Goal: Entertainment & Leisure: Browse casually

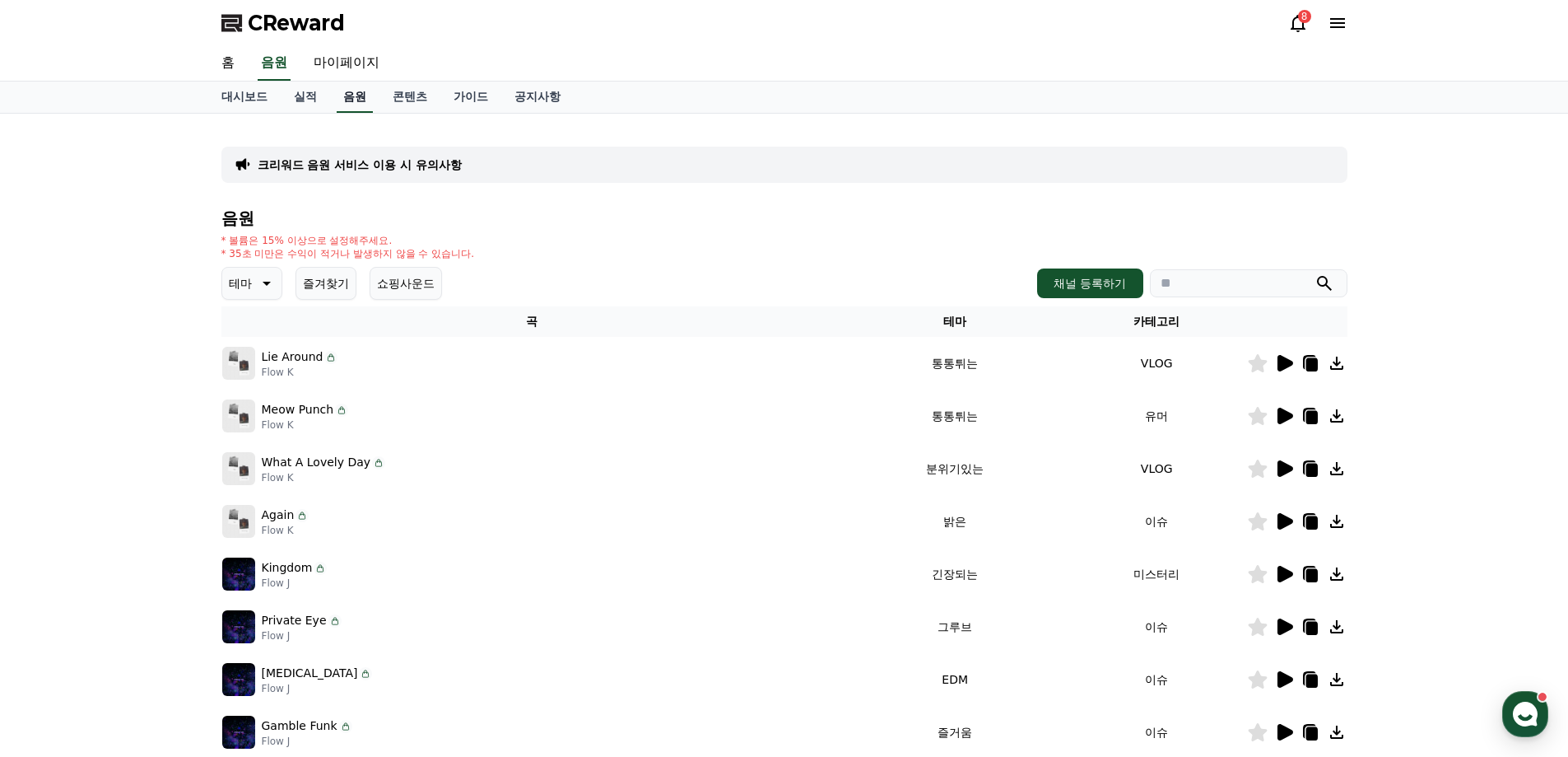
click at [361, 100] on link "음원" at bounding box center [354, 97] width 36 height 31
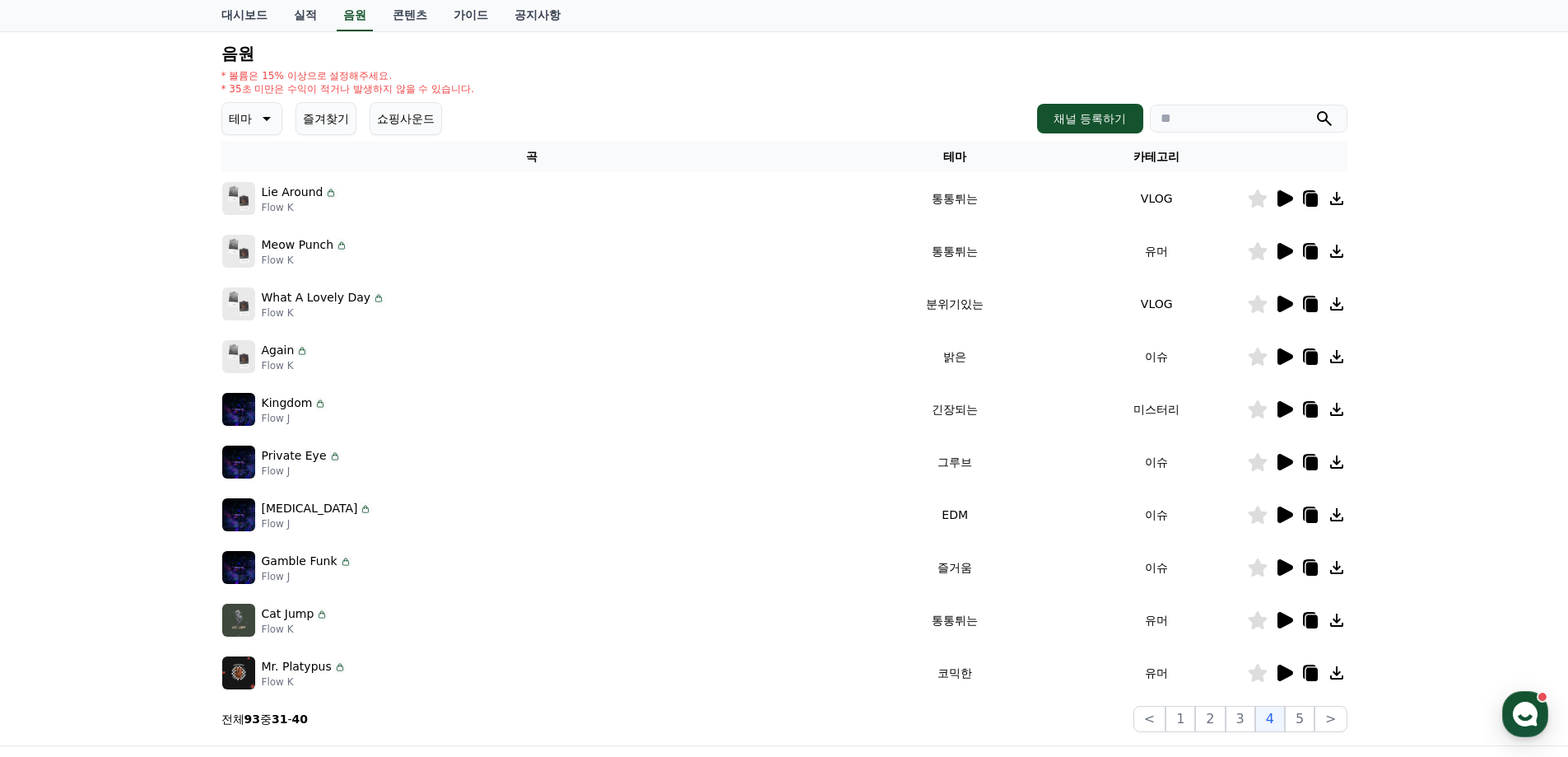
scroll to position [247, 0]
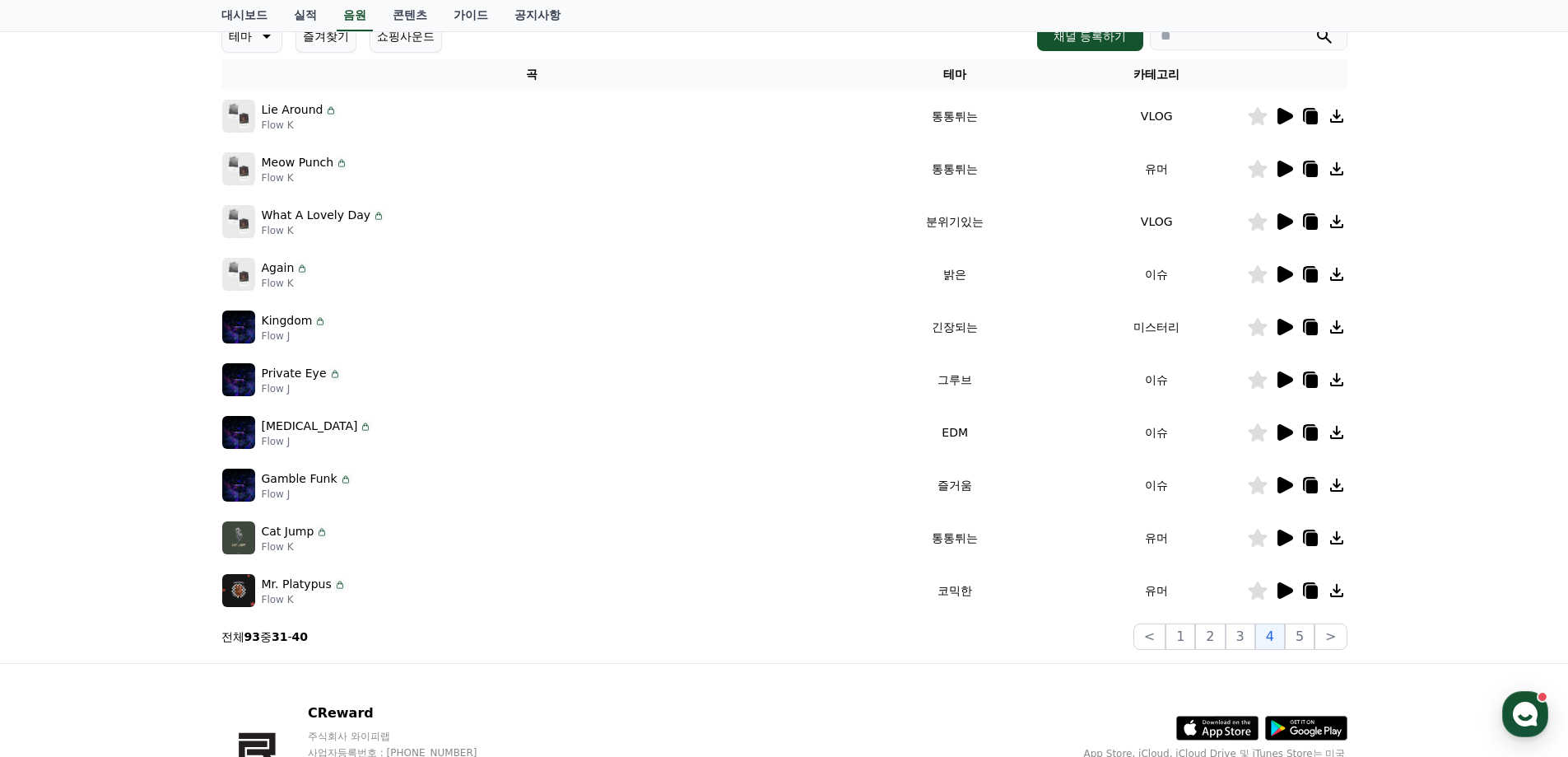
click at [1283, 325] on icon at bounding box center [1286, 327] width 15 height 16
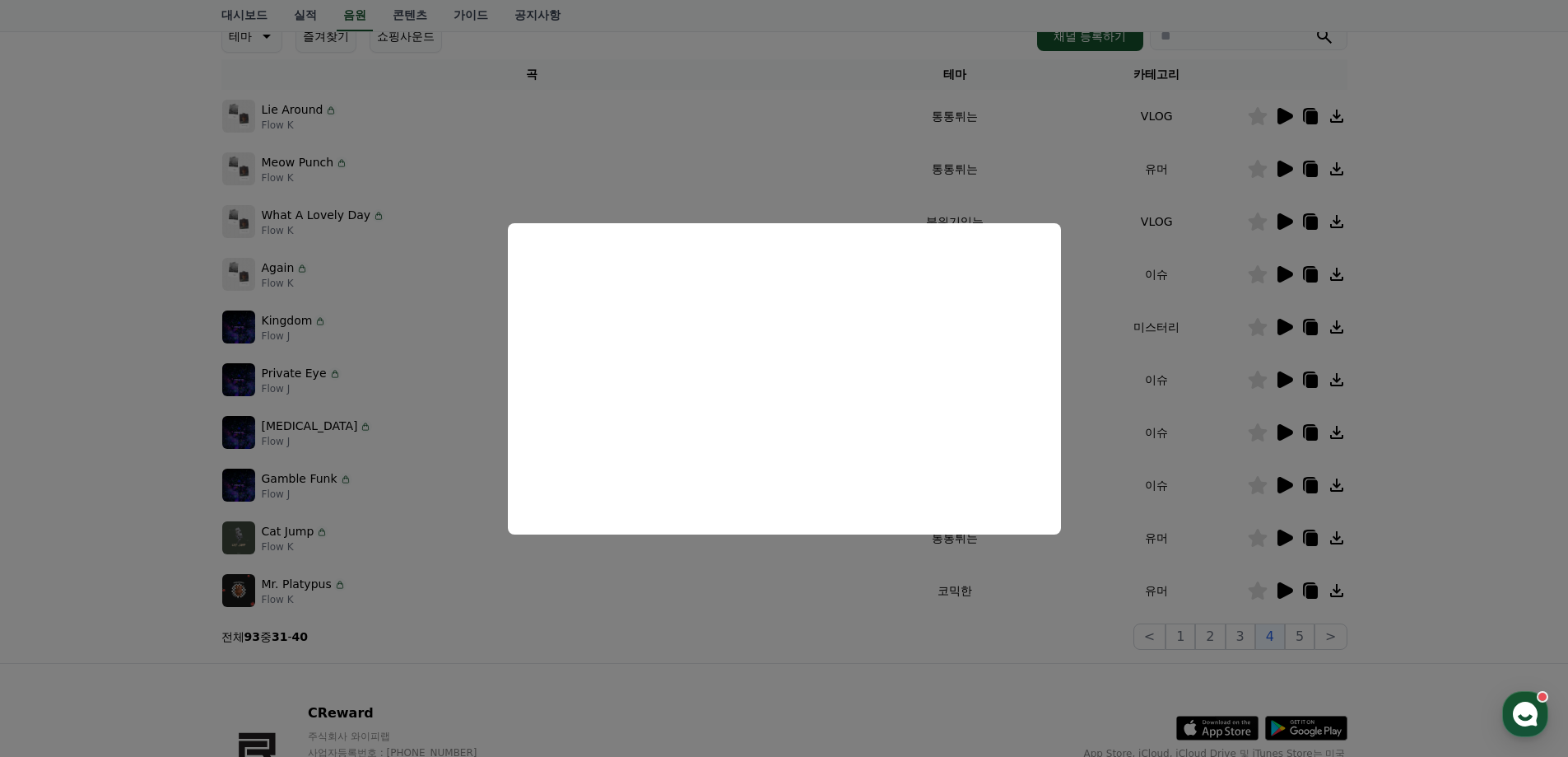
click at [1465, 480] on button "close modal" at bounding box center [784, 378] width 1568 height 757
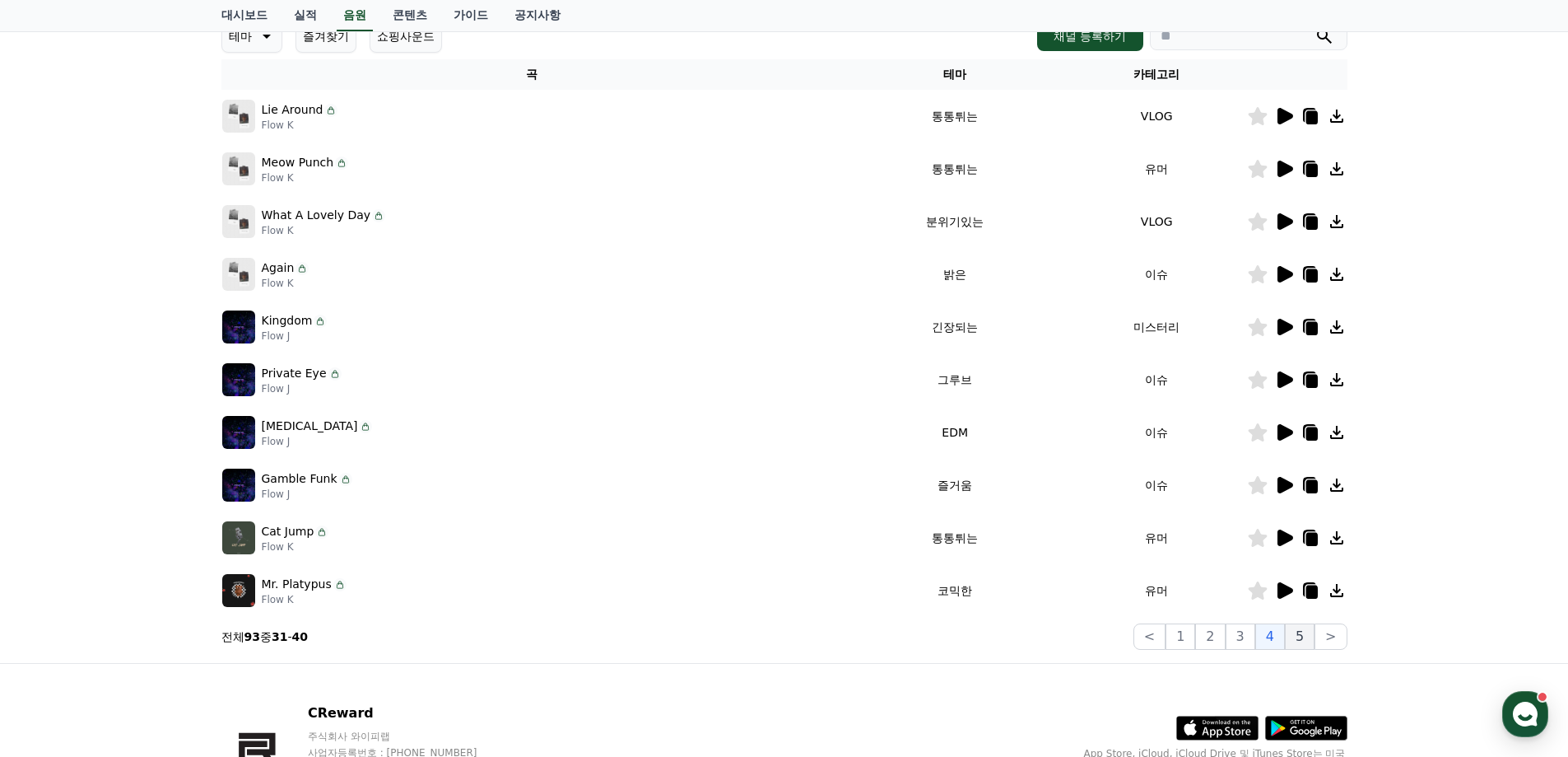
click at [1302, 637] on button "5" at bounding box center [1299, 636] width 30 height 26
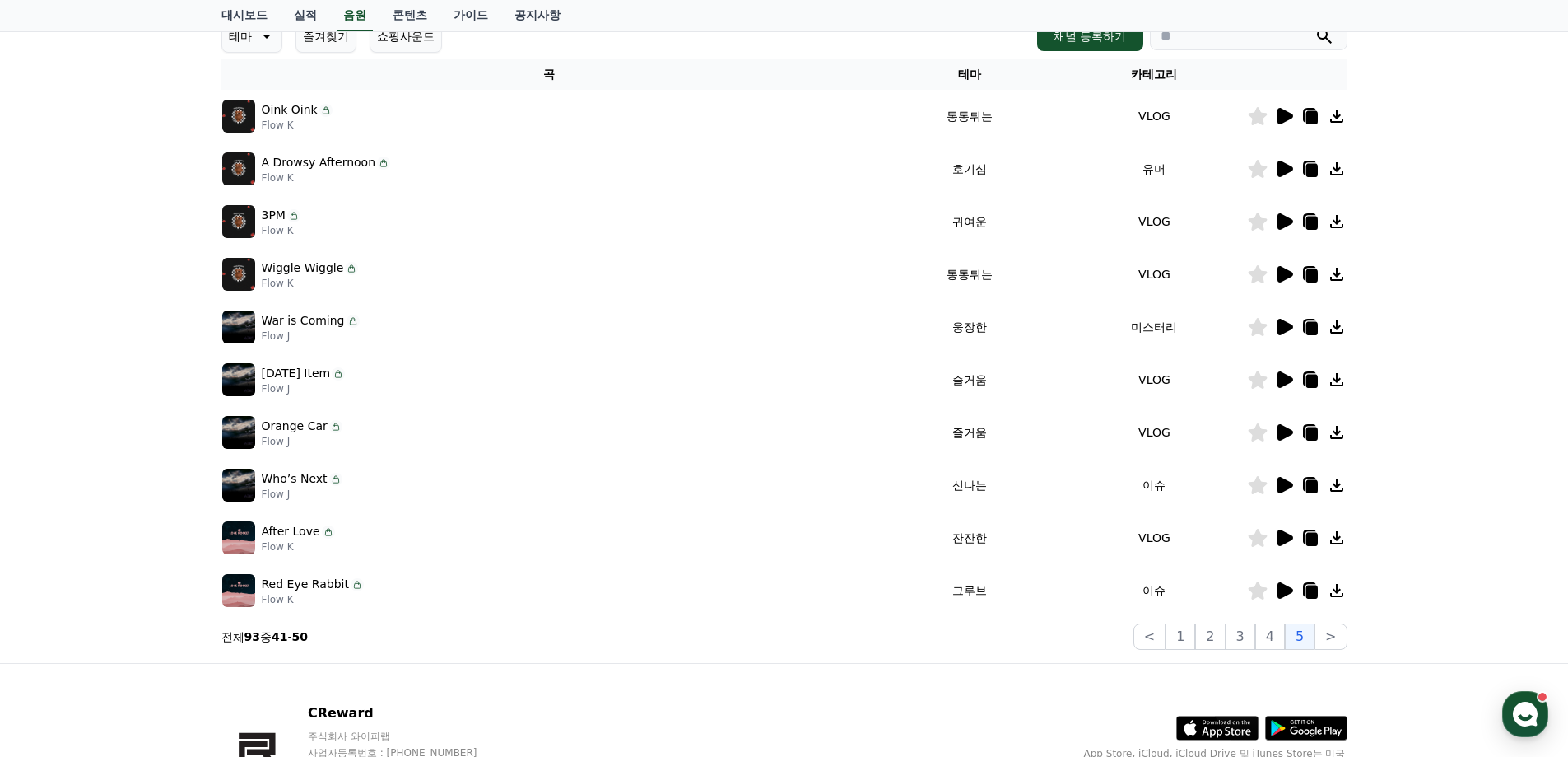
click at [1284, 169] on icon at bounding box center [1286, 168] width 15 height 16
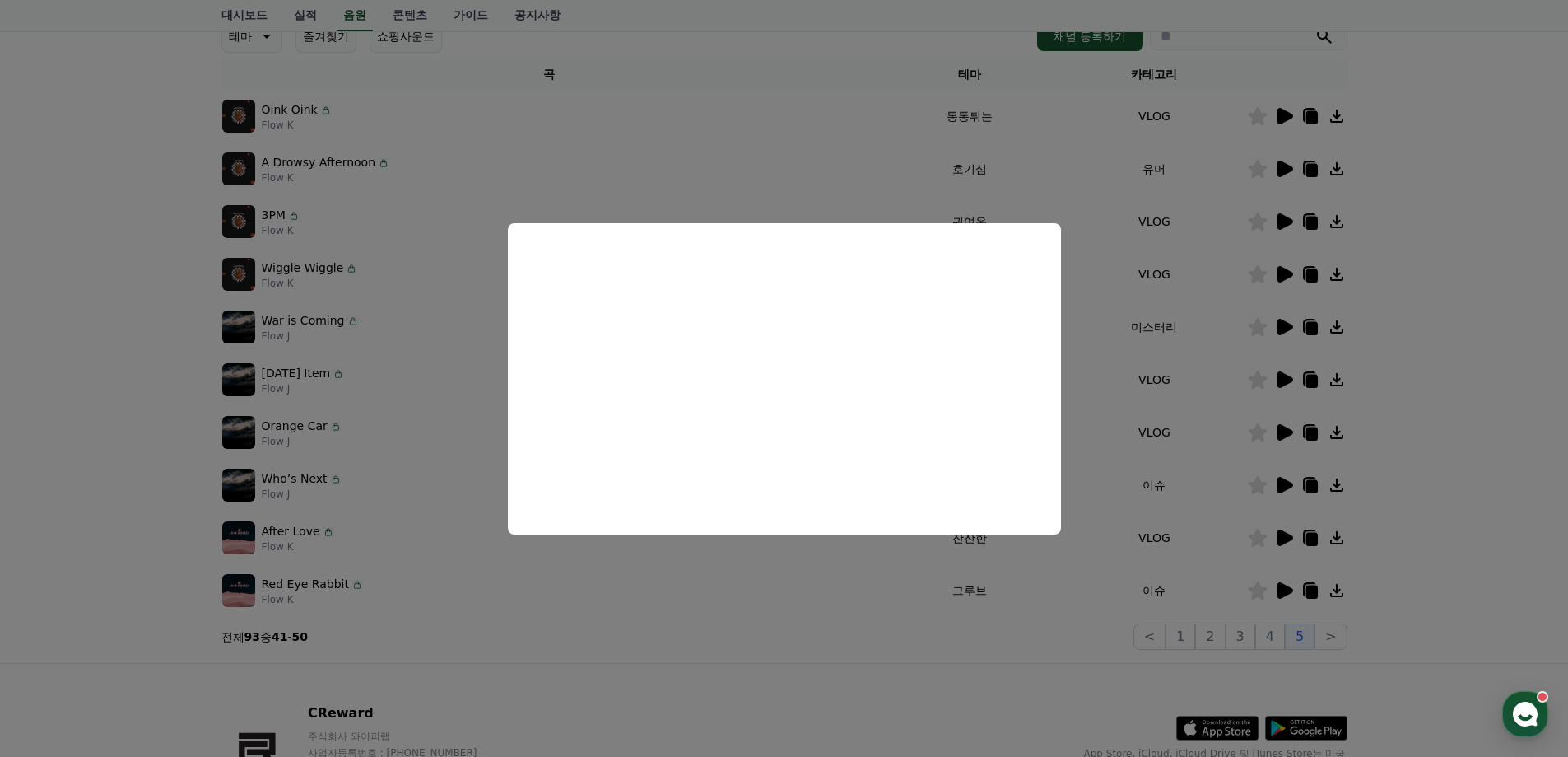
click at [1438, 335] on button "close modal" at bounding box center [784, 378] width 1568 height 757
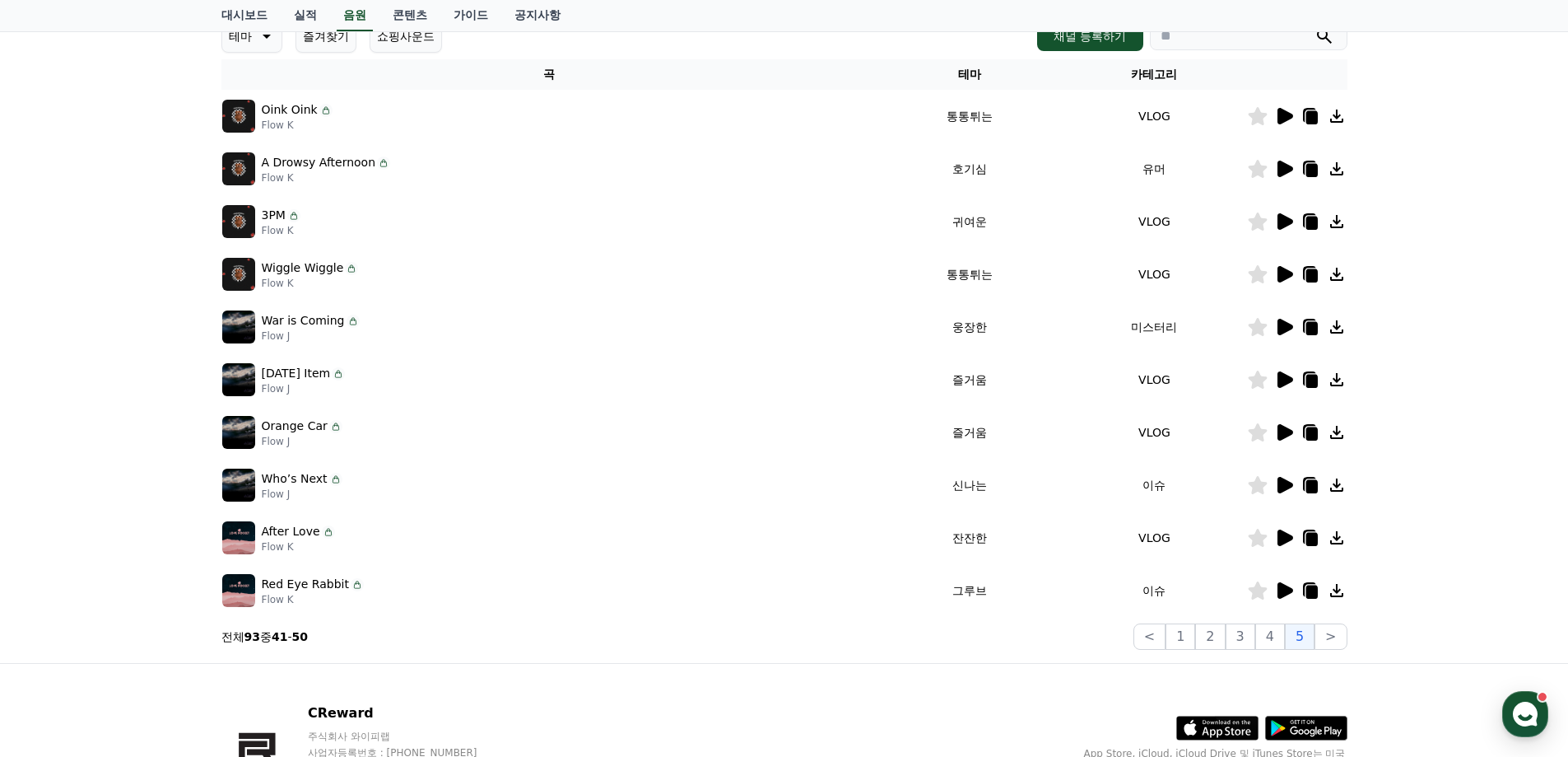
click at [1291, 325] on icon at bounding box center [1286, 327] width 15 height 16
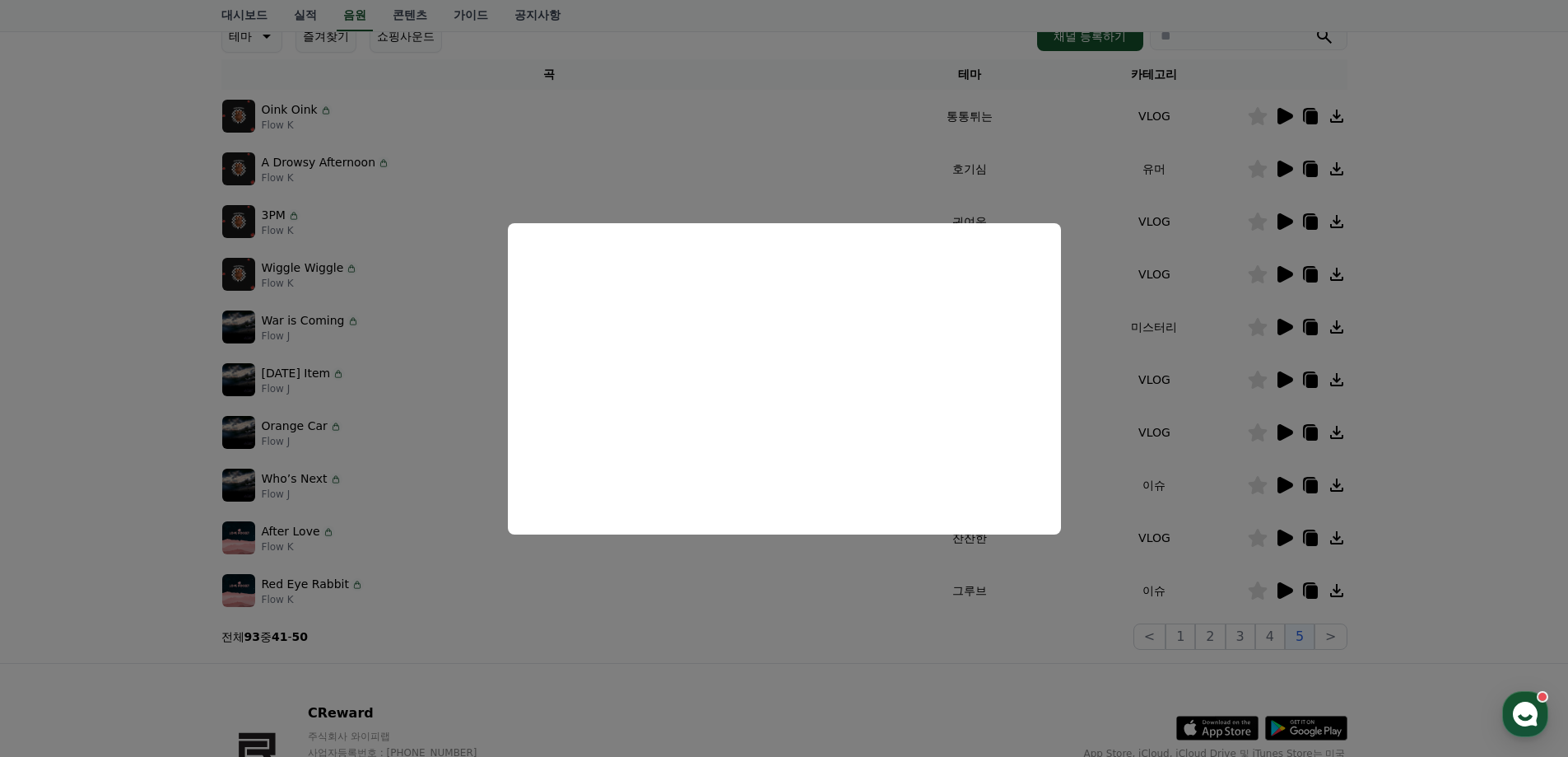
click at [1466, 436] on button "close modal" at bounding box center [784, 378] width 1568 height 757
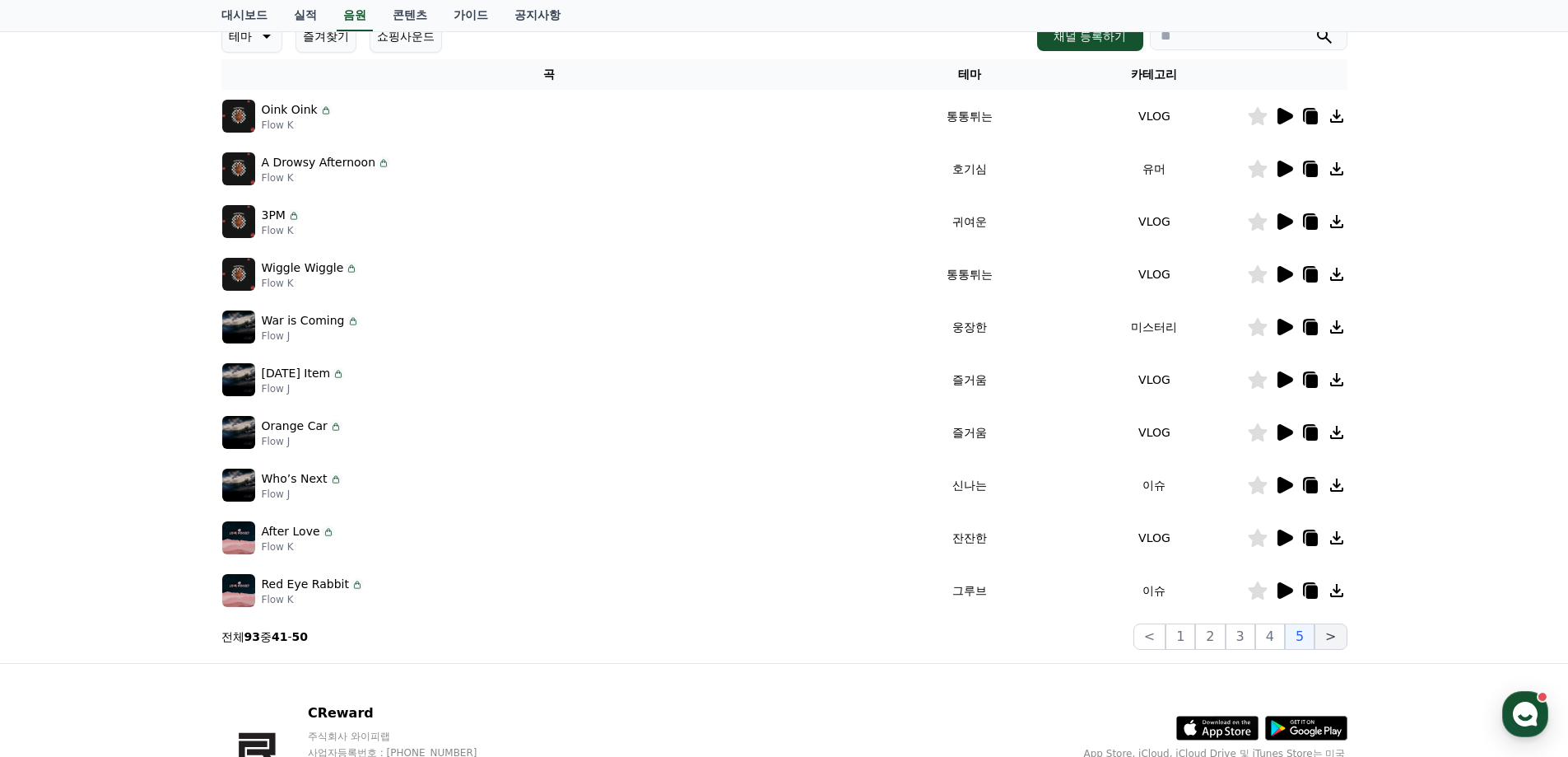
click at [1328, 637] on button ">" at bounding box center [1330, 636] width 32 height 26
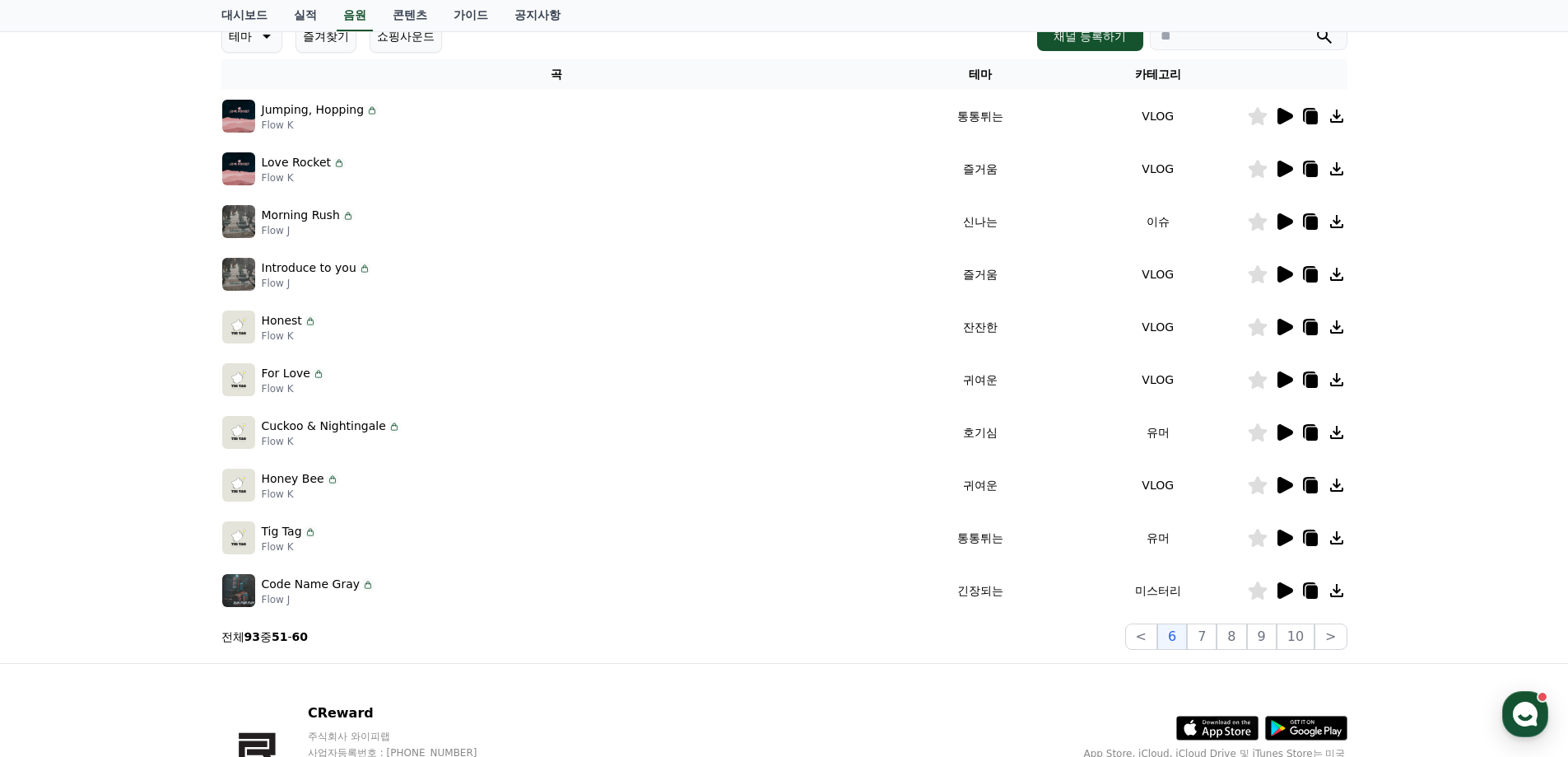
click at [1288, 591] on icon at bounding box center [1286, 590] width 15 height 16
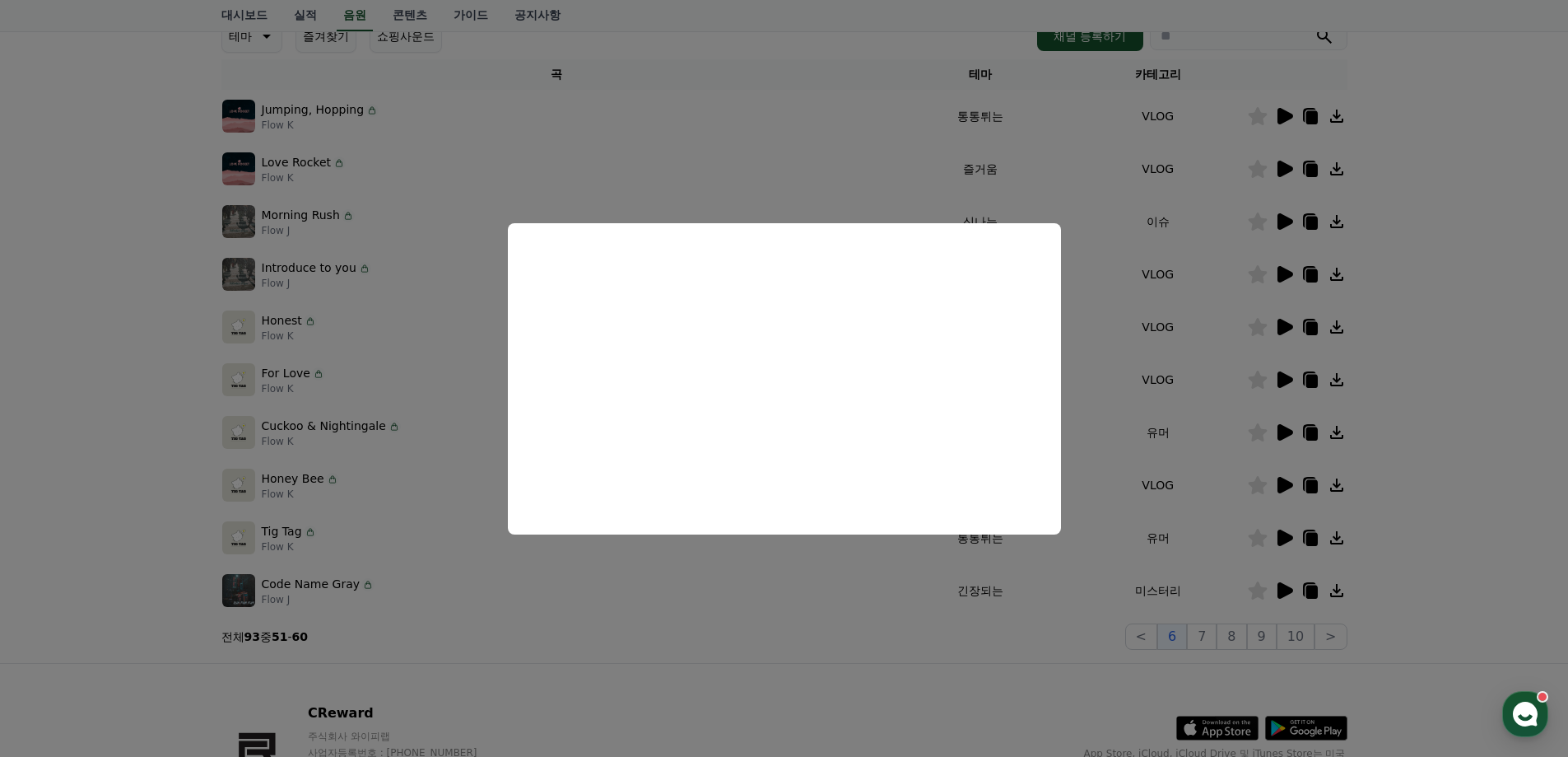
click at [1469, 468] on button "close modal" at bounding box center [784, 378] width 1568 height 757
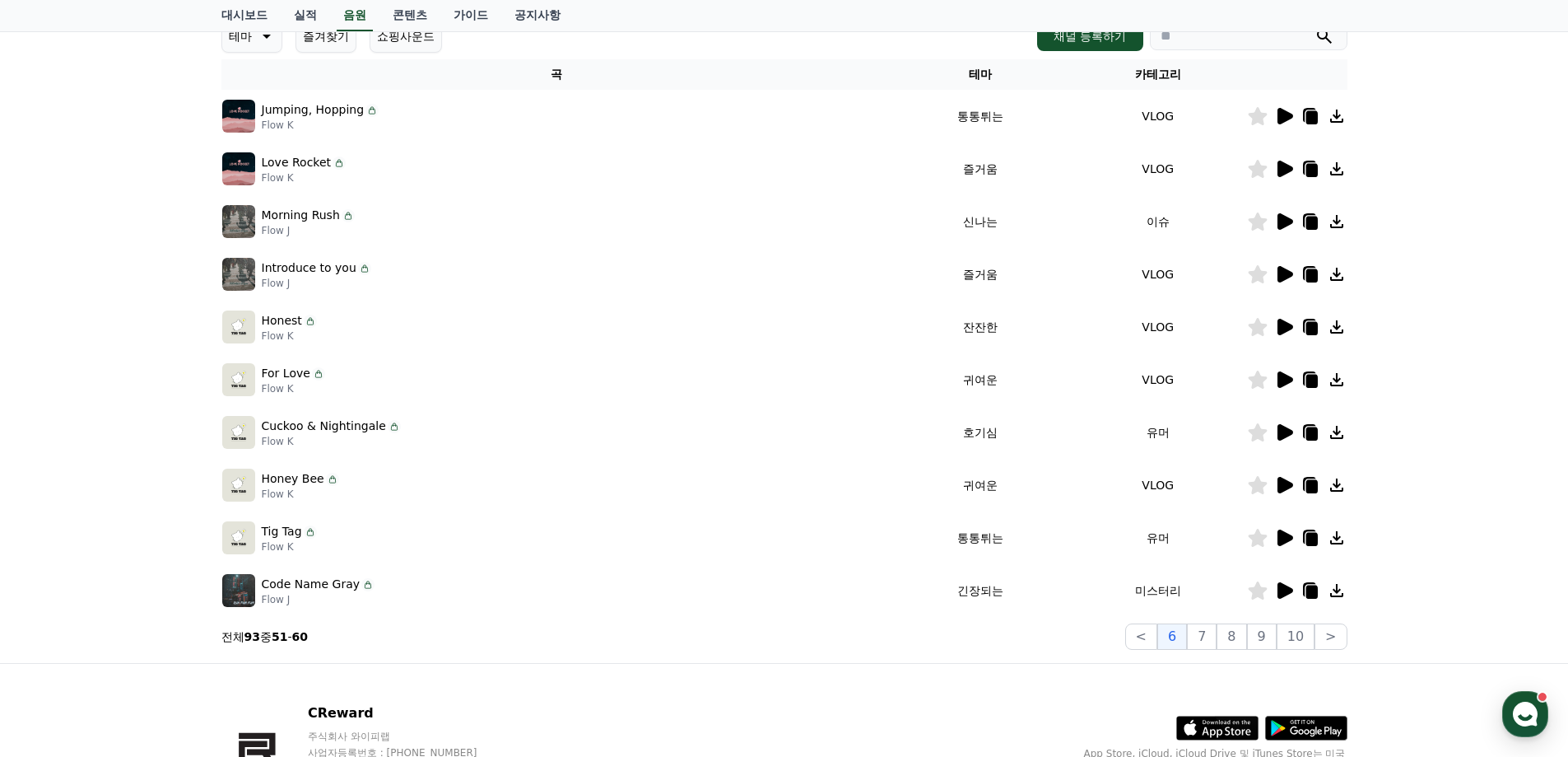
click at [1283, 116] on icon at bounding box center [1286, 116] width 15 height 16
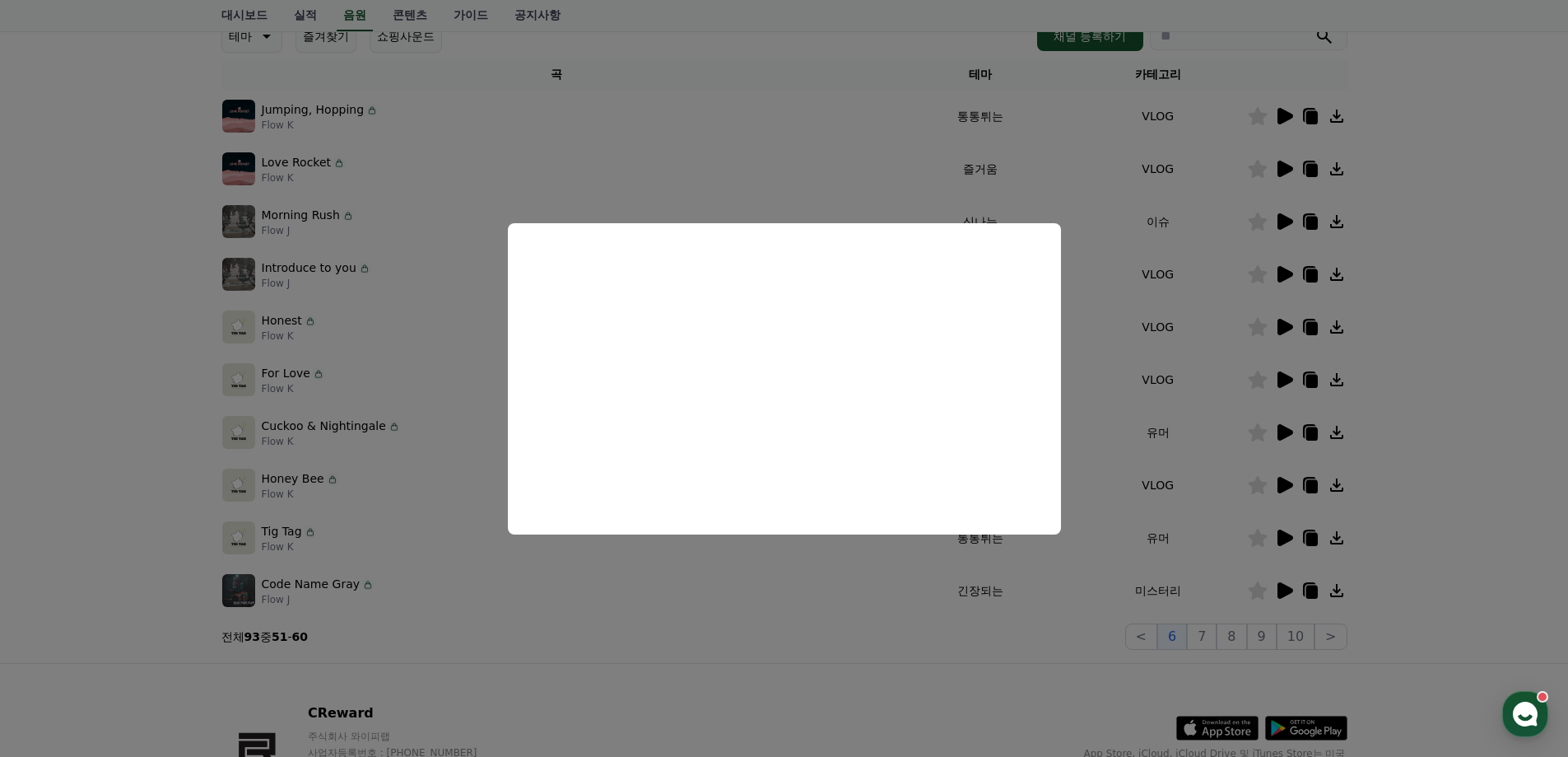
click at [1450, 337] on button "close modal" at bounding box center [784, 378] width 1568 height 757
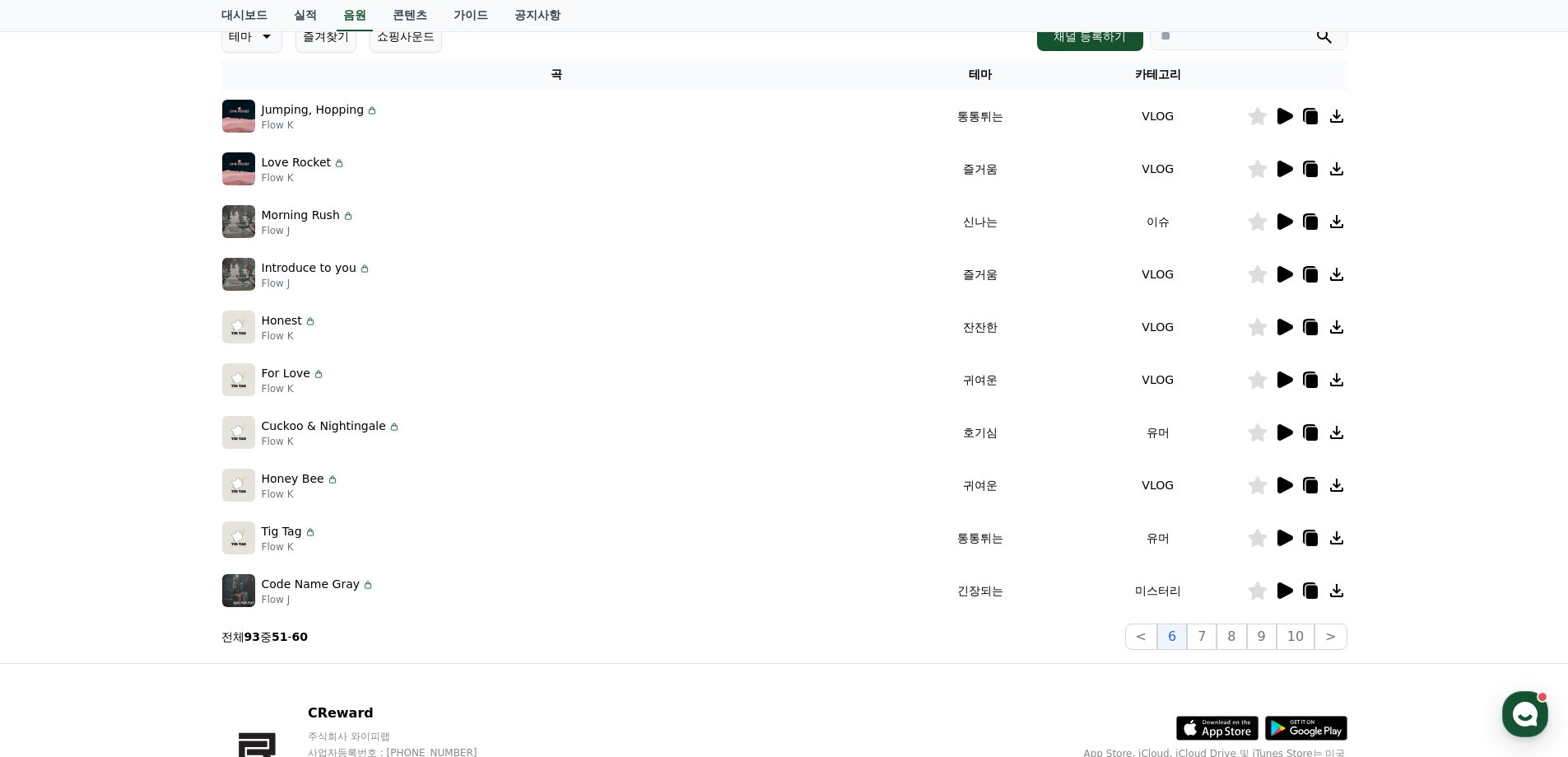
click at [1285, 169] on icon at bounding box center [1286, 168] width 15 height 16
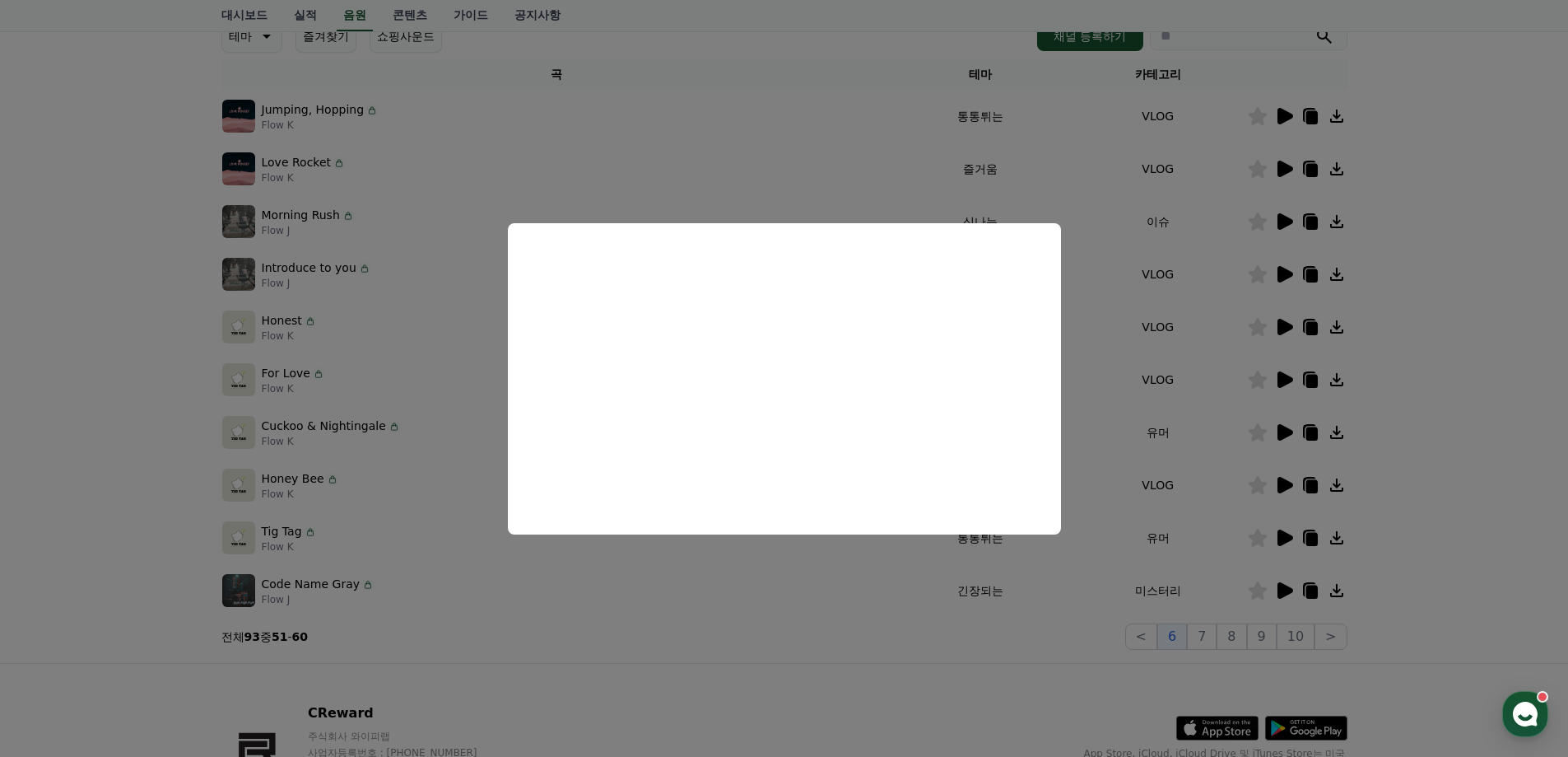
click at [1438, 366] on button "close modal" at bounding box center [784, 378] width 1568 height 757
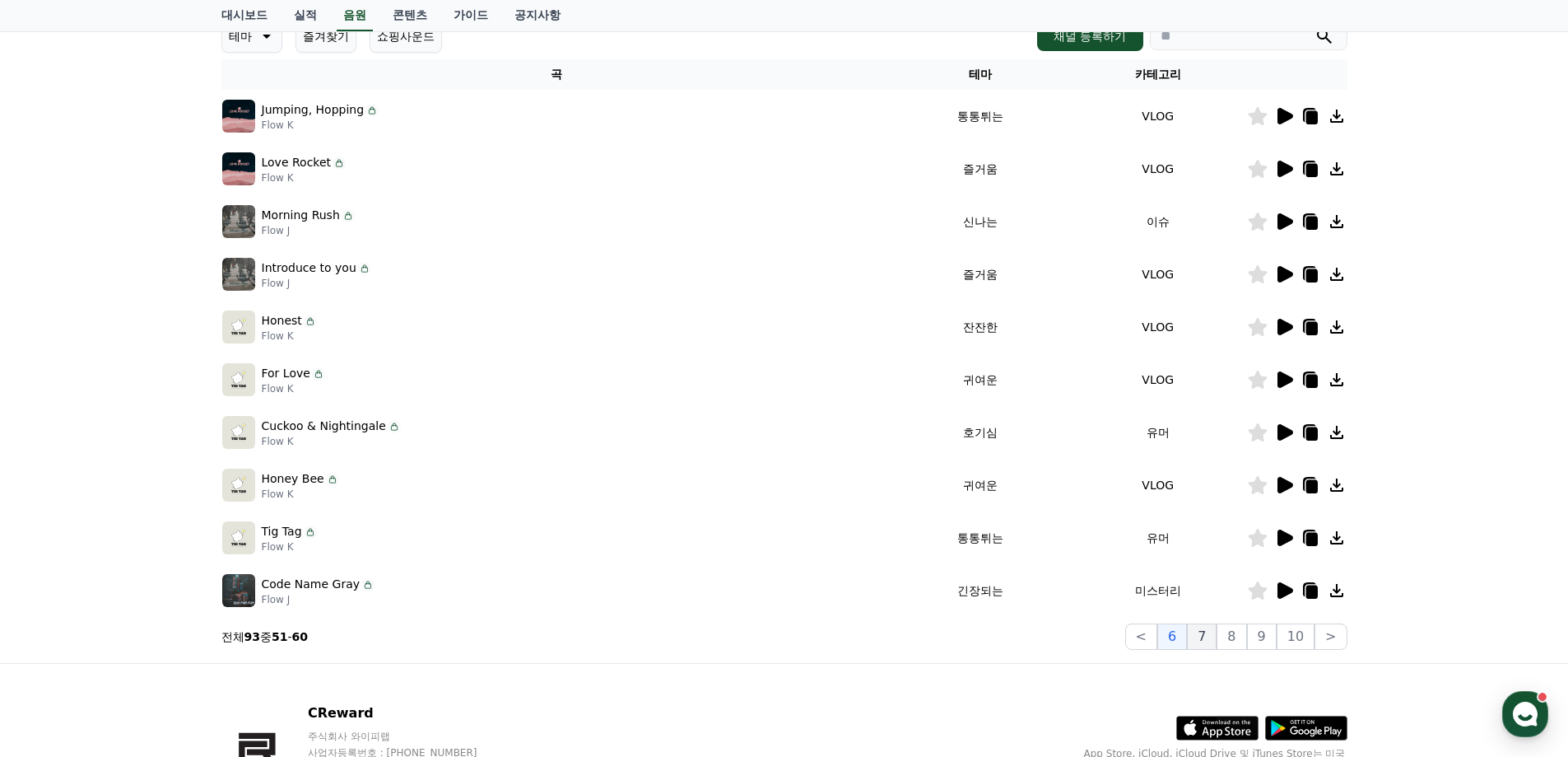
click at [1207, 634] on button "7" at bounding box center [1202, 636] width 30 height 26
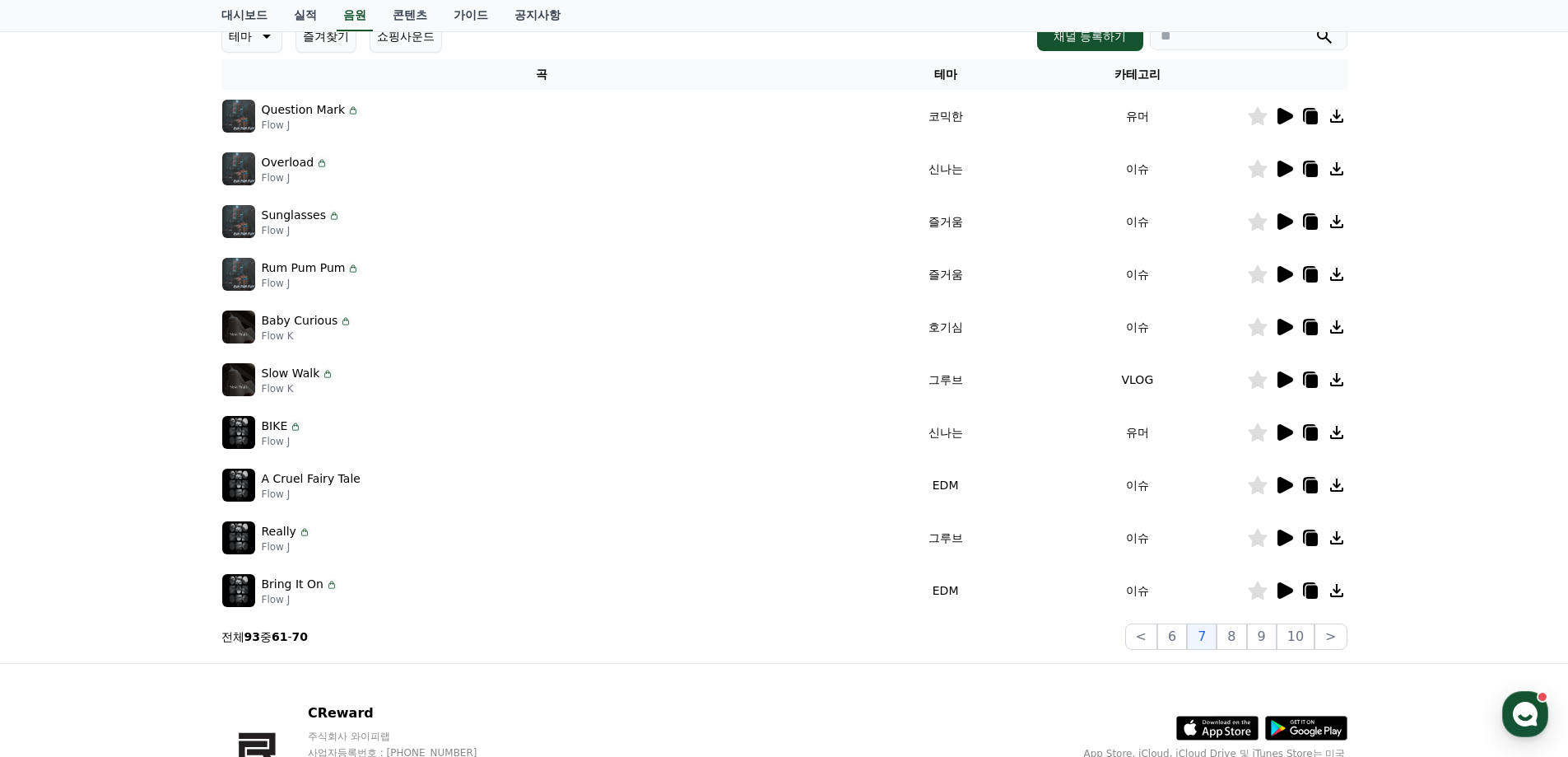
click at [1281, 325] on icon at bounding box center [1286, 327] width 15 height 16
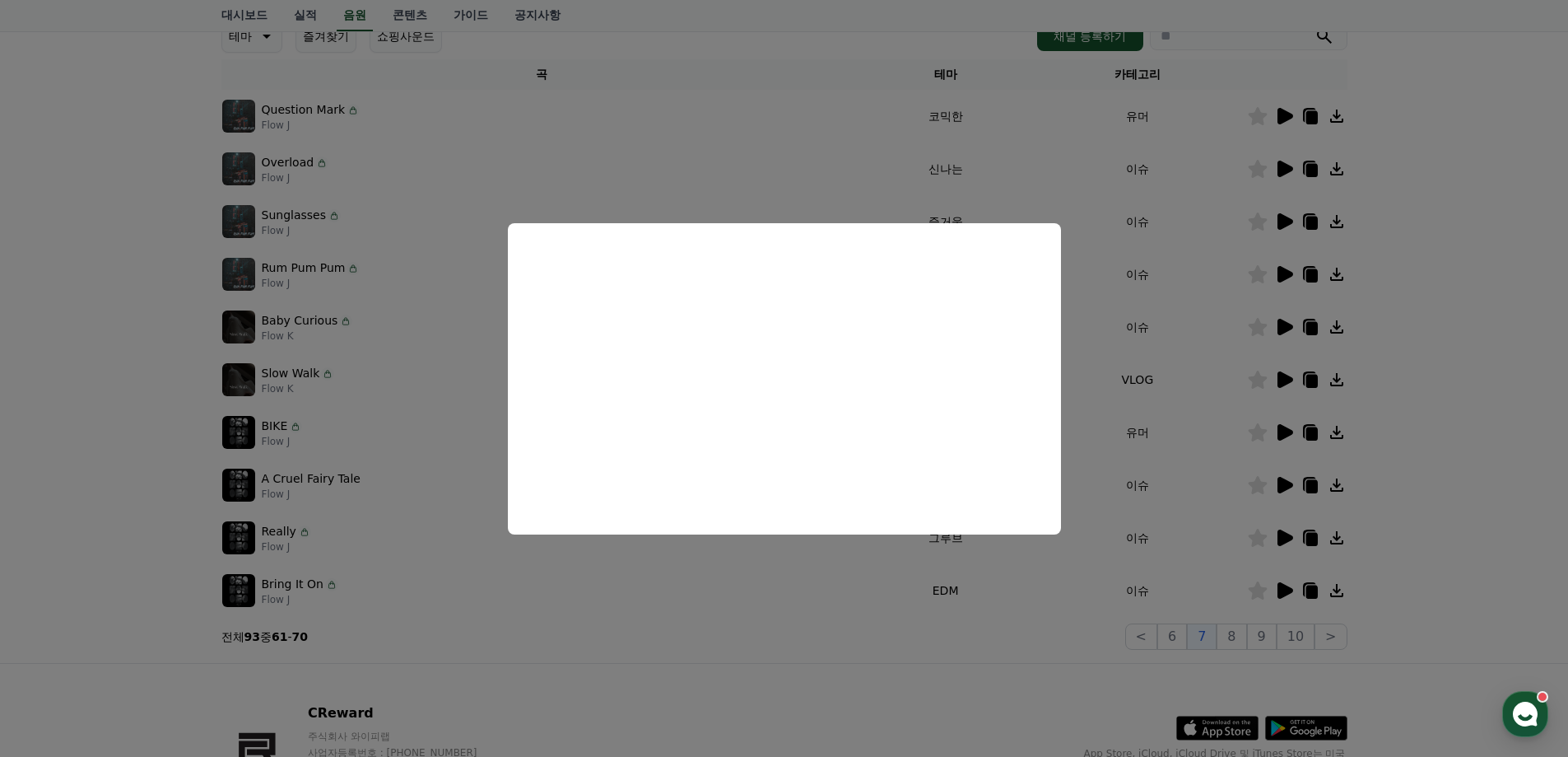
click at [1461, 441] on button "close modal" at bounding box center [784, 378] width 1568 height 757
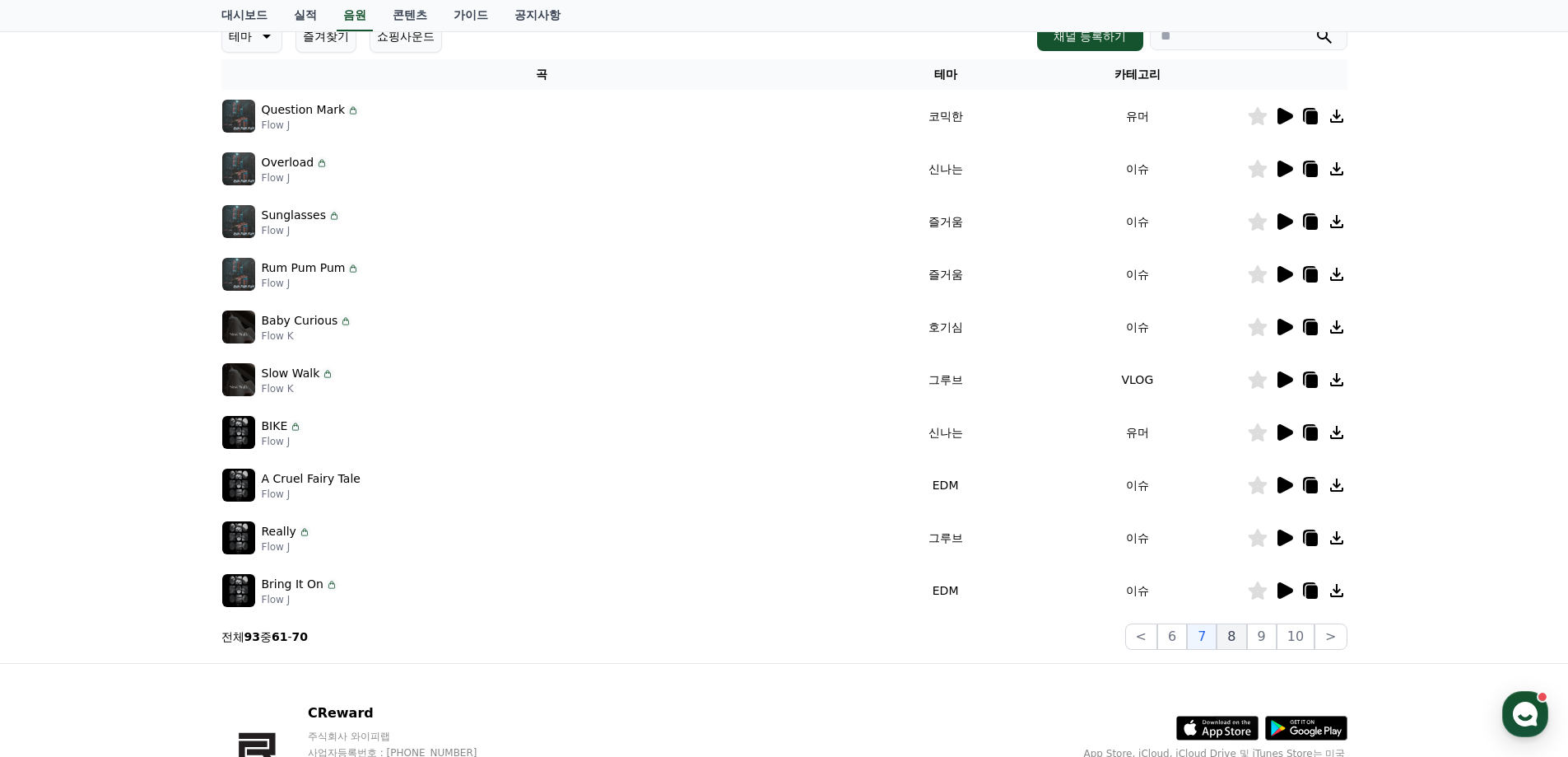
click at [1237, 639] on button "8" at bounding box center [1232, 636] width 30 height 26
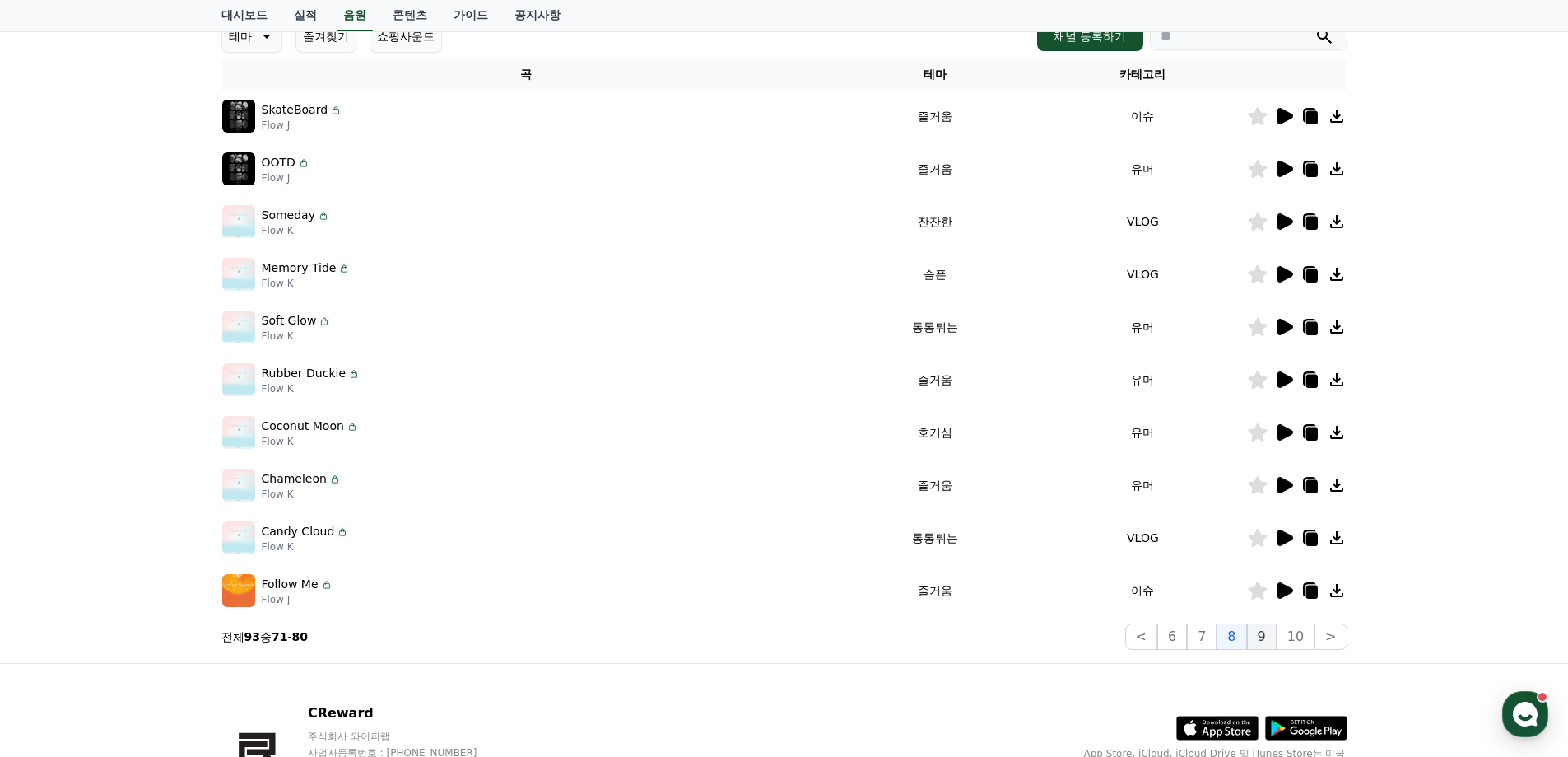
click at [1260, 635] on button "9" at bounding box center [1262, 636] width 30 height 26
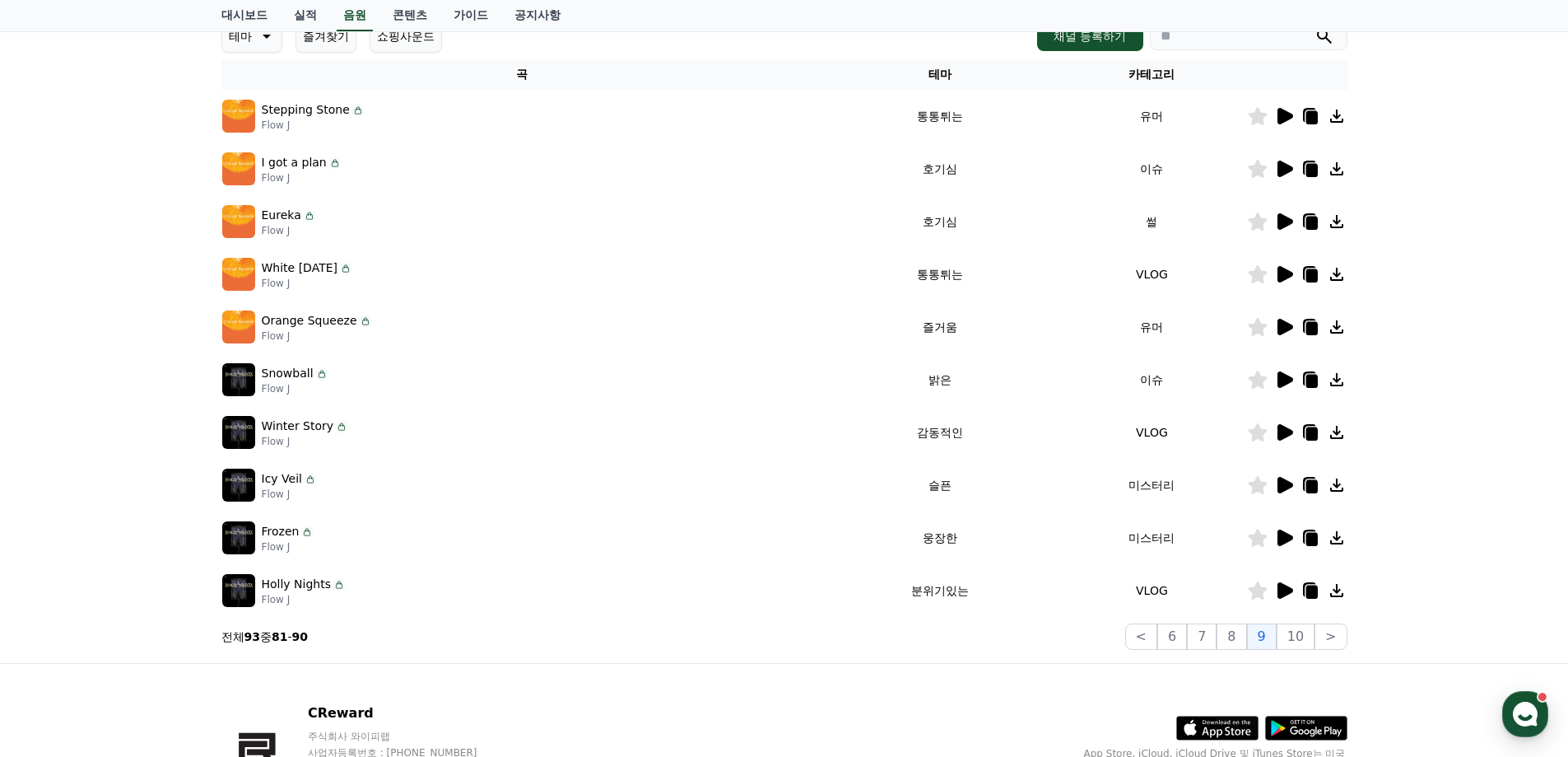
click at [1289, 537] on icon at bounding box center [1286, 538] width 15 height 16
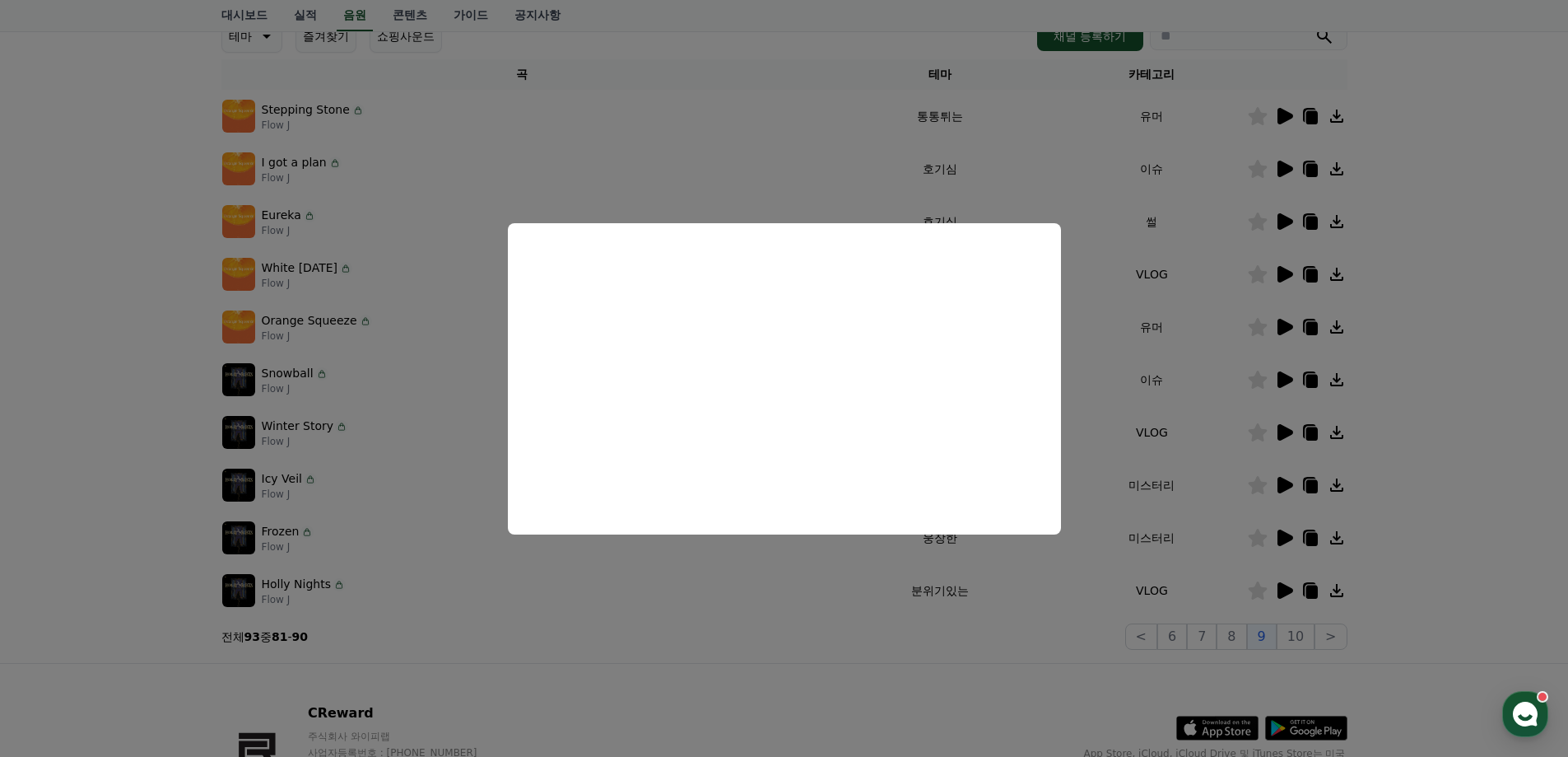
click at [1447, 447] on button "close modal" at bounding box center [784, 378] width 1568 height 757
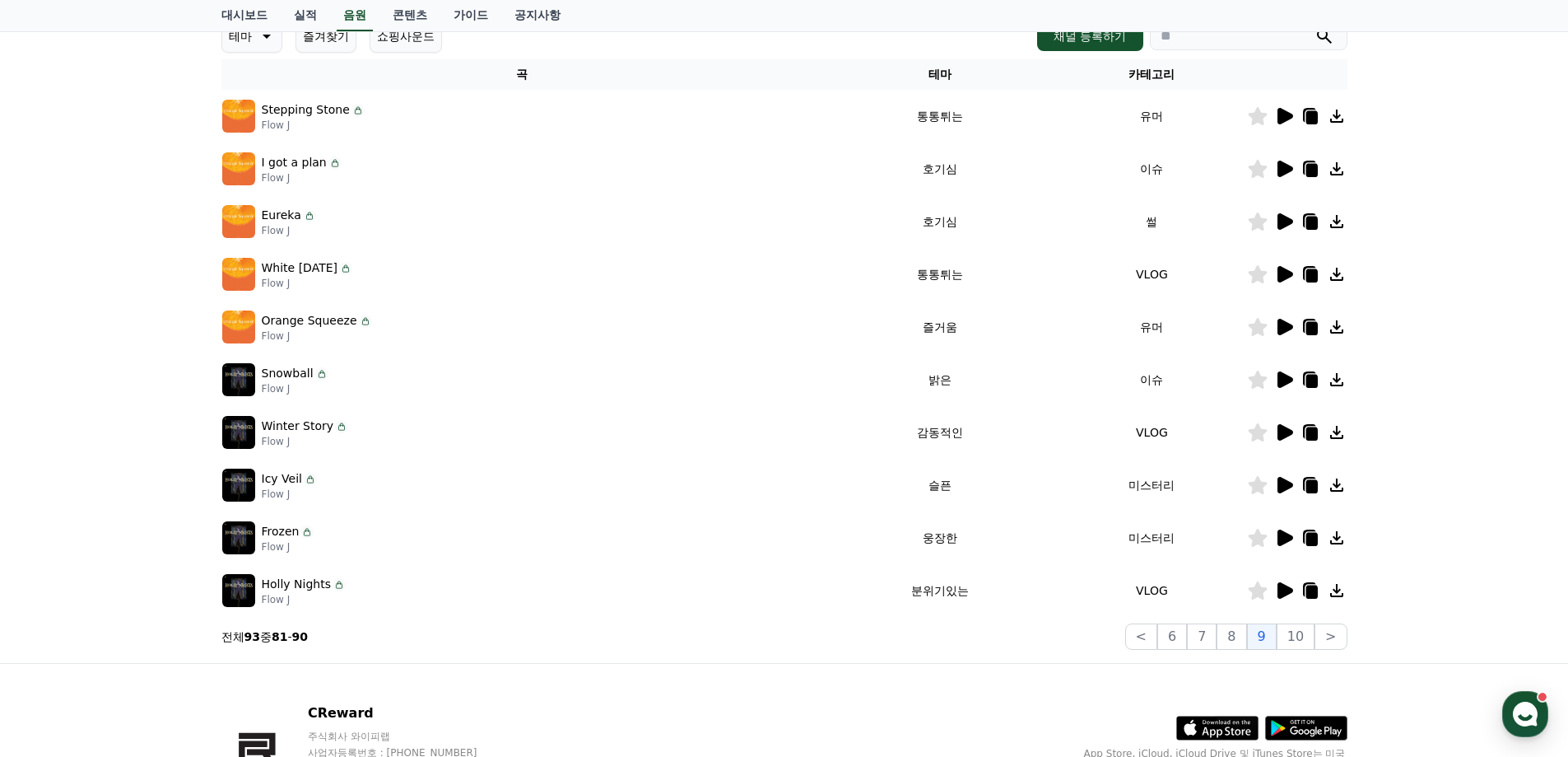
click at [1283, 593] on icon at bounding box center [1286, 590] width 15 height 16
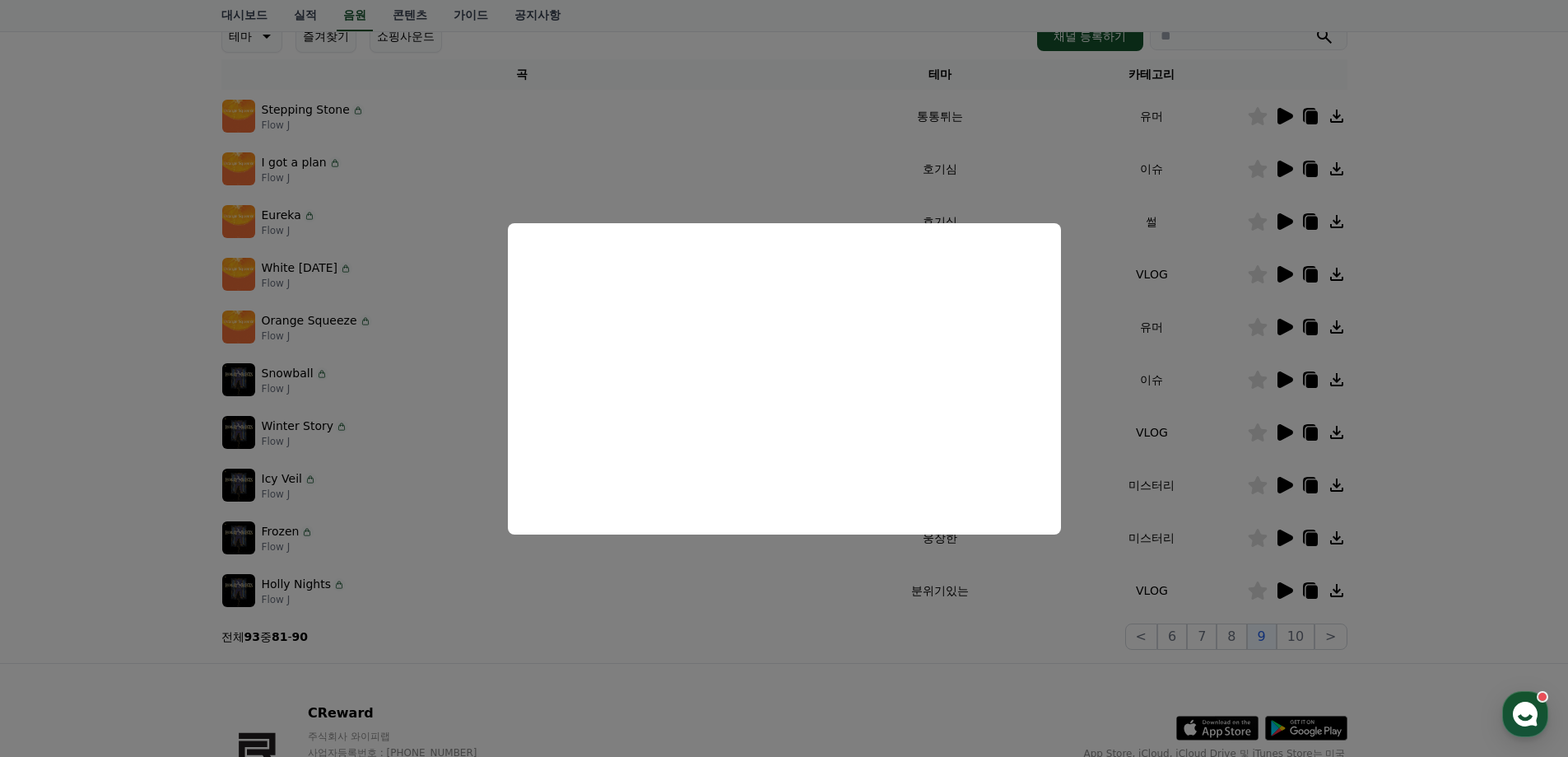
click at [1444, 449] on button "close modal" at bounding box center [784, 378] width 1568 height 757
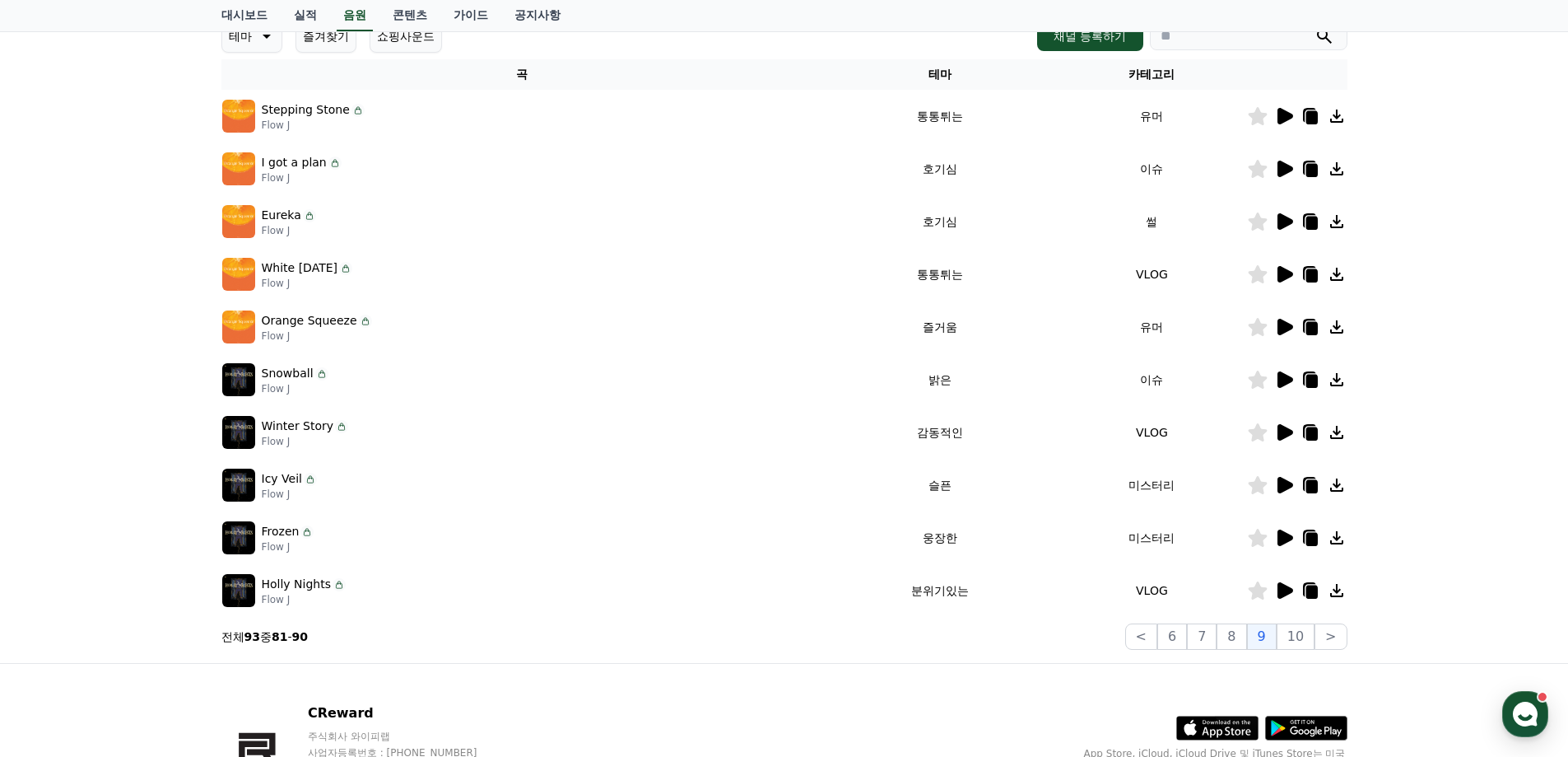
click at [1283, 223] on icon at bounding box center [1286, 221] width 15 height 16
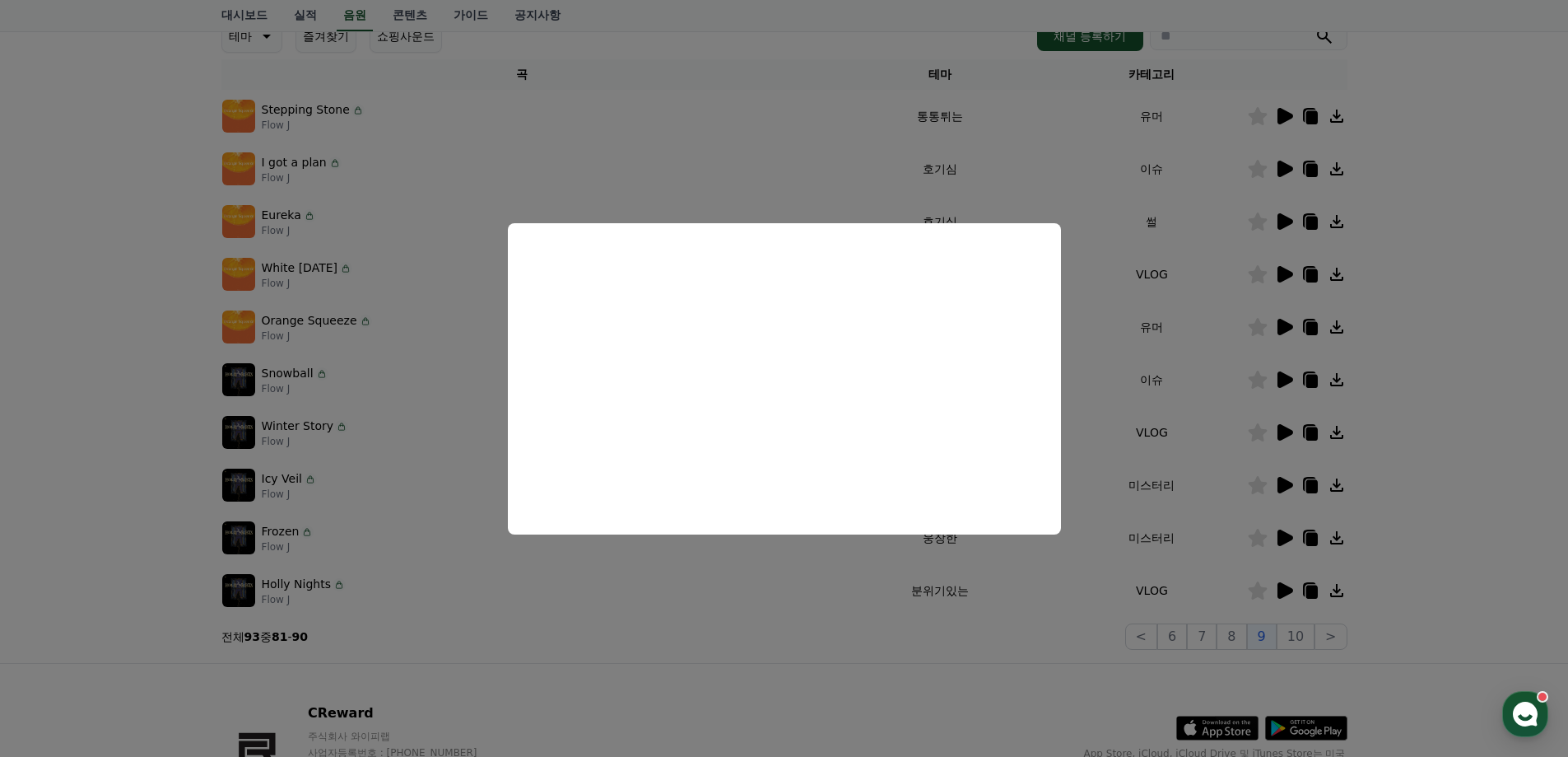
click at [1422, 276] on button "close modal" at bounding box center [784, 378] width 1568 height 757
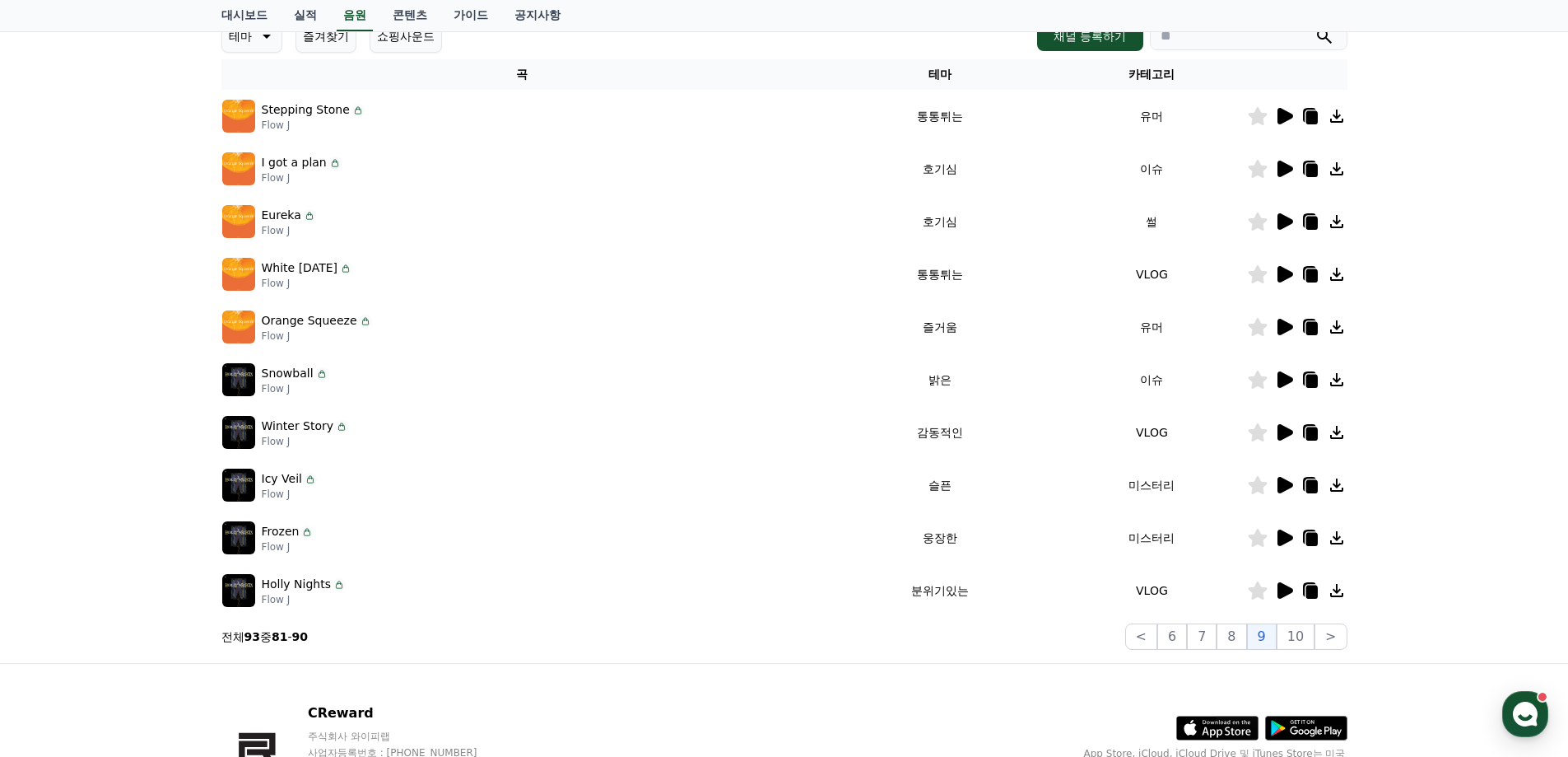
click at [1306, 221] on icon at bounding box center [1310, 221] width 19 height 19
click at [1283, 278] on icon at bounding box center [1286, 274] width 15 height 16
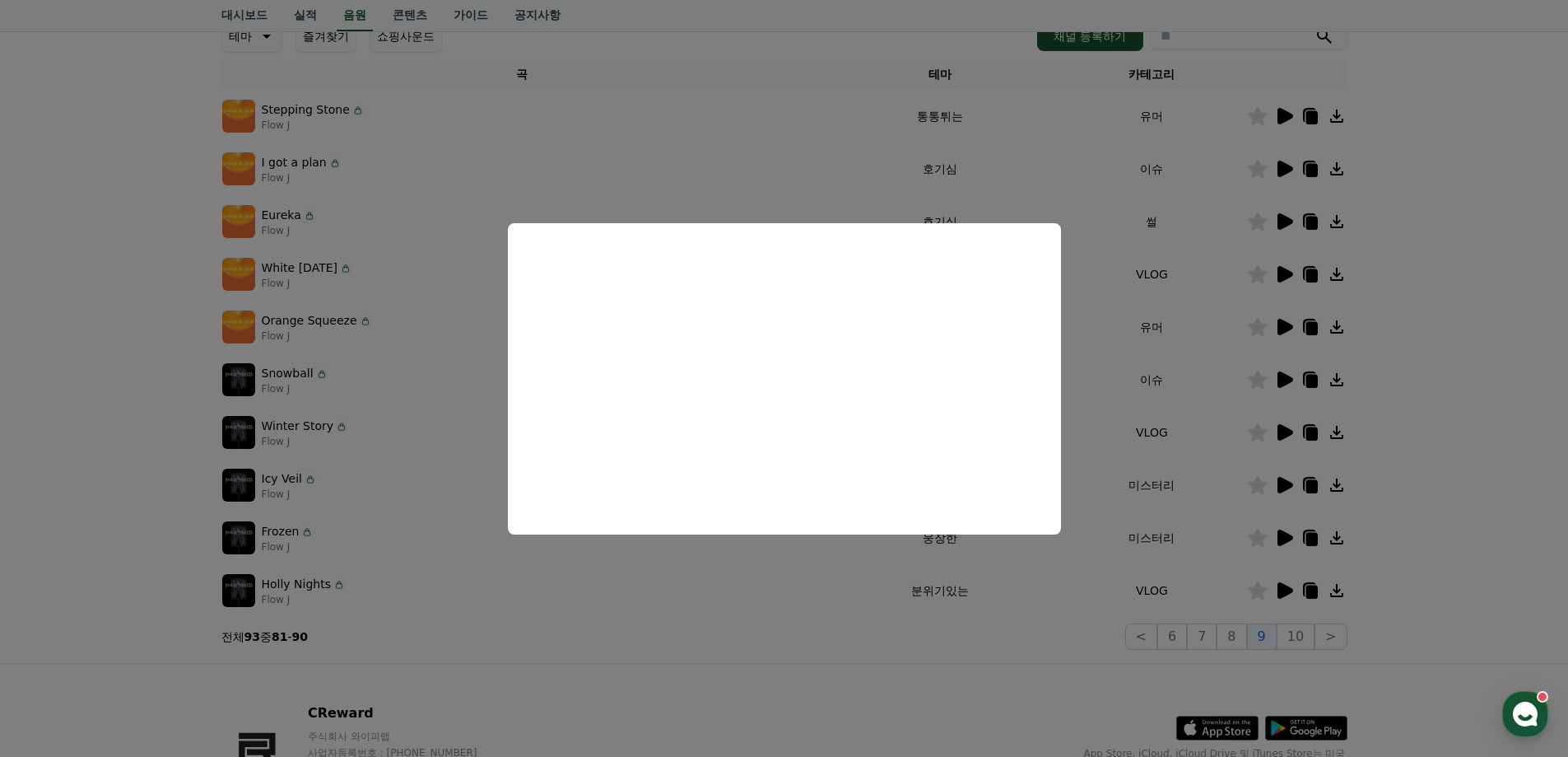
click at [1461, 263] on button "close modal" at bounding box center [784, 378] width 1568 height 757
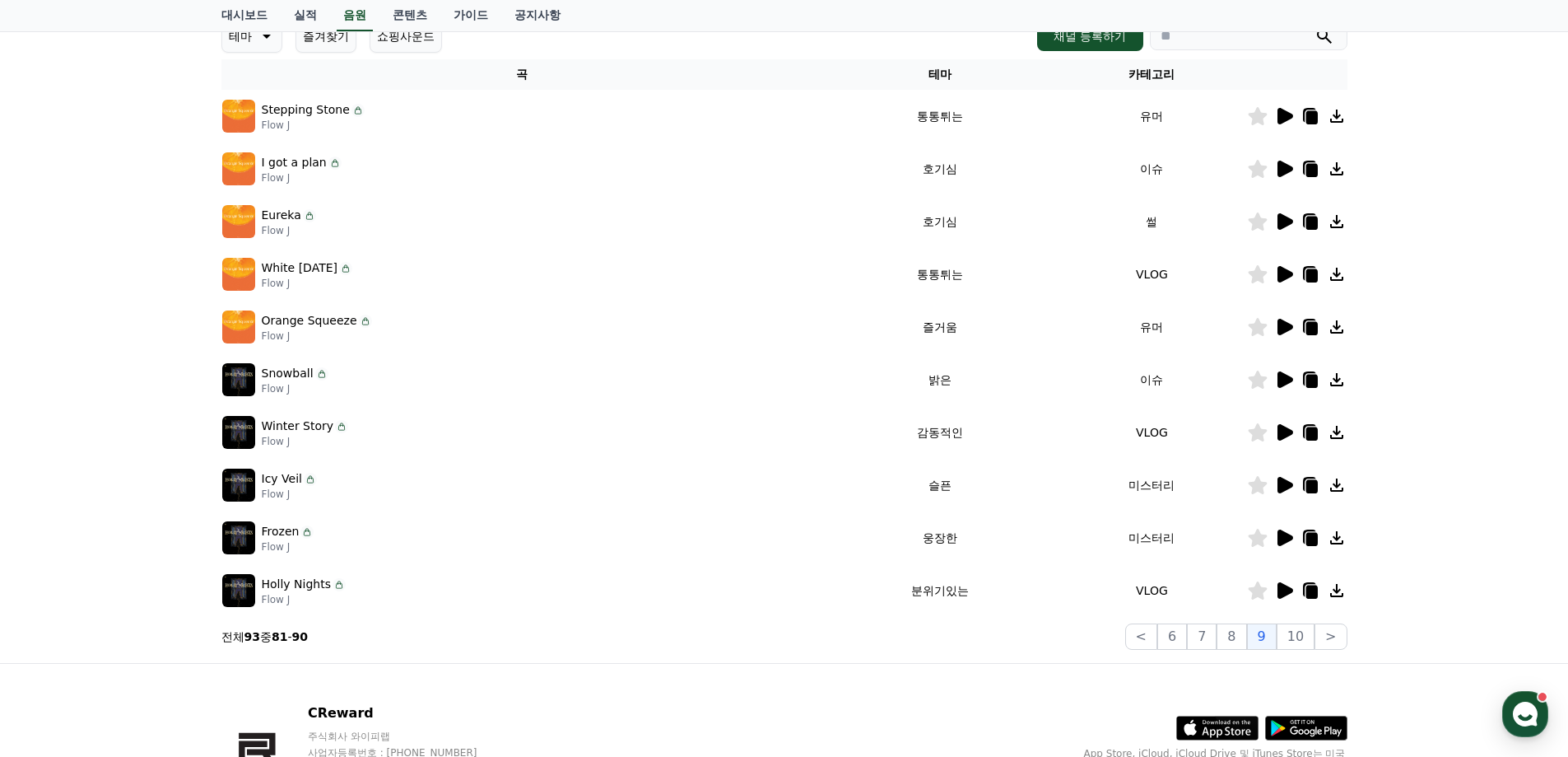
click at [1280, 592] on icon at bounding box center [1286, 590] width 15 height 16
click at [1288, 435] on icon at bounding box center [1286, 432] width 15 height 16
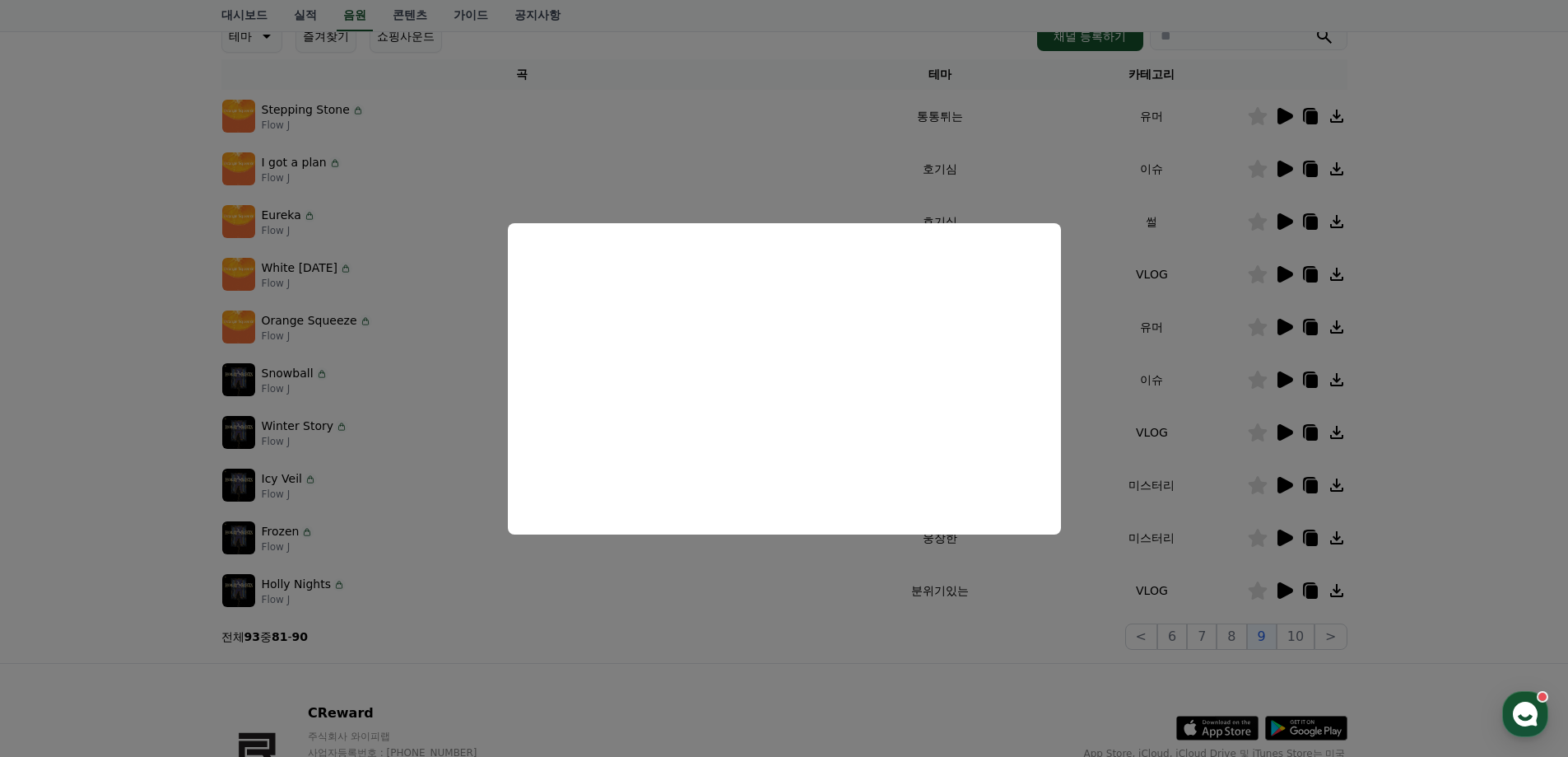
click at [1470, 418] on button "close modal" at bounding box center [784, 378] width 1568 height 757
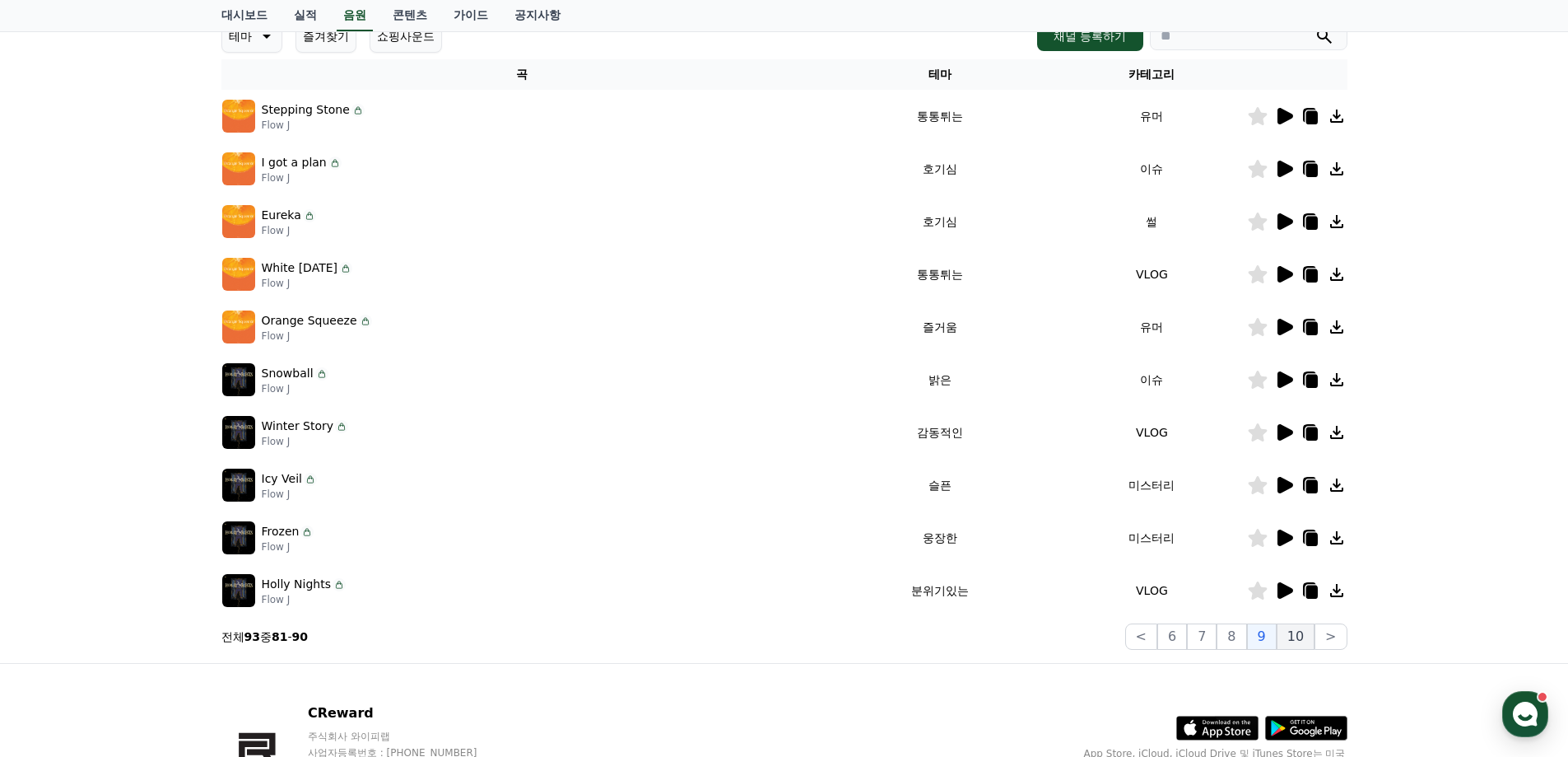
click at [1300, 633] on button "10" at bounding box center [1295, 636] width 38 height 26
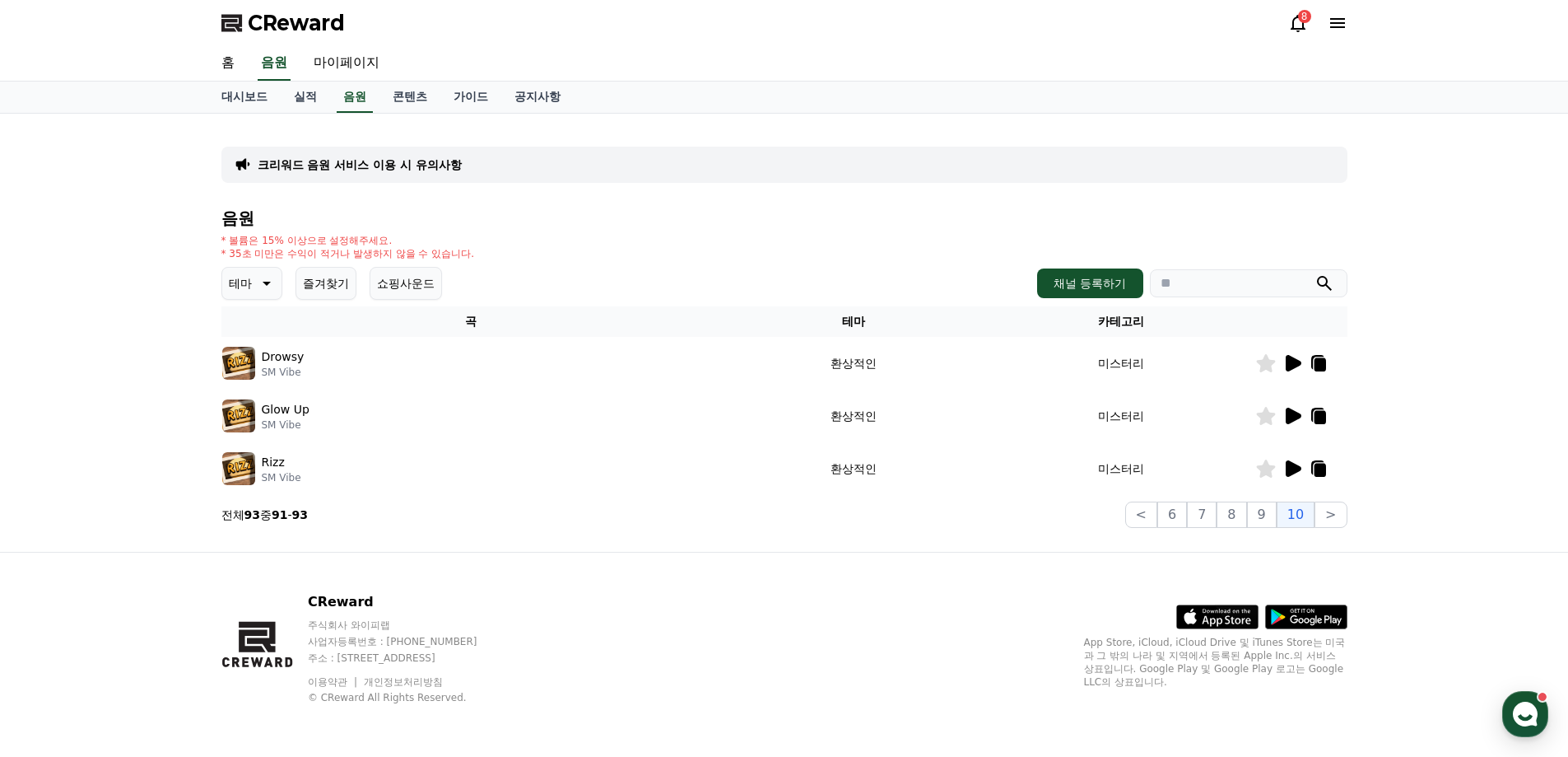
click at [1294, 366] on icon at bounding box center [1293, 363] width 15 height 16
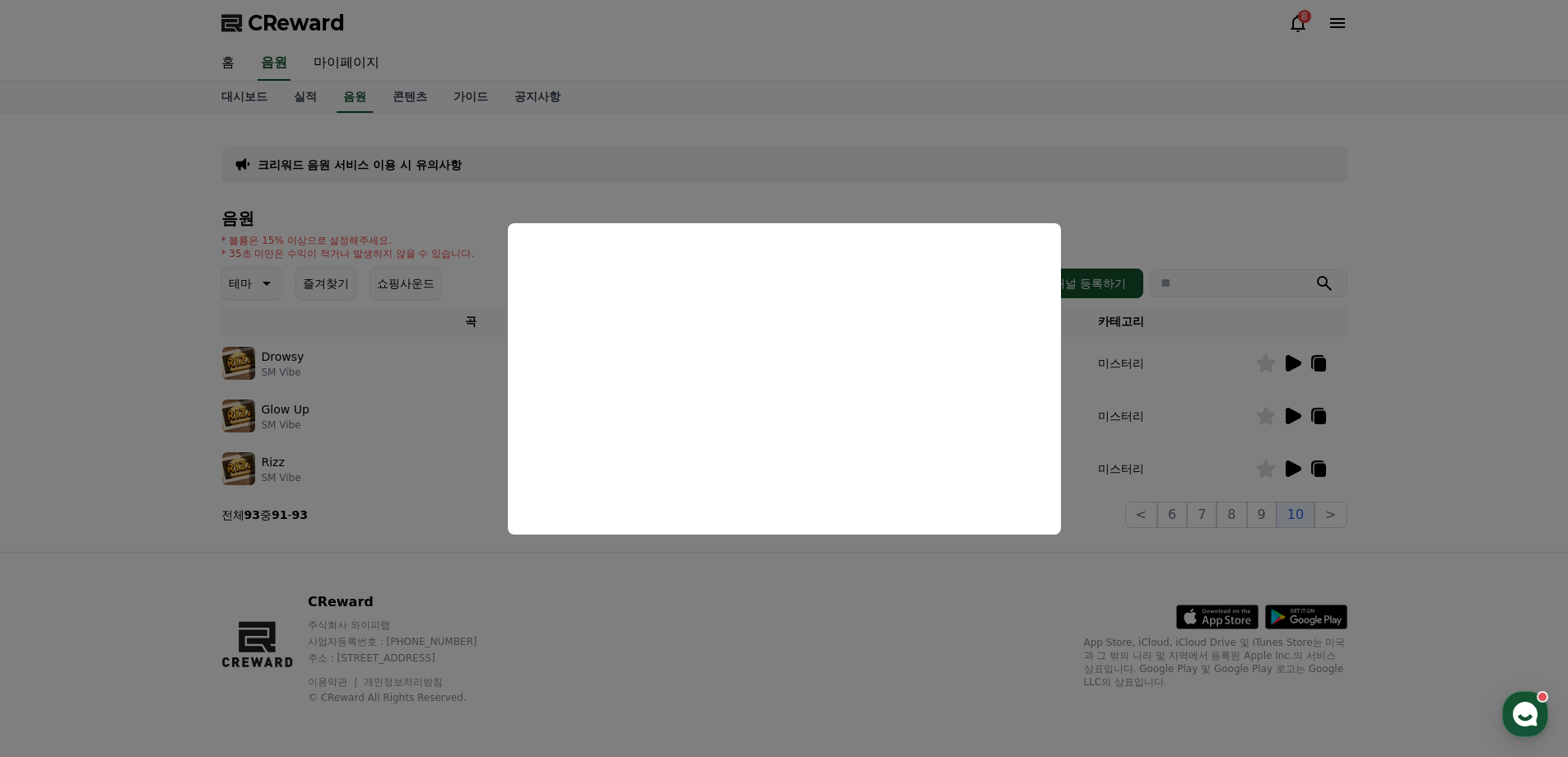
click at [1430, 400] on button "close modal" at bounding box center [784, 378] width 1568 height 757
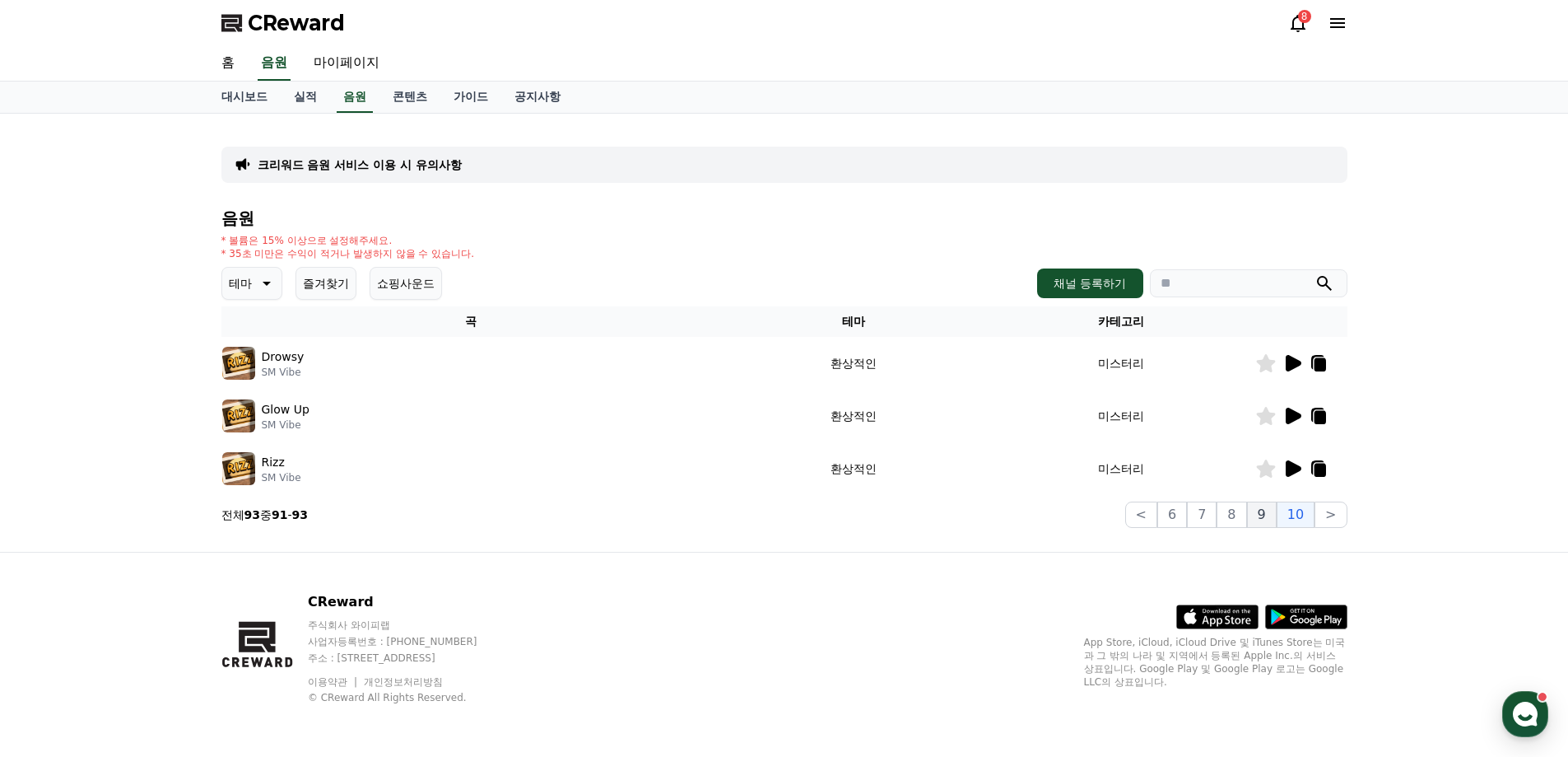
click at [1264, 513] on button "9" at bounding box center [1262, 514] width 30 height 26
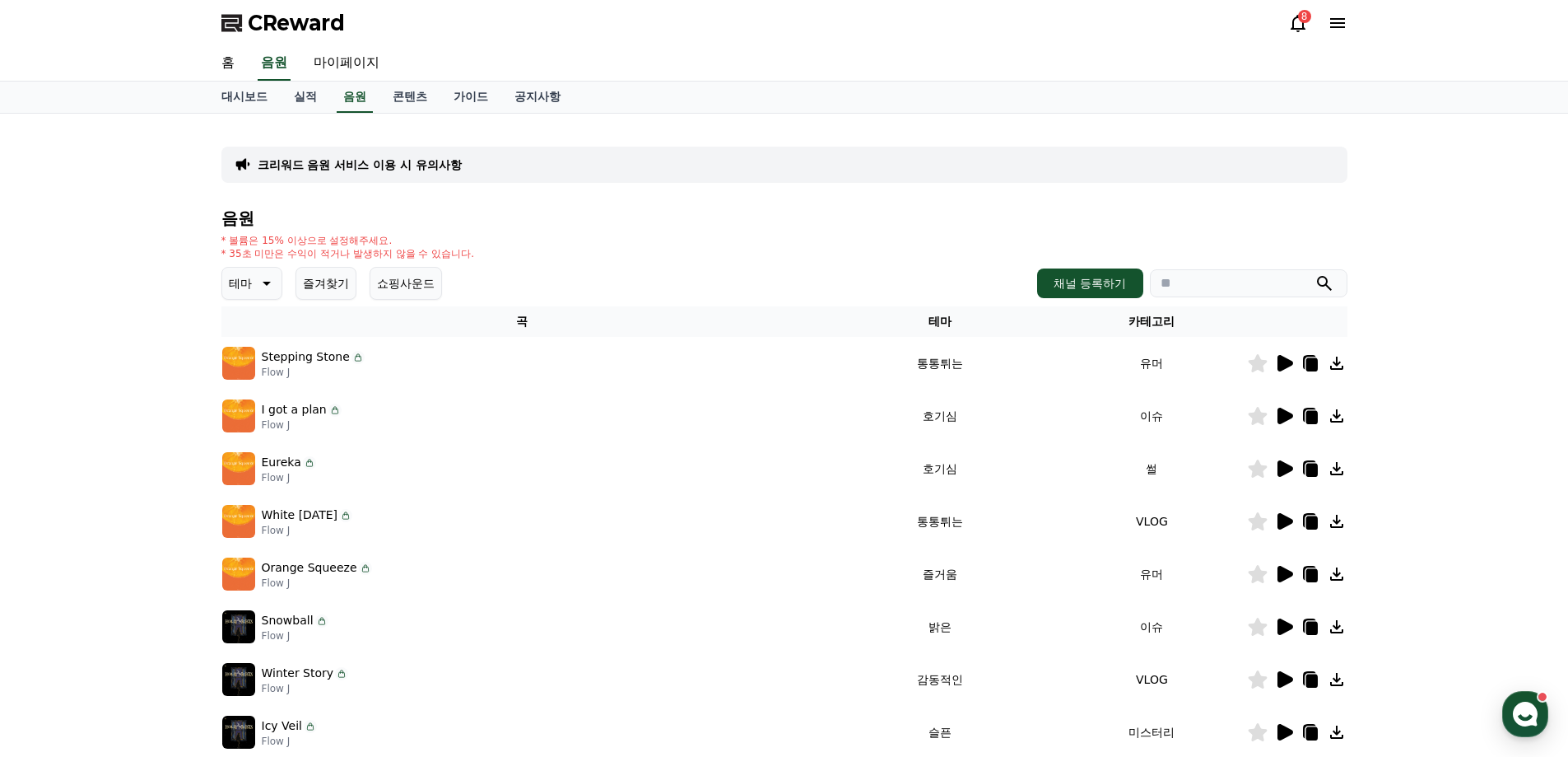
scroll to position [247, 0]
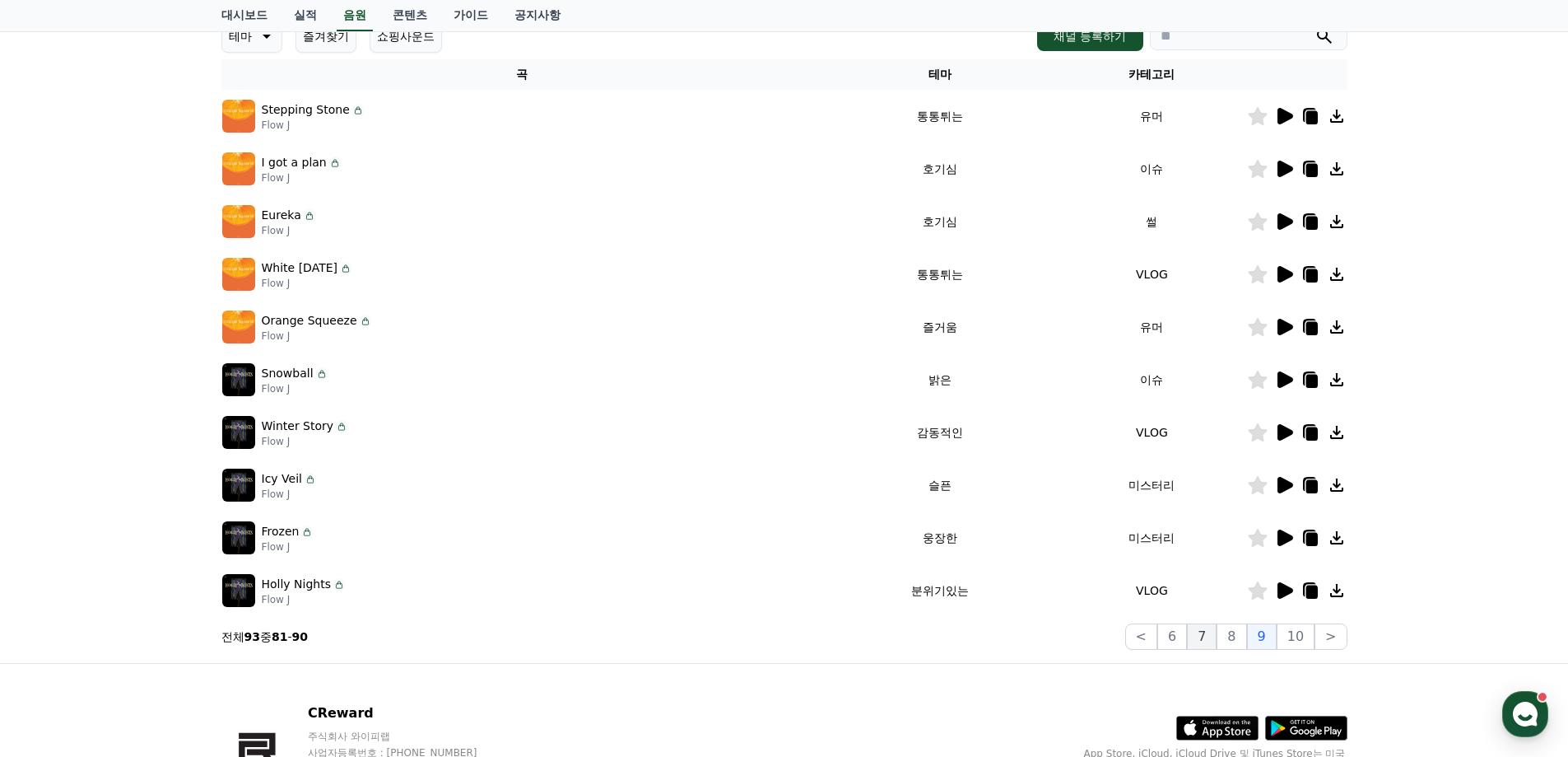
click at [1206, 635] on button "7" at bounding box center [1202, 636] width 30 height 26
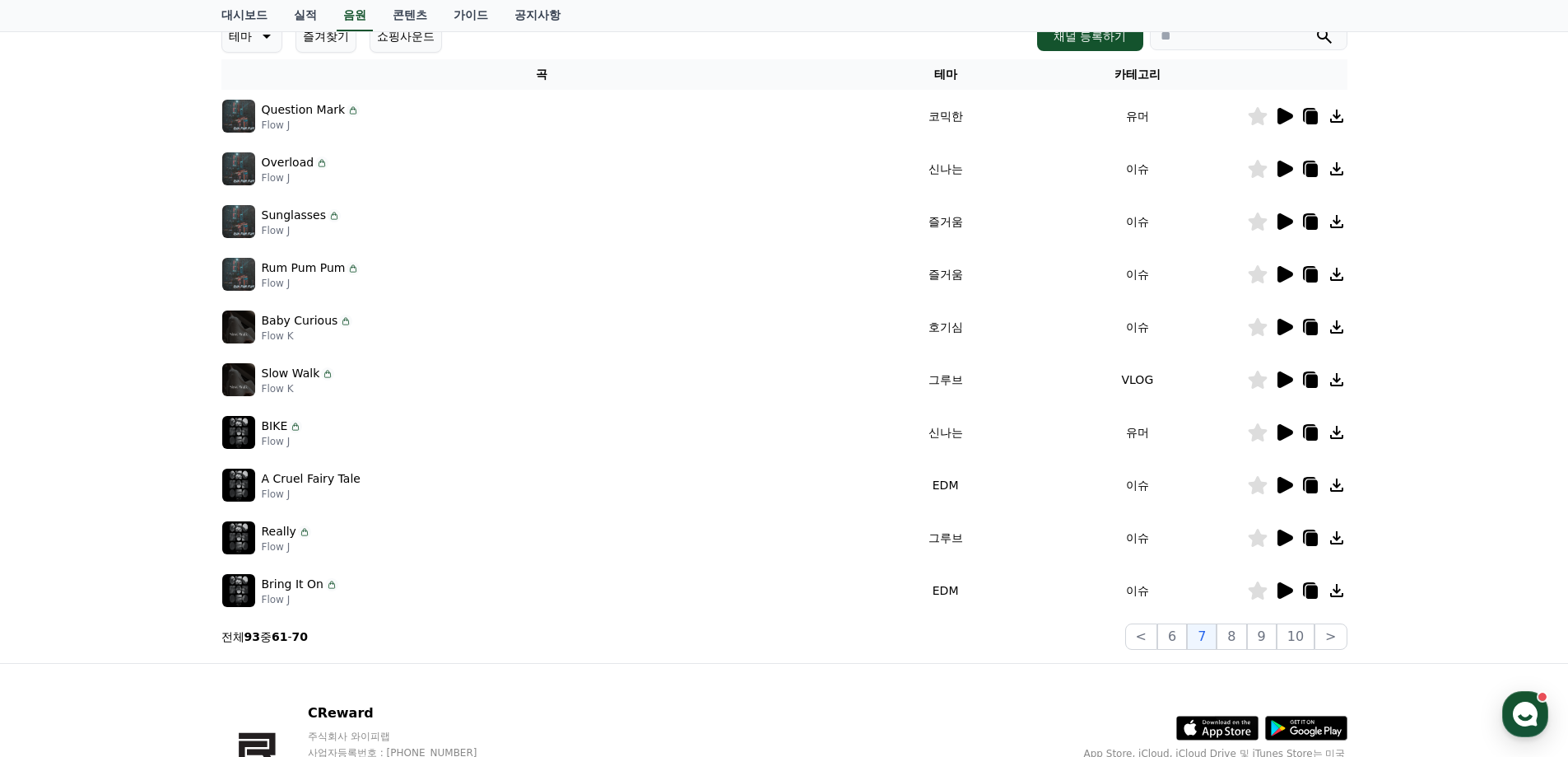
click at [1286, 538] on icon at bounding box center [1286, 538] width 15 height 16
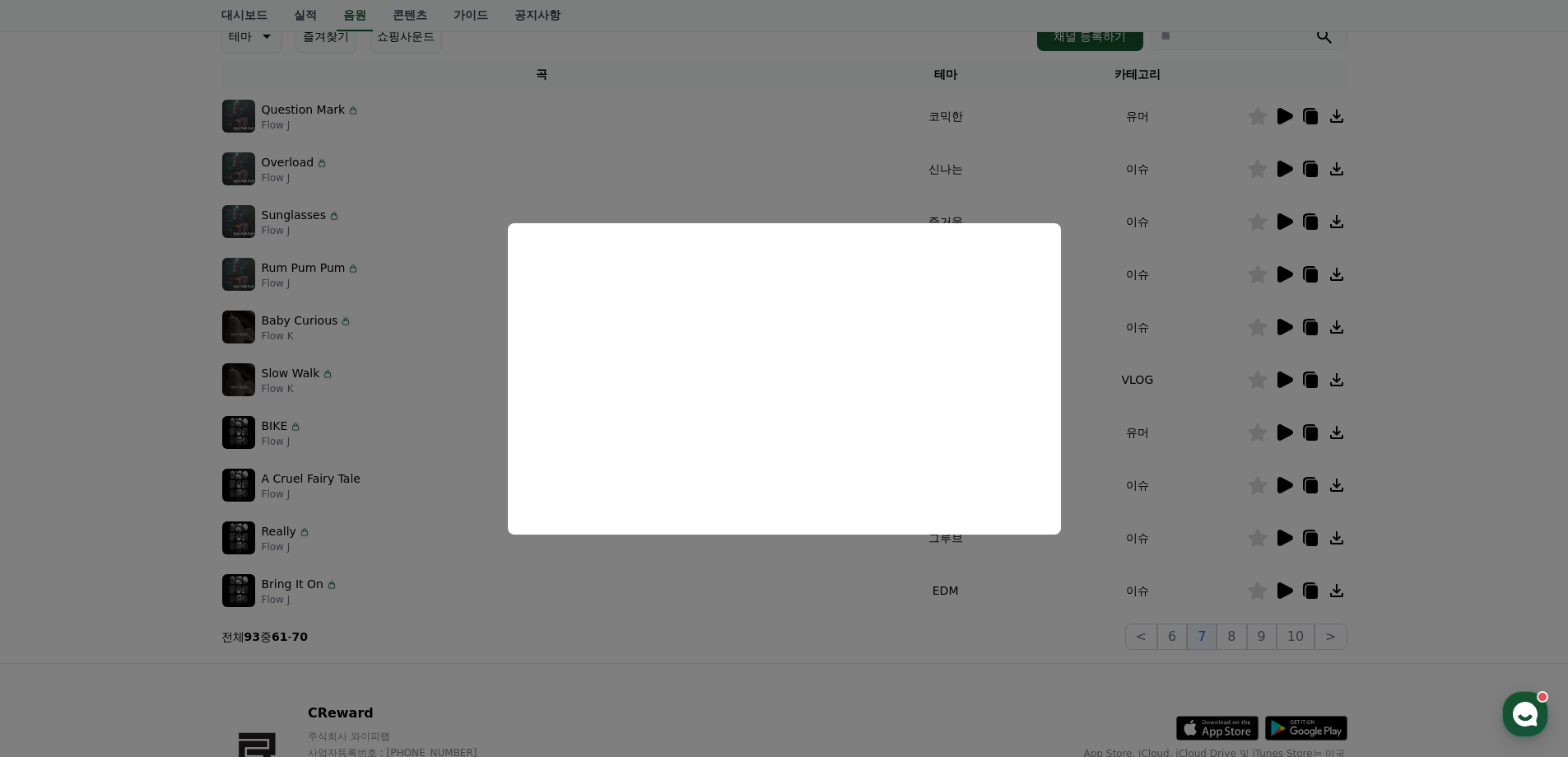
click at [1443, 528] on button "close modal" at bounding box center [784, 378] width 1568 height 757
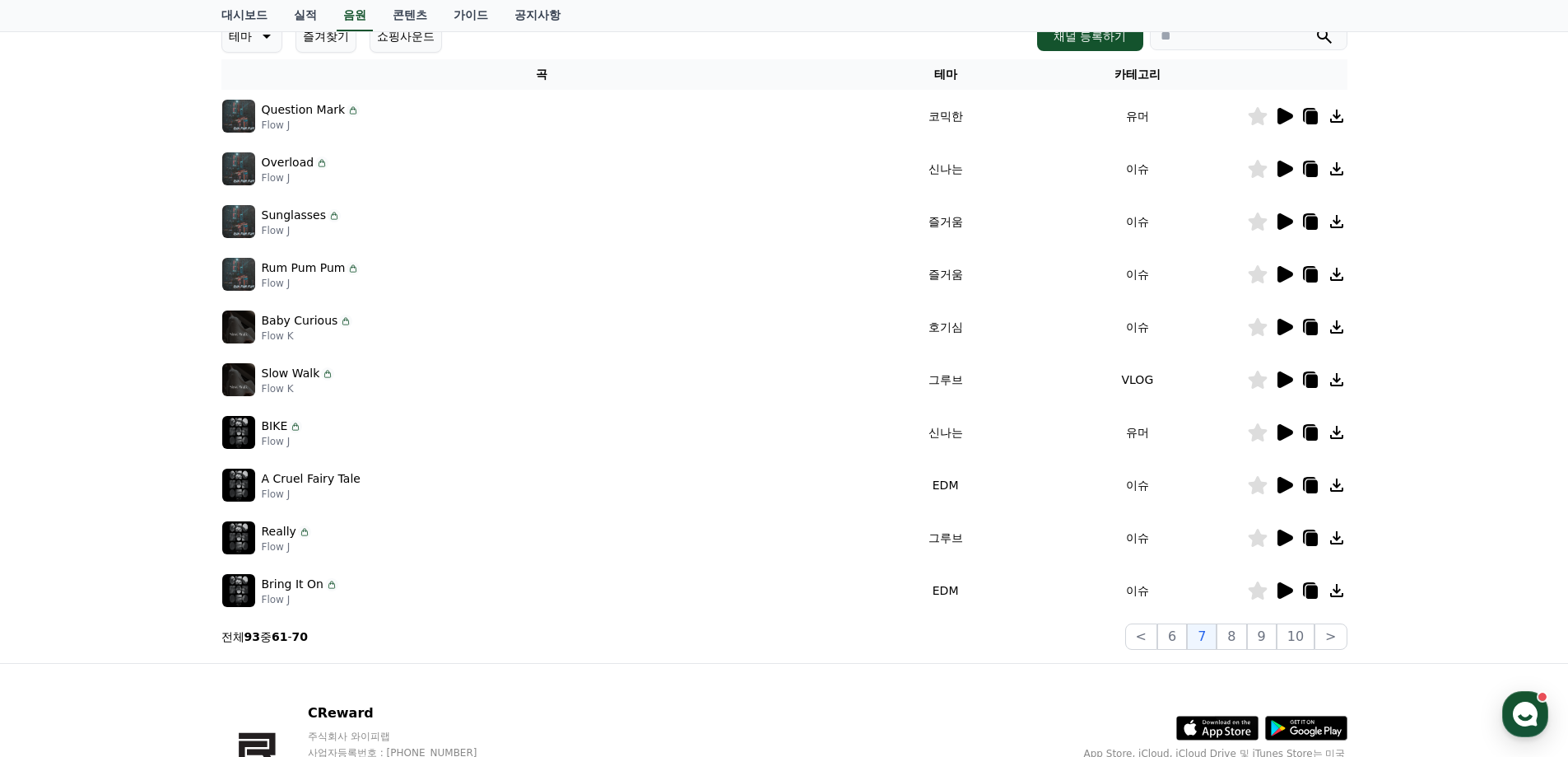
click at [1287, 328] on icon at bounding box center [1286, 327] width 15 height 16
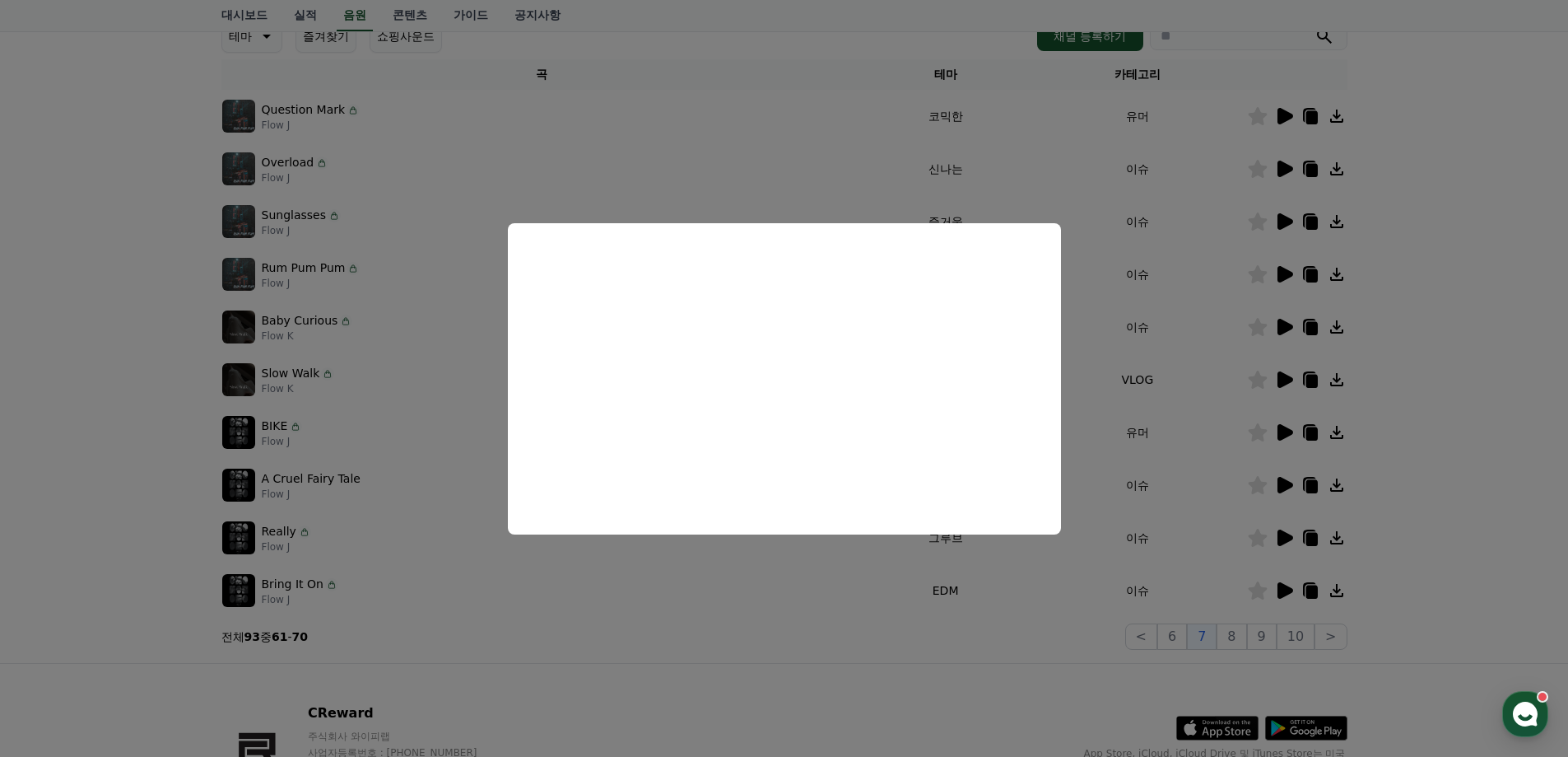
click at [1451, 354] on button "close modal" at bounding box center [784, 378] width 1568 height 757
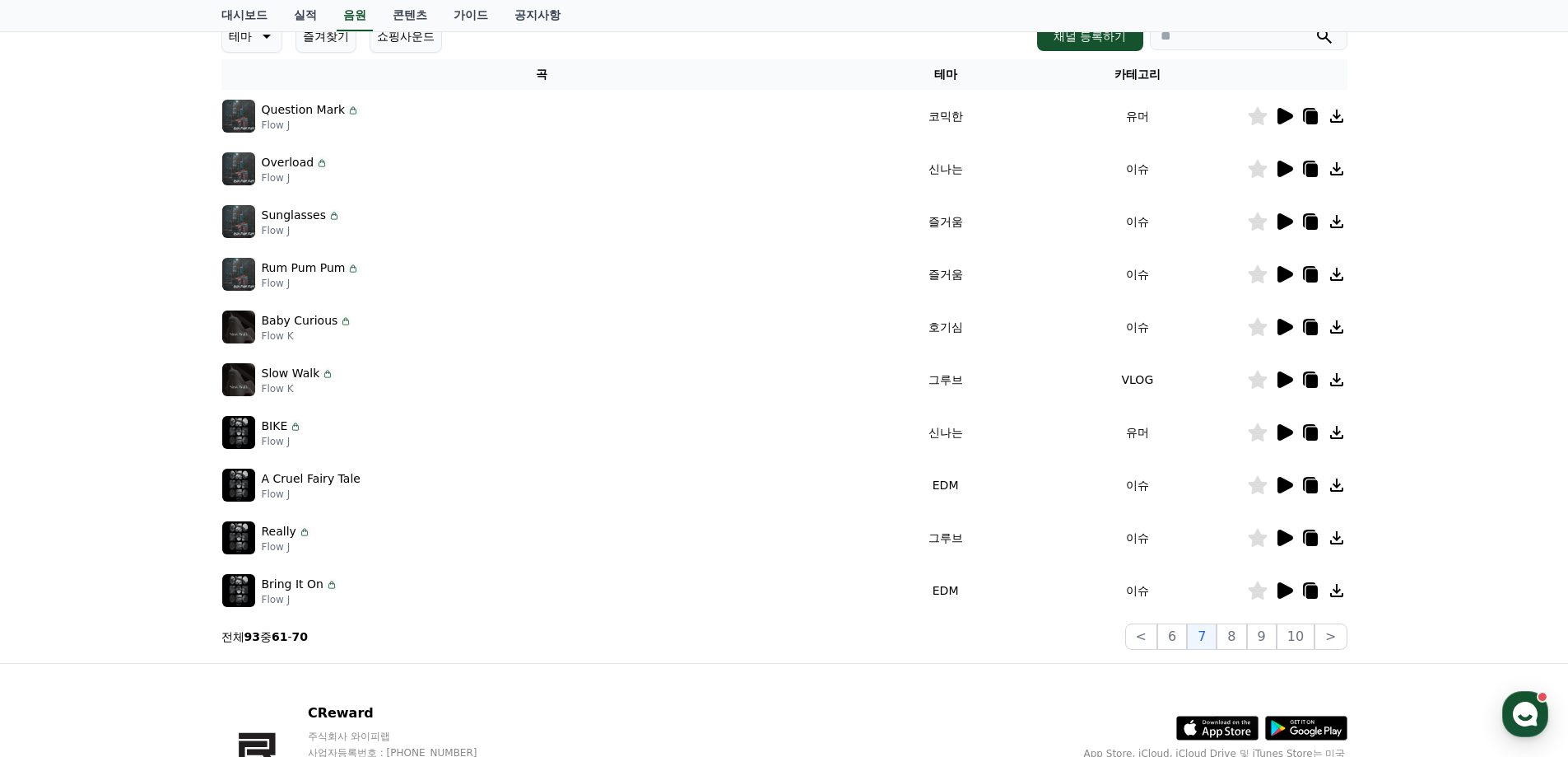
click at [1286, 323] on icon at bounding box center [1286, 327] width 15 height 16
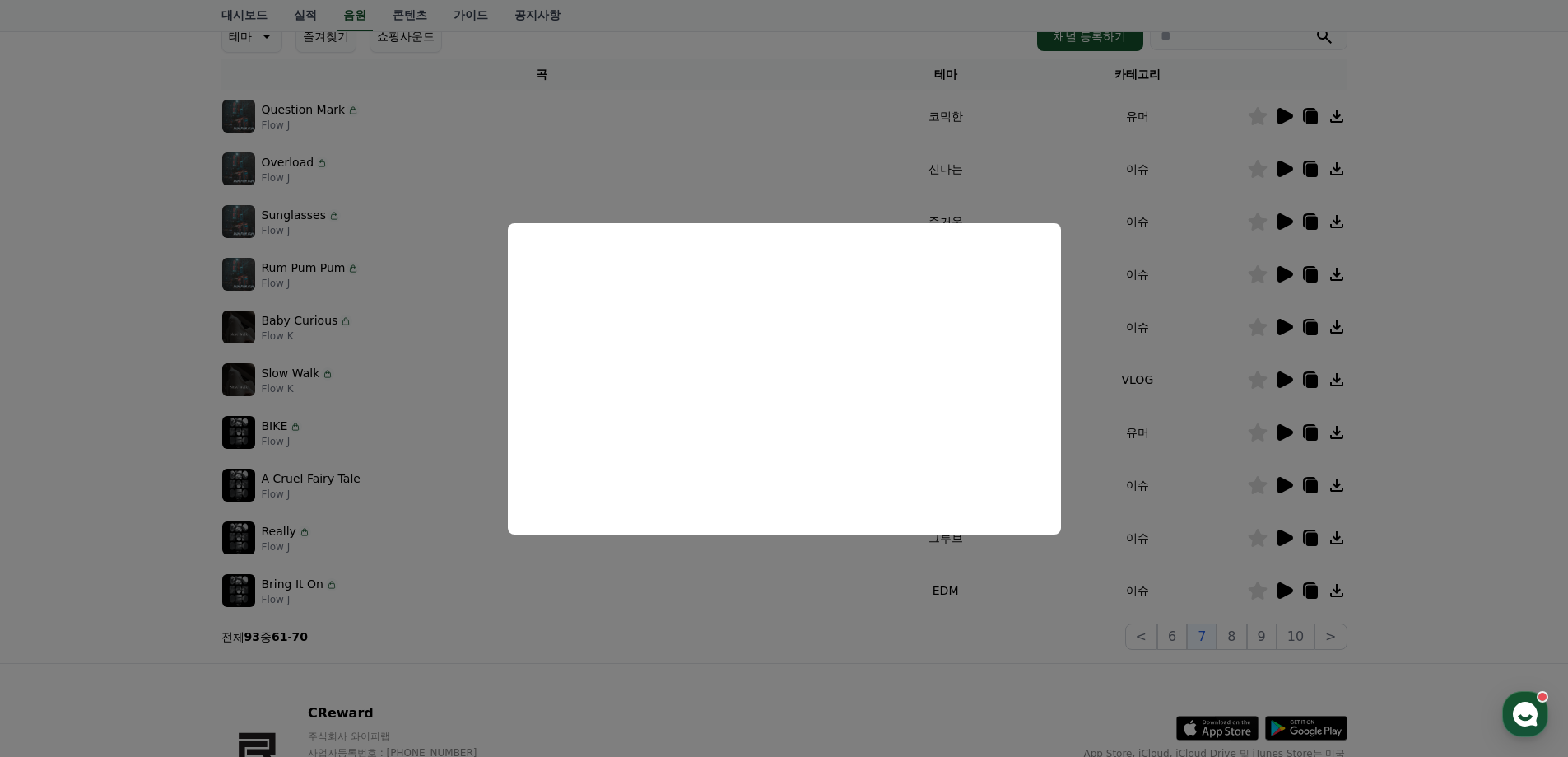
click at [1428, 358] on button "close modal" at bounding box center [784, 378] width 1568 height 757
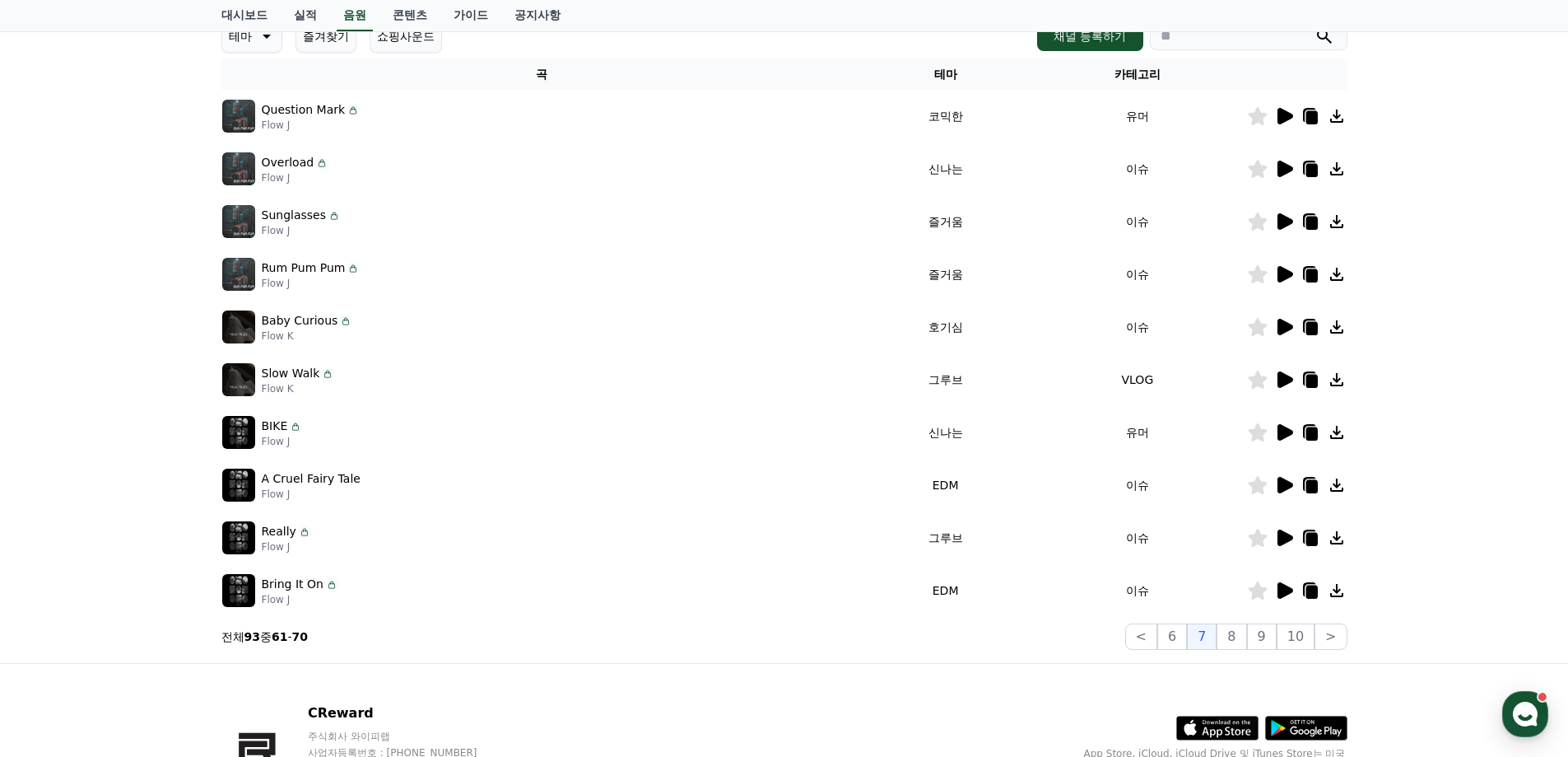
click at [1285, 218] on icon at bounding box center [1286, 221] width 15 height 16
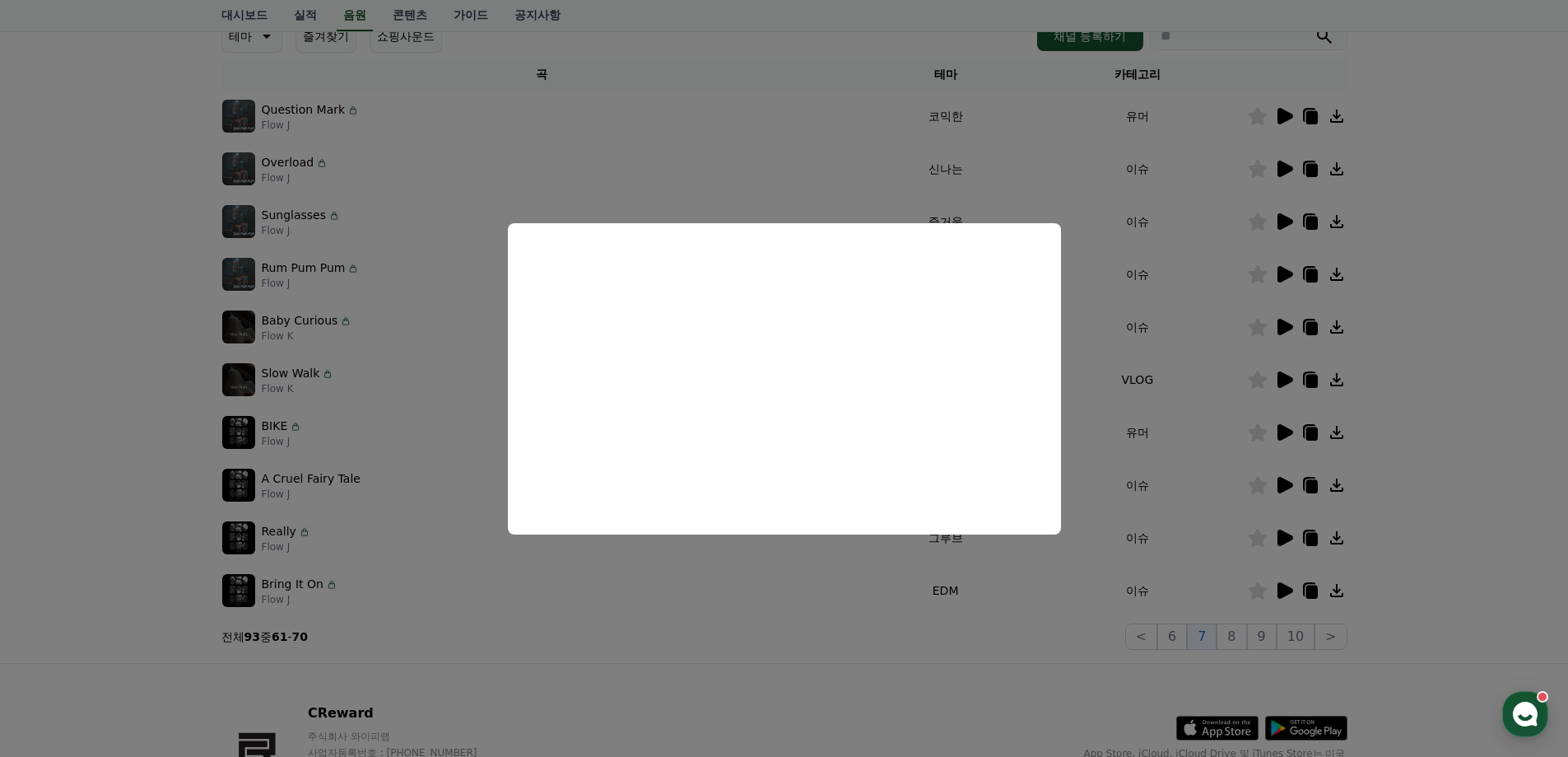
click at [1437, 307] on button "close modal" at bounding box center [784, 378] width 1568 height 757
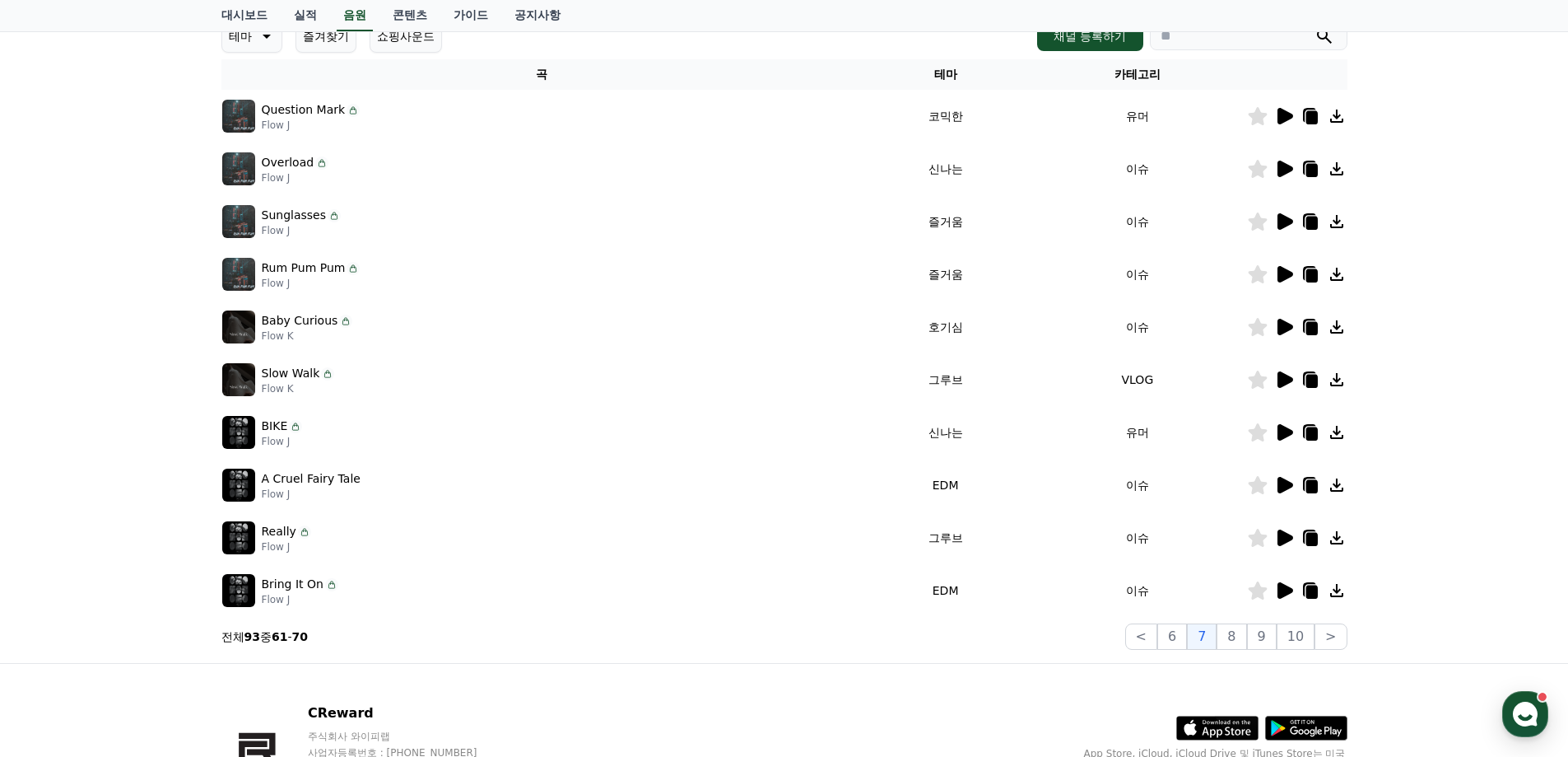
click at [1283, 117] on icon at bounding box center [1286, 116] width 15 height 16
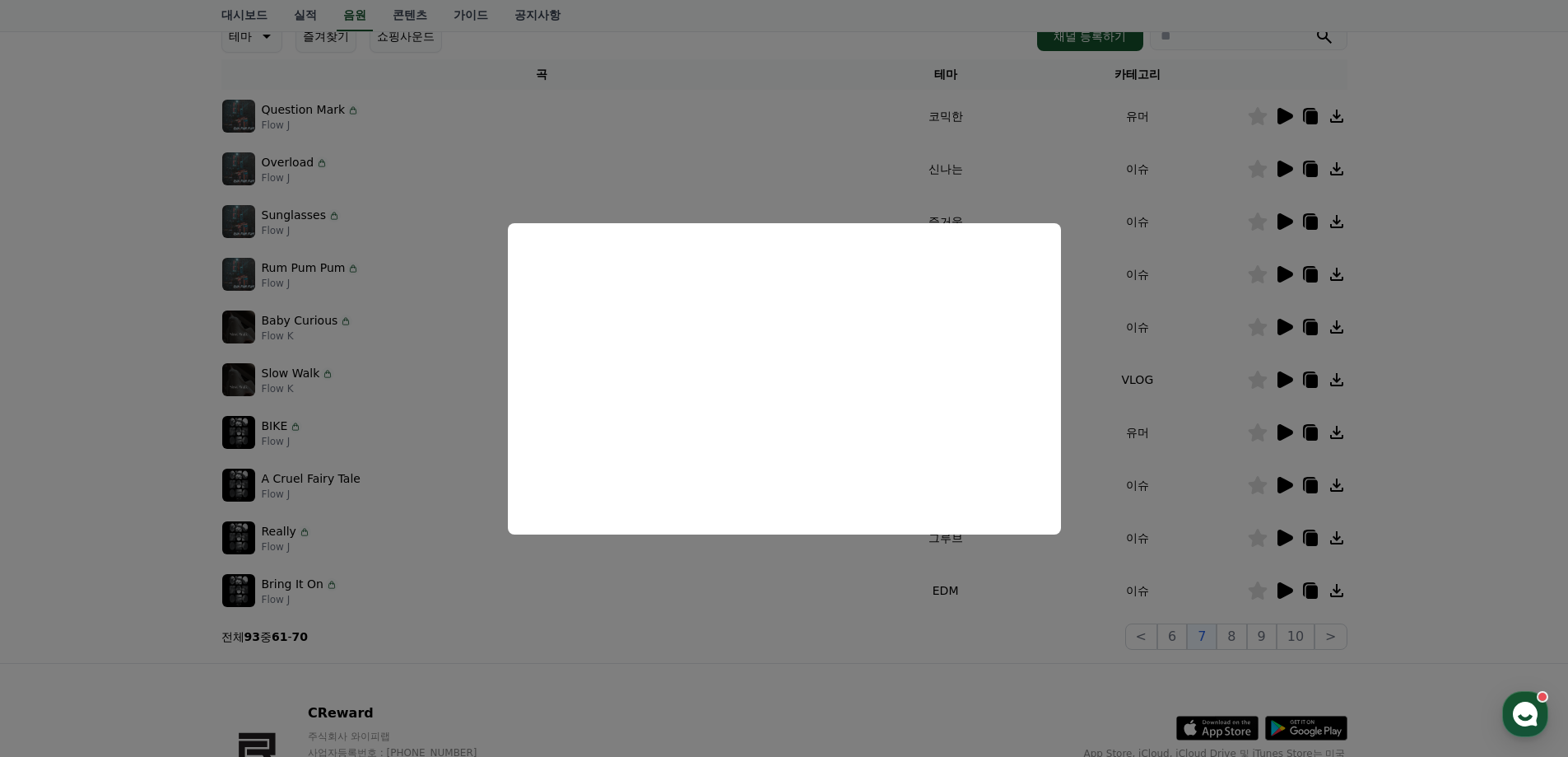
click at [1461, 399] on button "close modal" at bounding box center [784, 378] width 1568 height 757
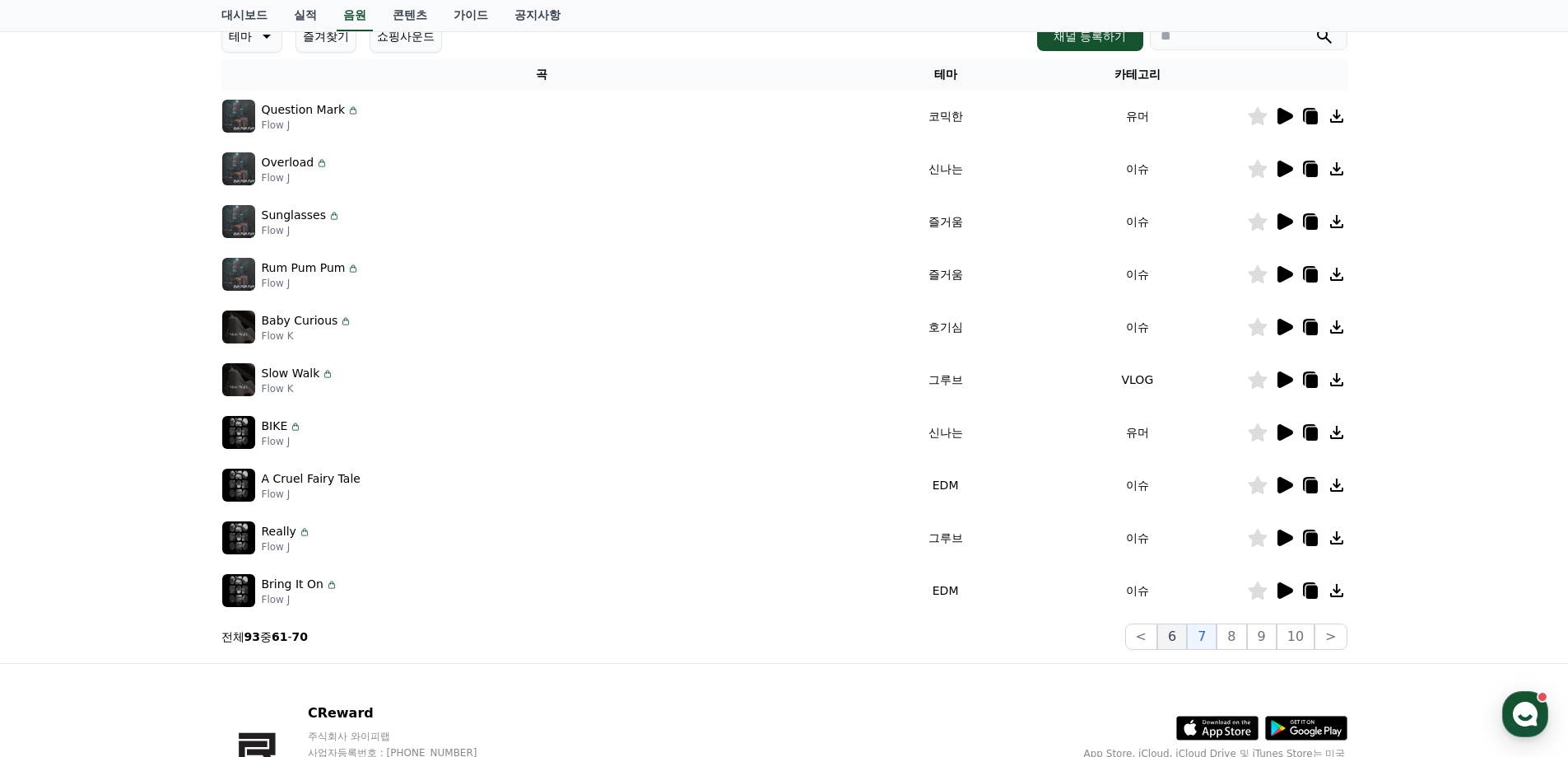
click at [1185, 635] on button "6" at bounding box center [1172, 636] width 30 height 26
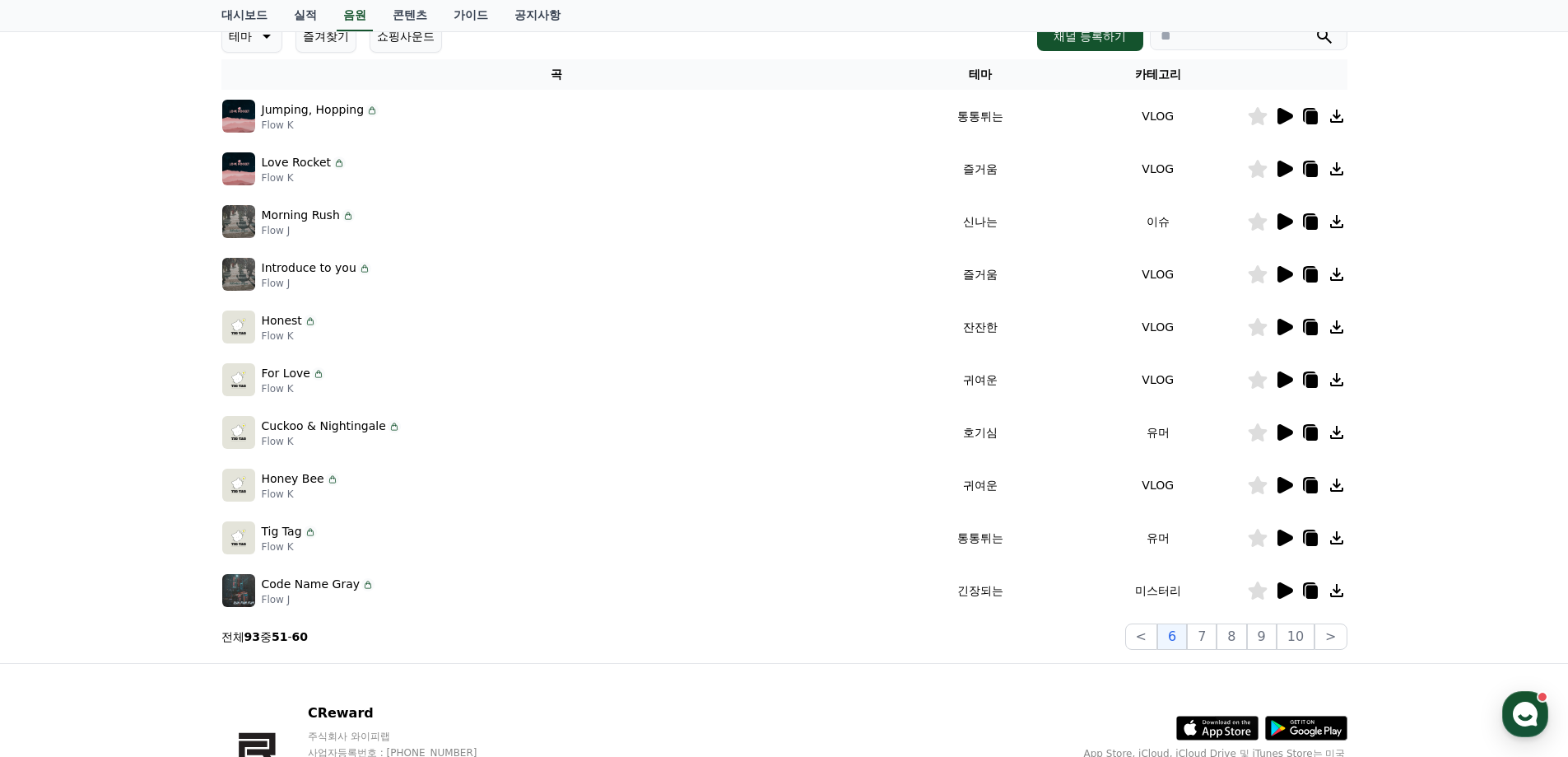
click at [1284, 434] on icon at bounding box center [1286, 432] width 15 height 16
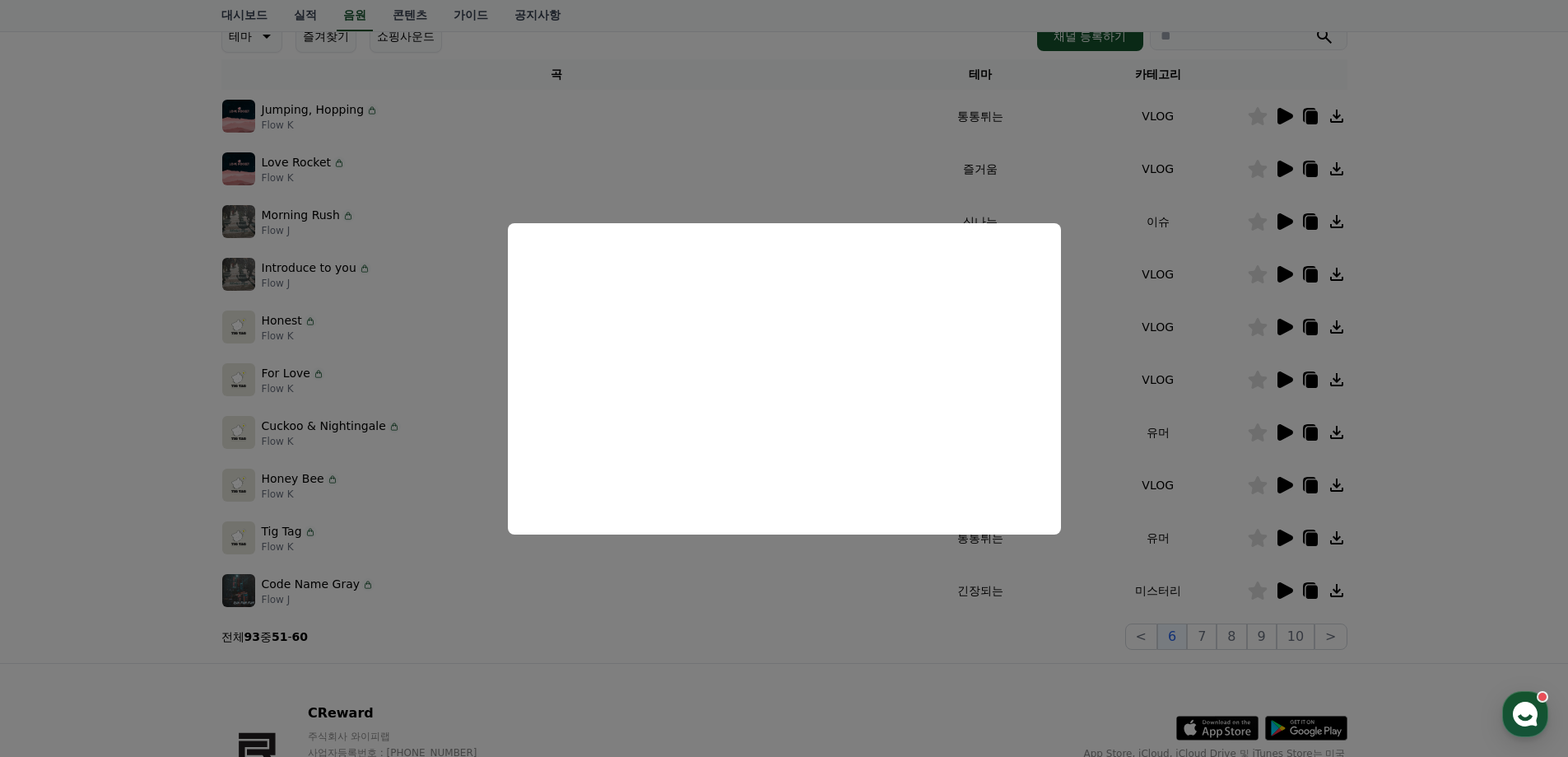
click at [1408, 430] on button "close modal" at bounding box center [784, 378] width 1568 height 757
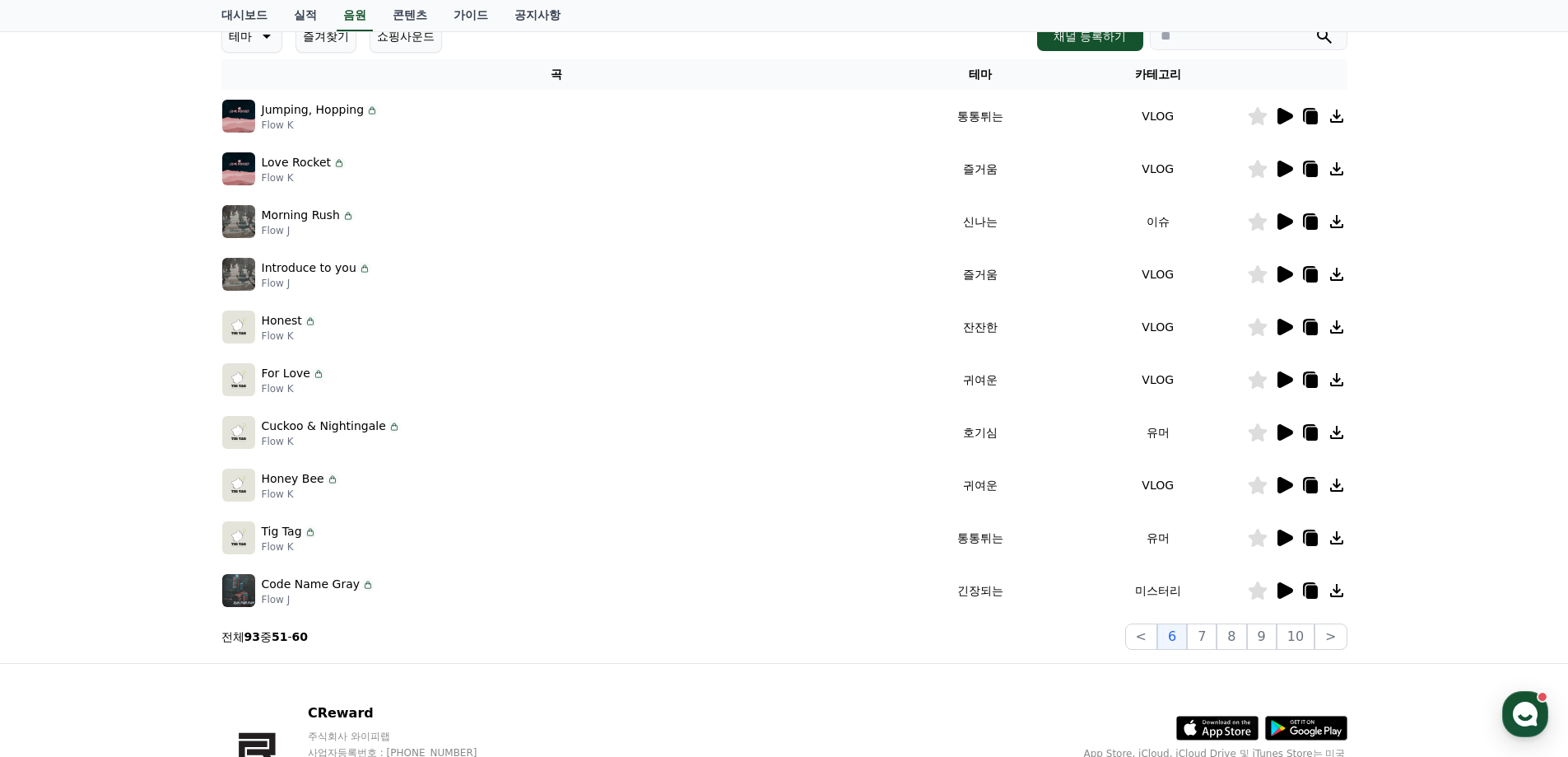
click at [1284, 382] on icon at bounding box center [1286, 379] width 15 height 16
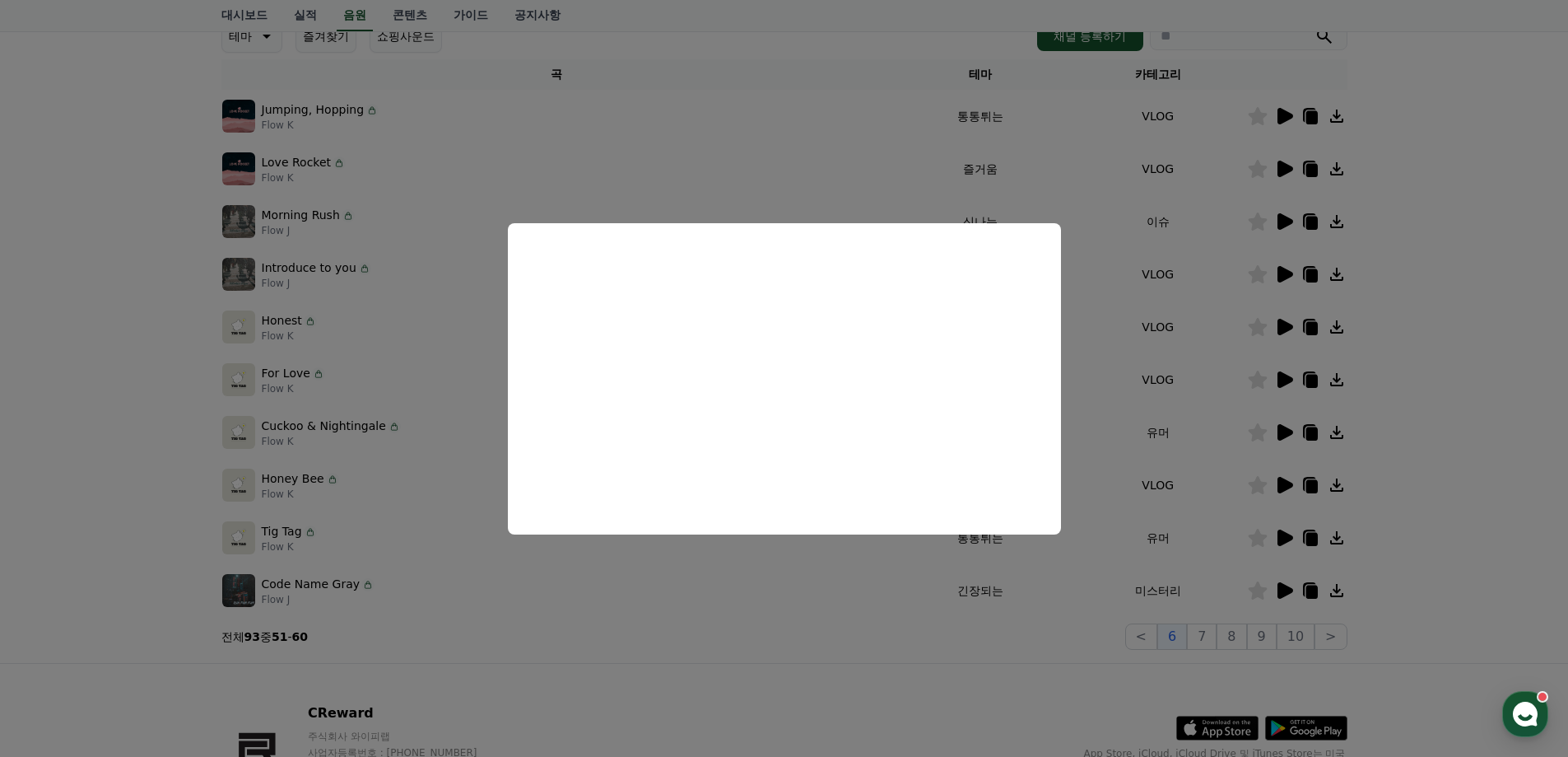
click at [1434, 405] on button "close modal" at bounding box center [784, 378] width 1568 height 757
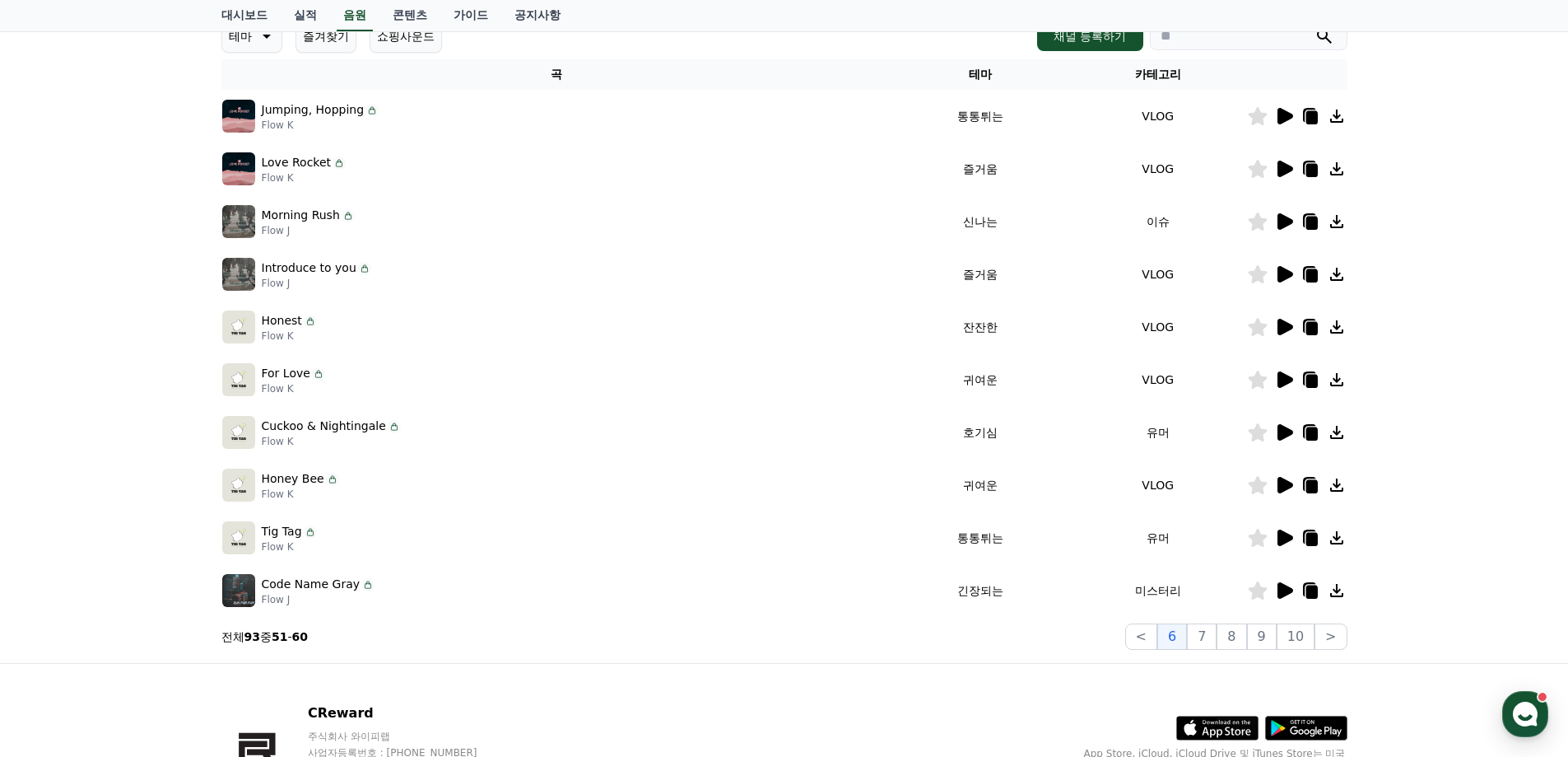
click at [1284, 118] on icon at bounding box center [1286, 116] width 15 height 16
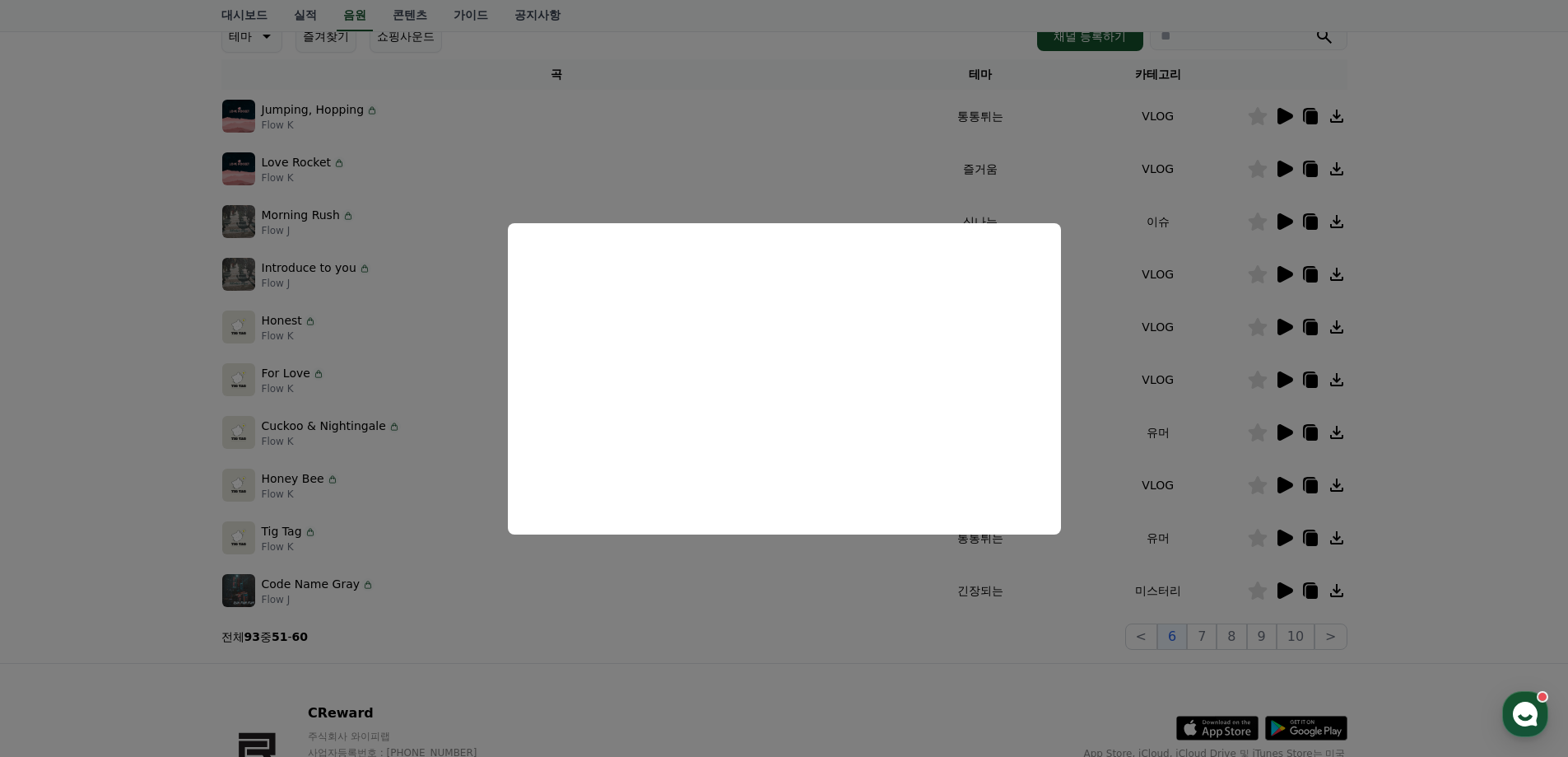
click at [1440, 416] on button "close modal" at bounding box center [784, 378] width 1568 height 757
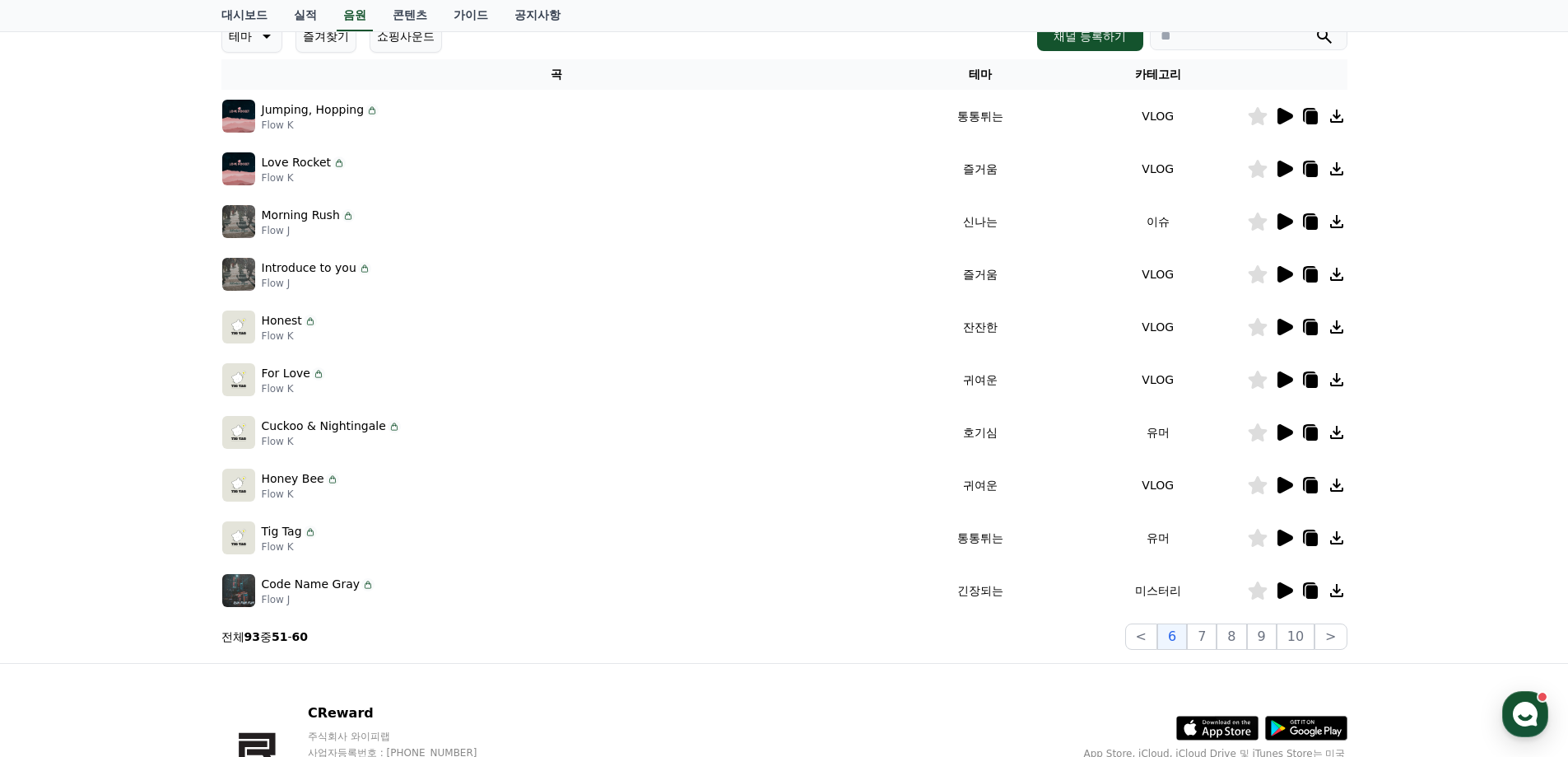
scroll to position [330, 0]
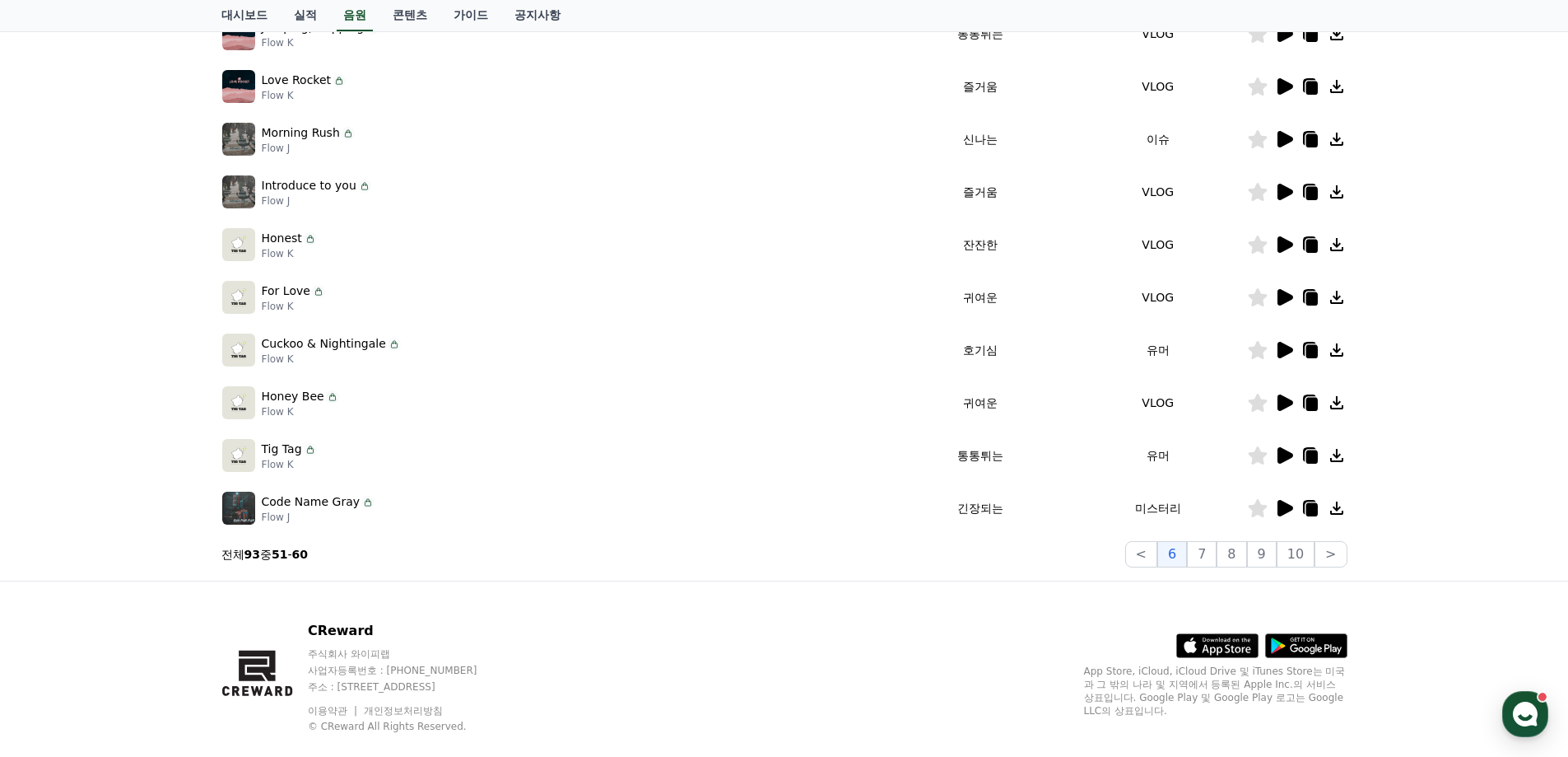
click at [1286, 508] on icon at bounding box center [1286, 508] width 15 height 16
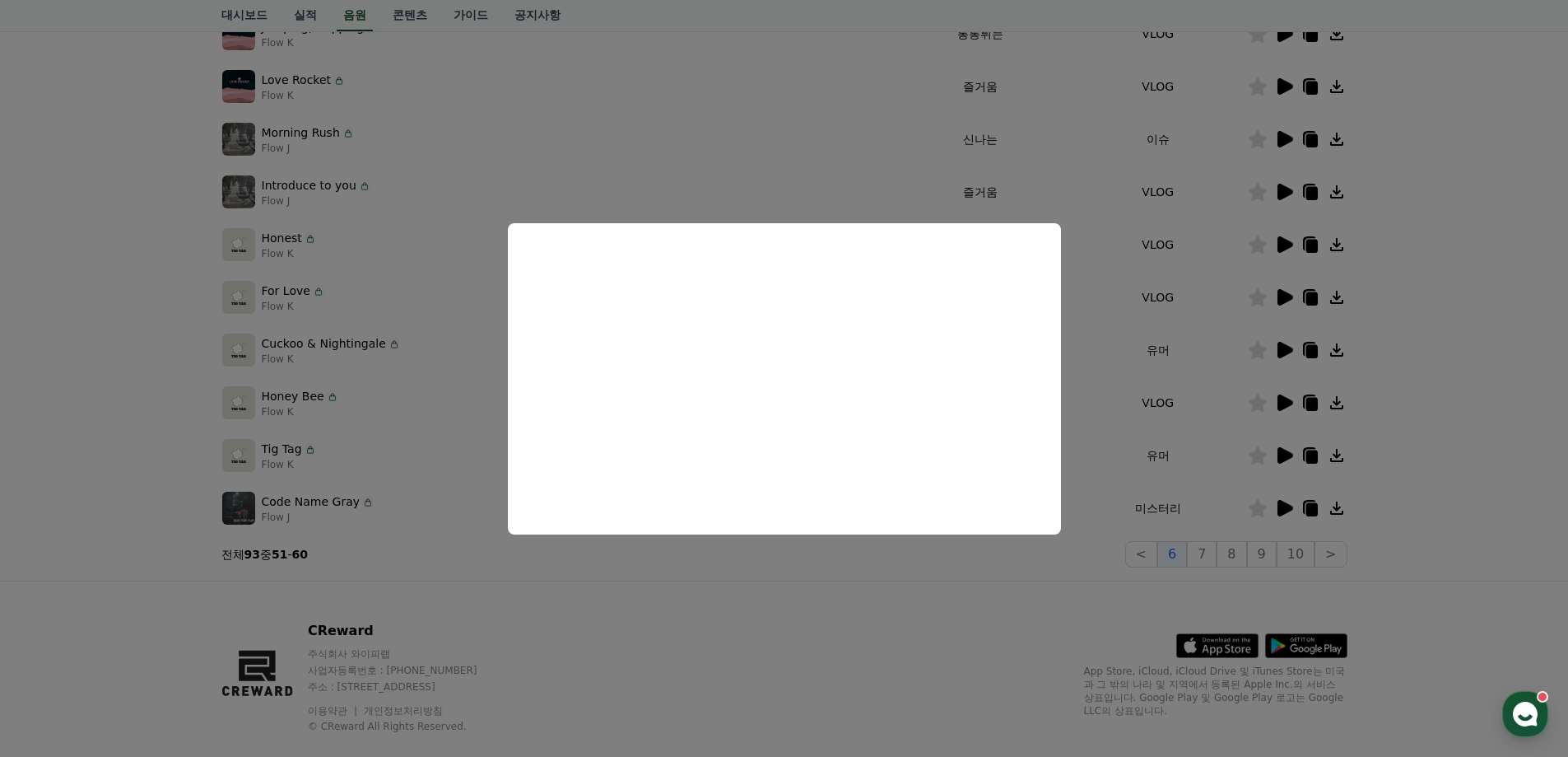
click at [1447, 527] on button "close modal" at bounding box center [784, 378] width 1568 height 757
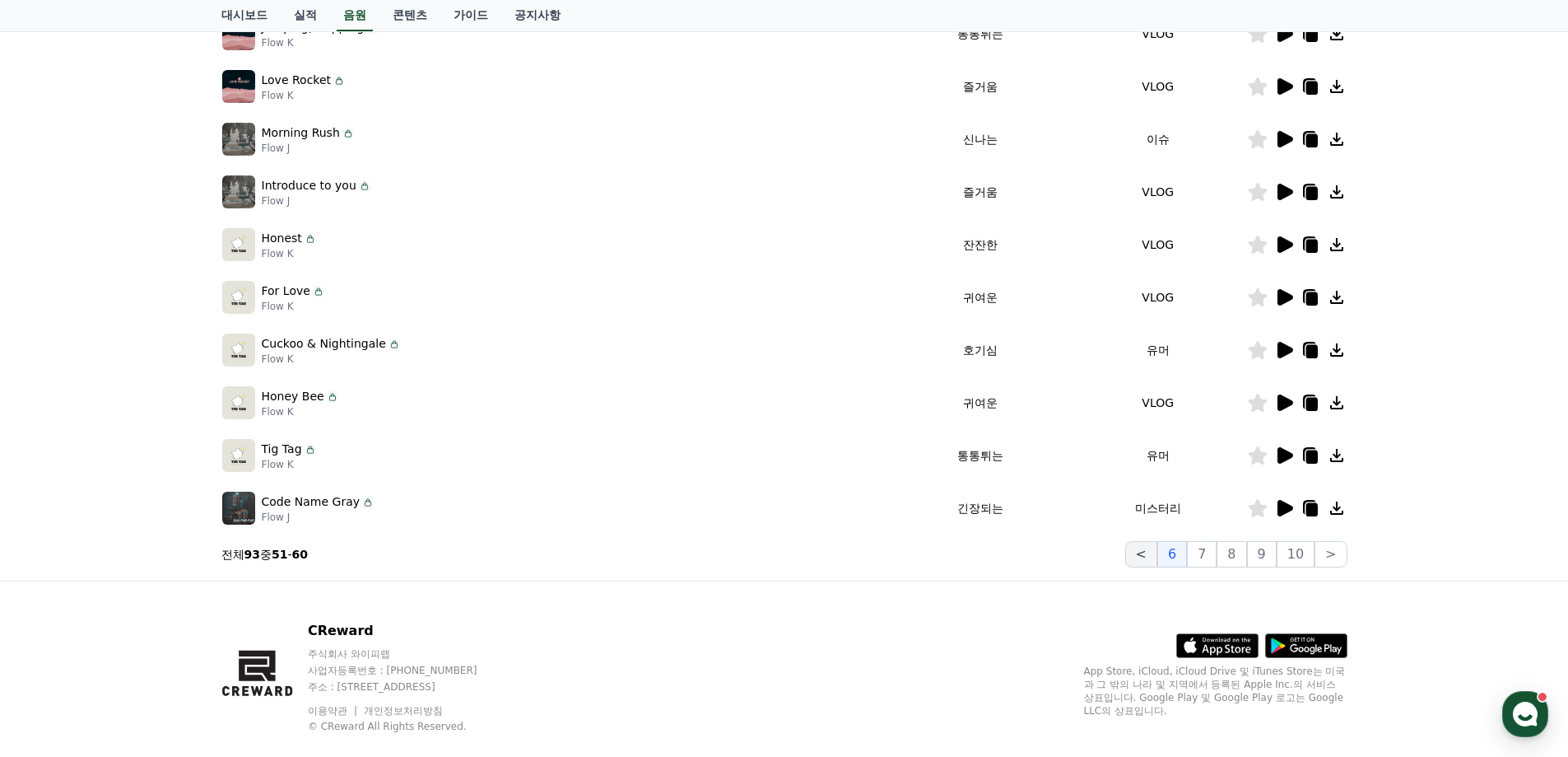
click at [1151, 554] on button "<" at bounding box center [1141, 553] width 32 height 26
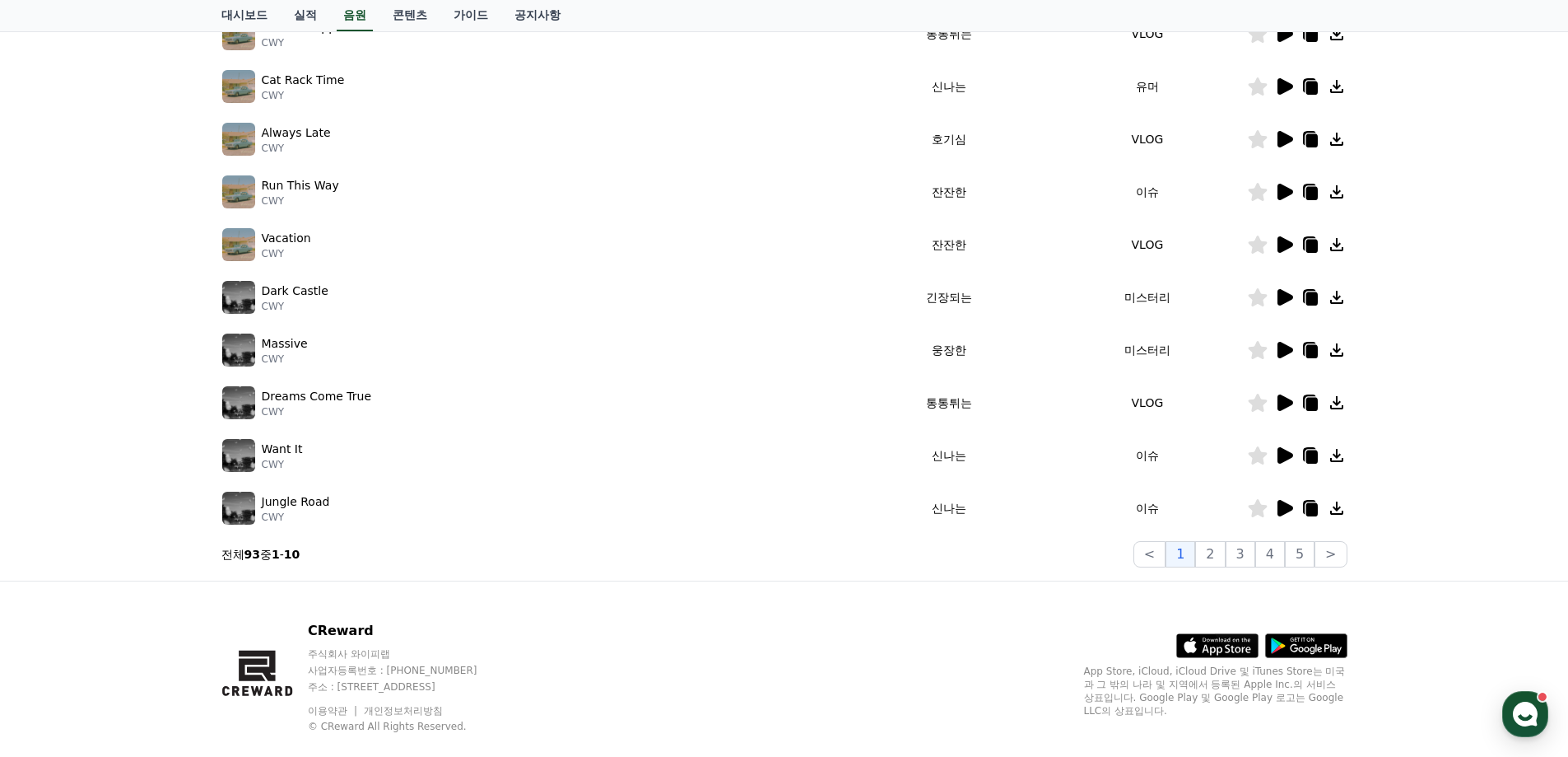
click at [1276, 306] on icon at bounding box center [1284, 297] width 19 height 19
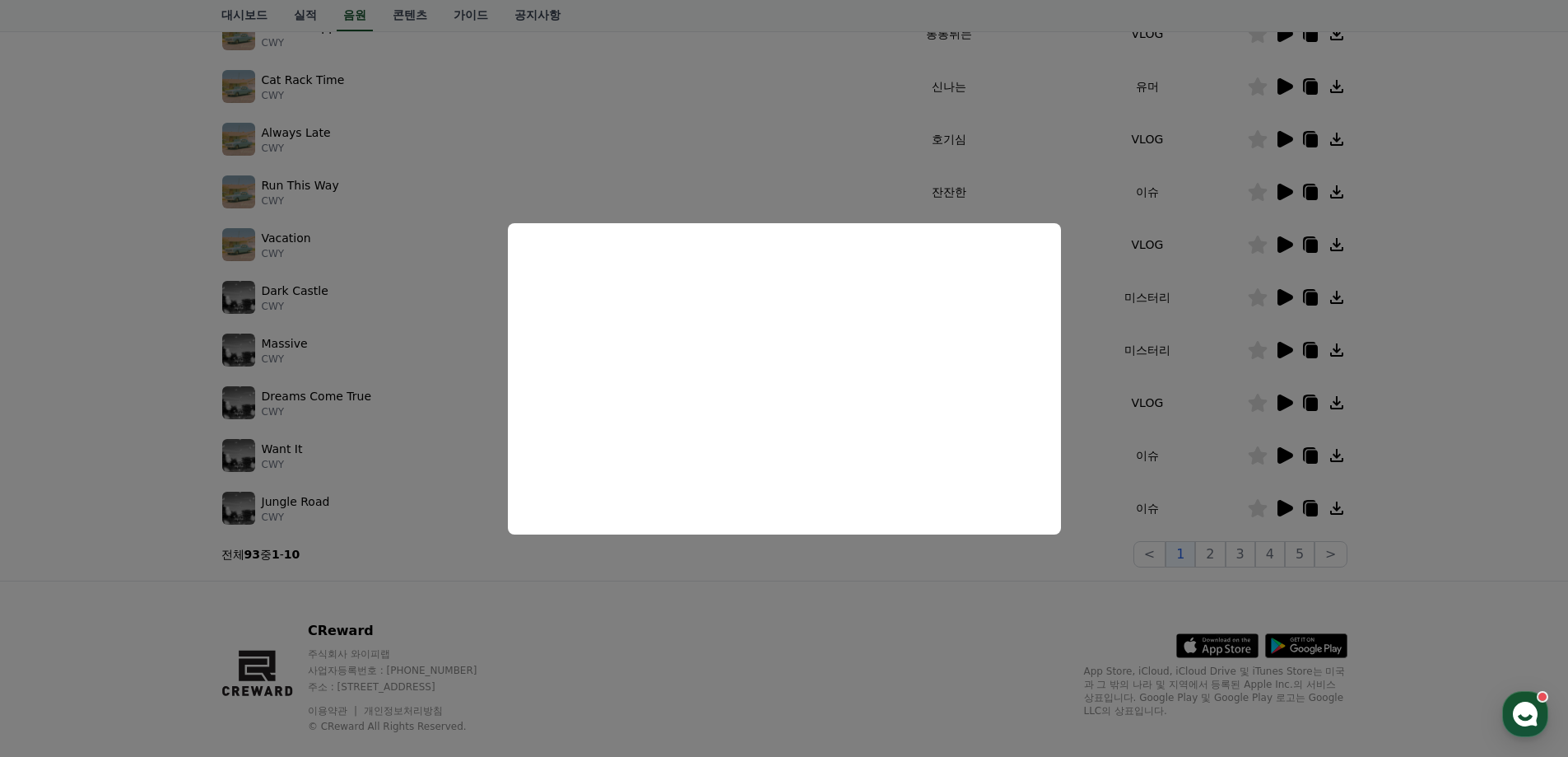
click at [1411, 429] on button "close modal" at bounding box center [784, 378] width 1568 height 757
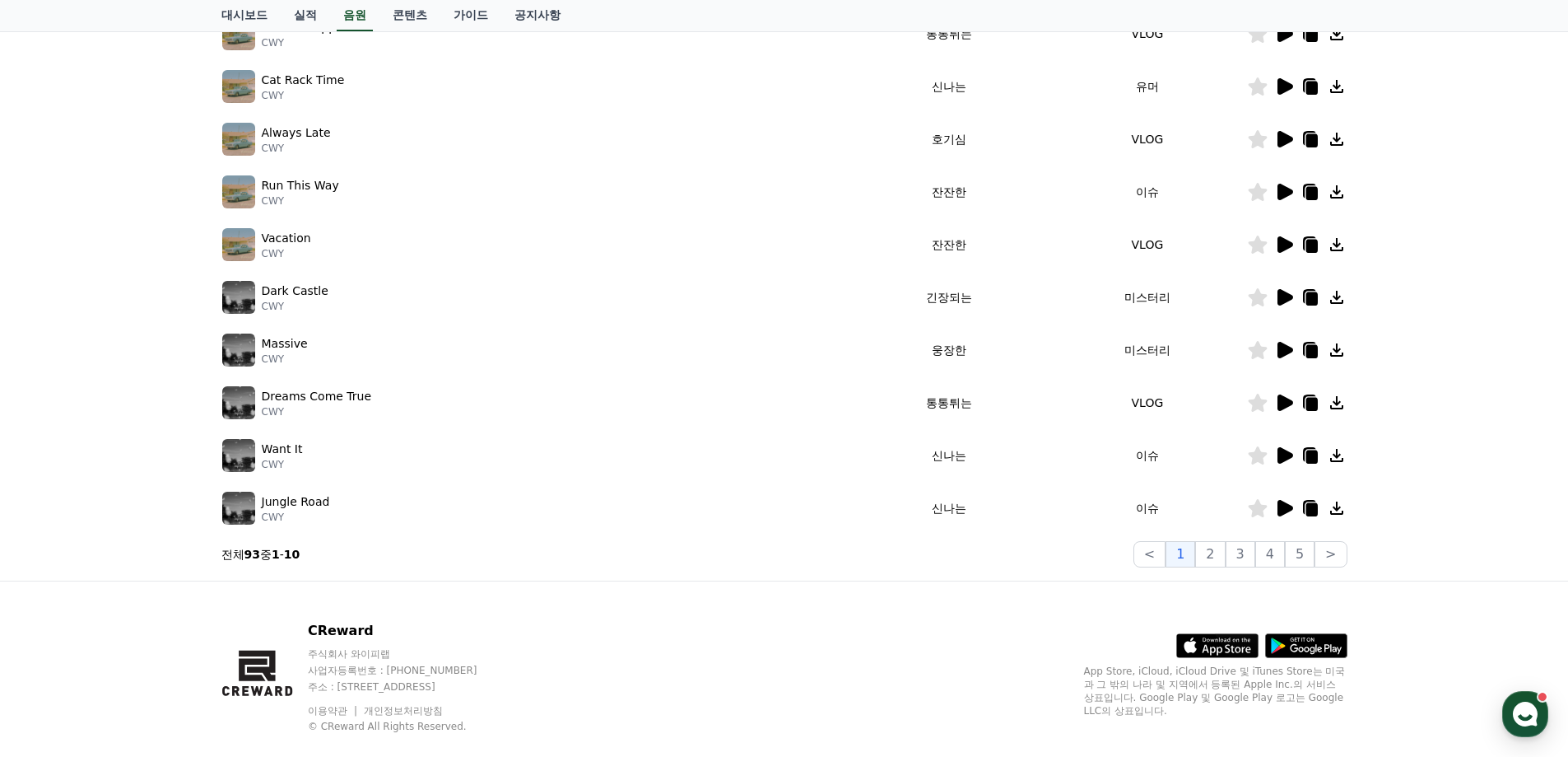
click at [1285, 404] on icon at bounding box center [1286, 402] width 15 height 16
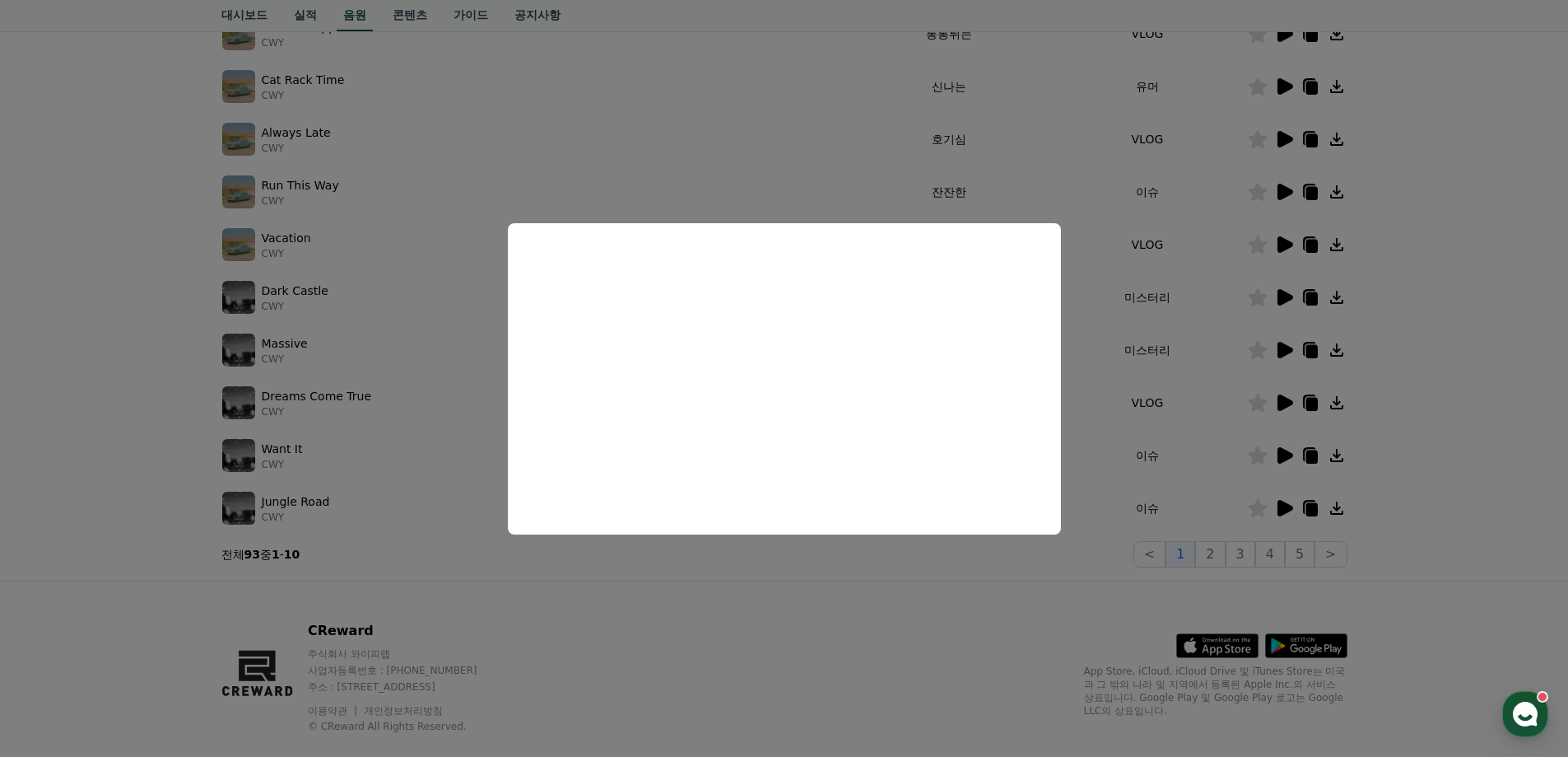
click at [1535, 491] on button "close modal" at bounding box center [784, 378] width 1568 height 757
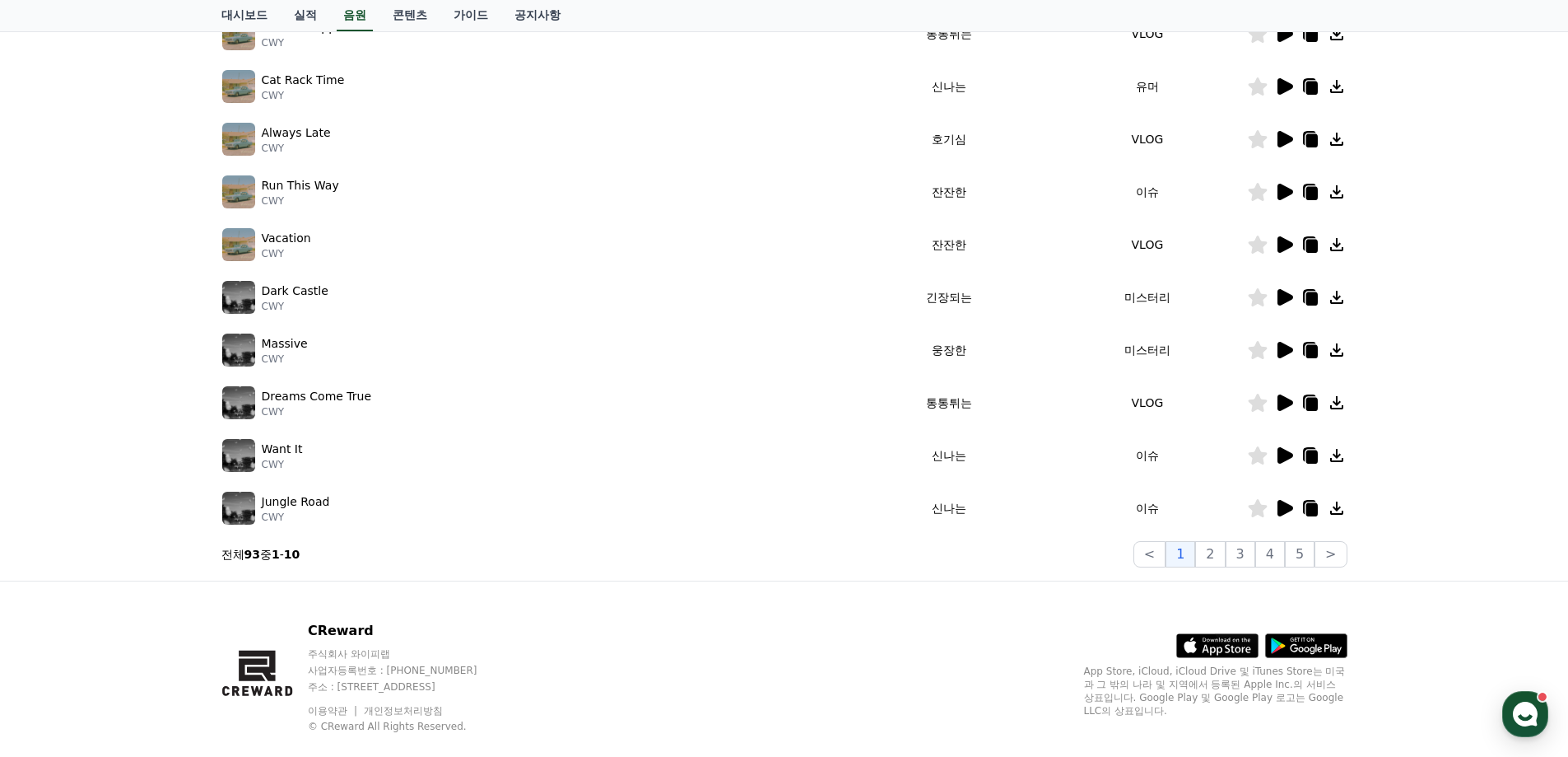
click at [1292, 455] on icon at bounding box center [1286, 454] width 15 height 16
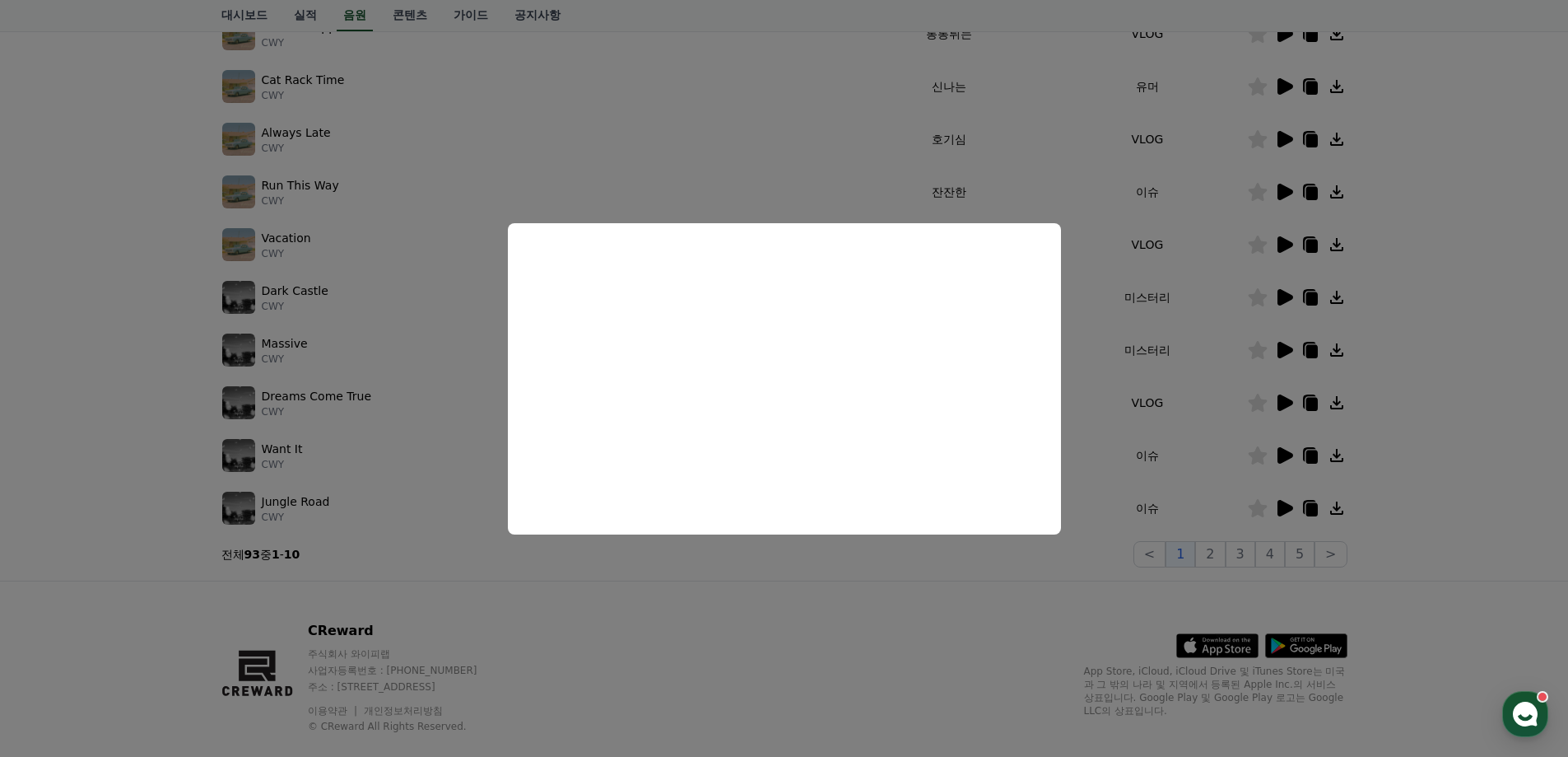
click at [1430, 451] on button "close modal" at bounding box center [784, 378] width 1568 height 757
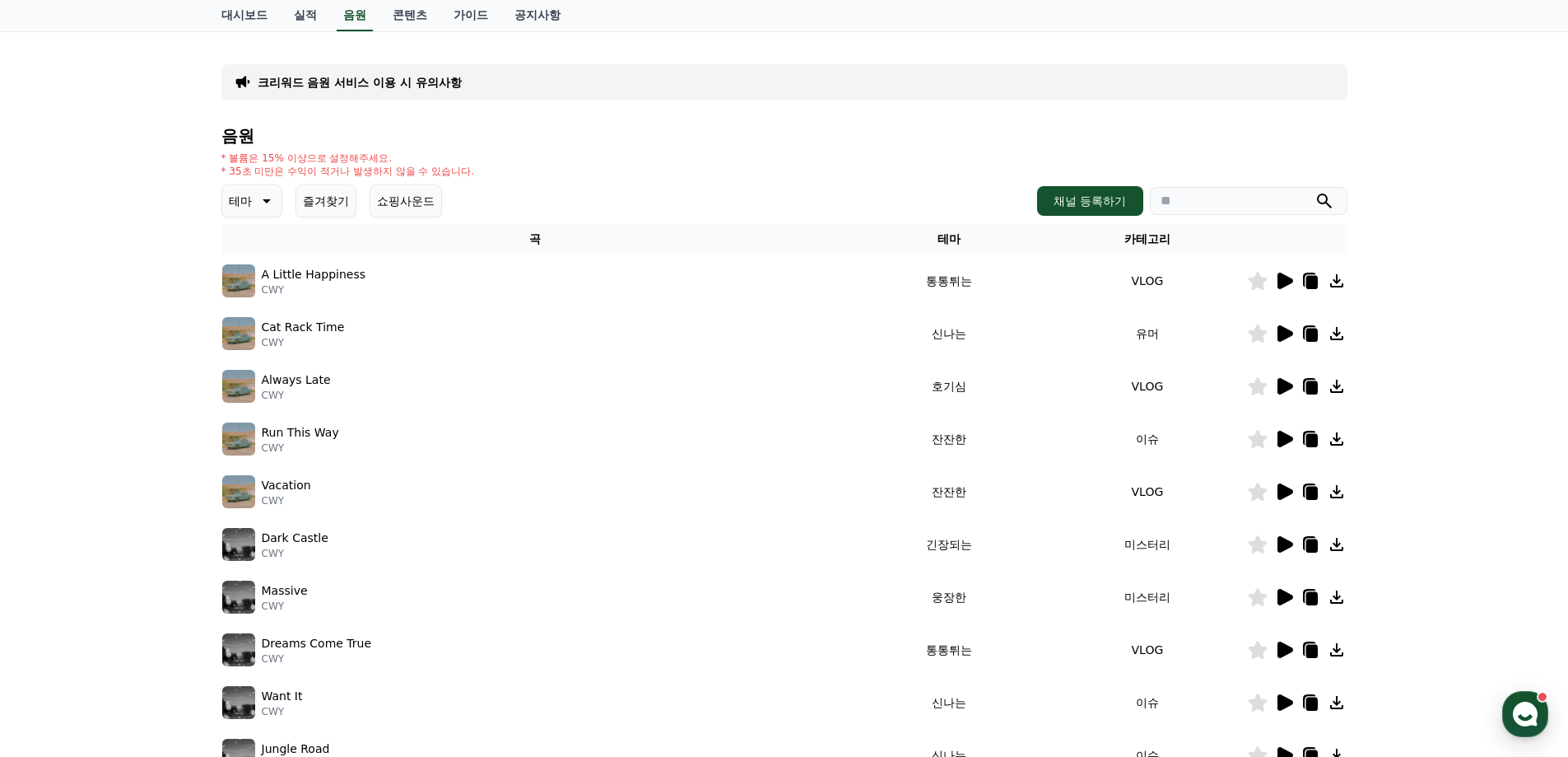
click at [1284, 282] on icon at bounding box center [1286, 280] width 15 height 16
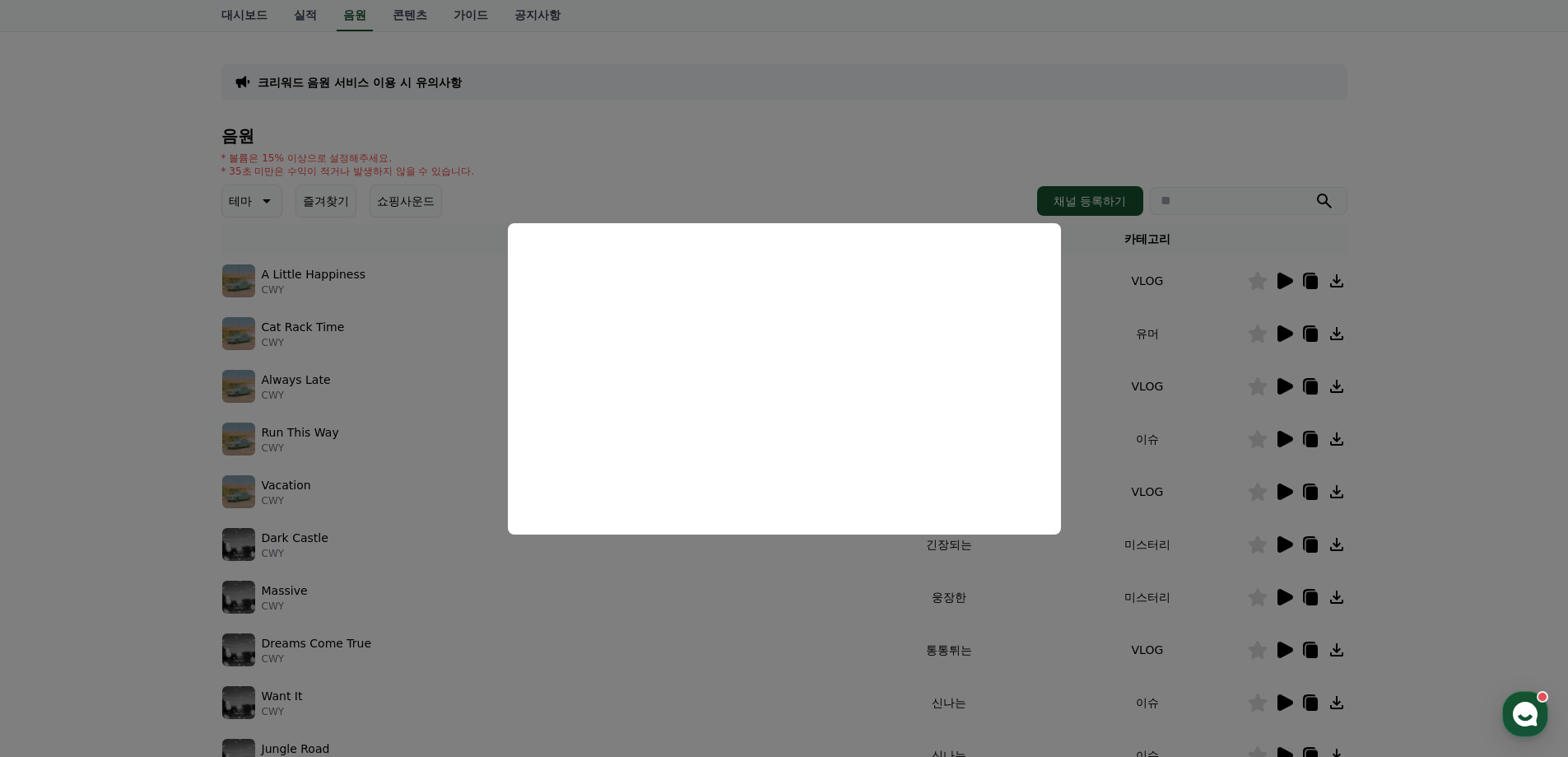
click at [1421, 404] on button "close modal" at bounding box center [784, 378] width 1568 height 757
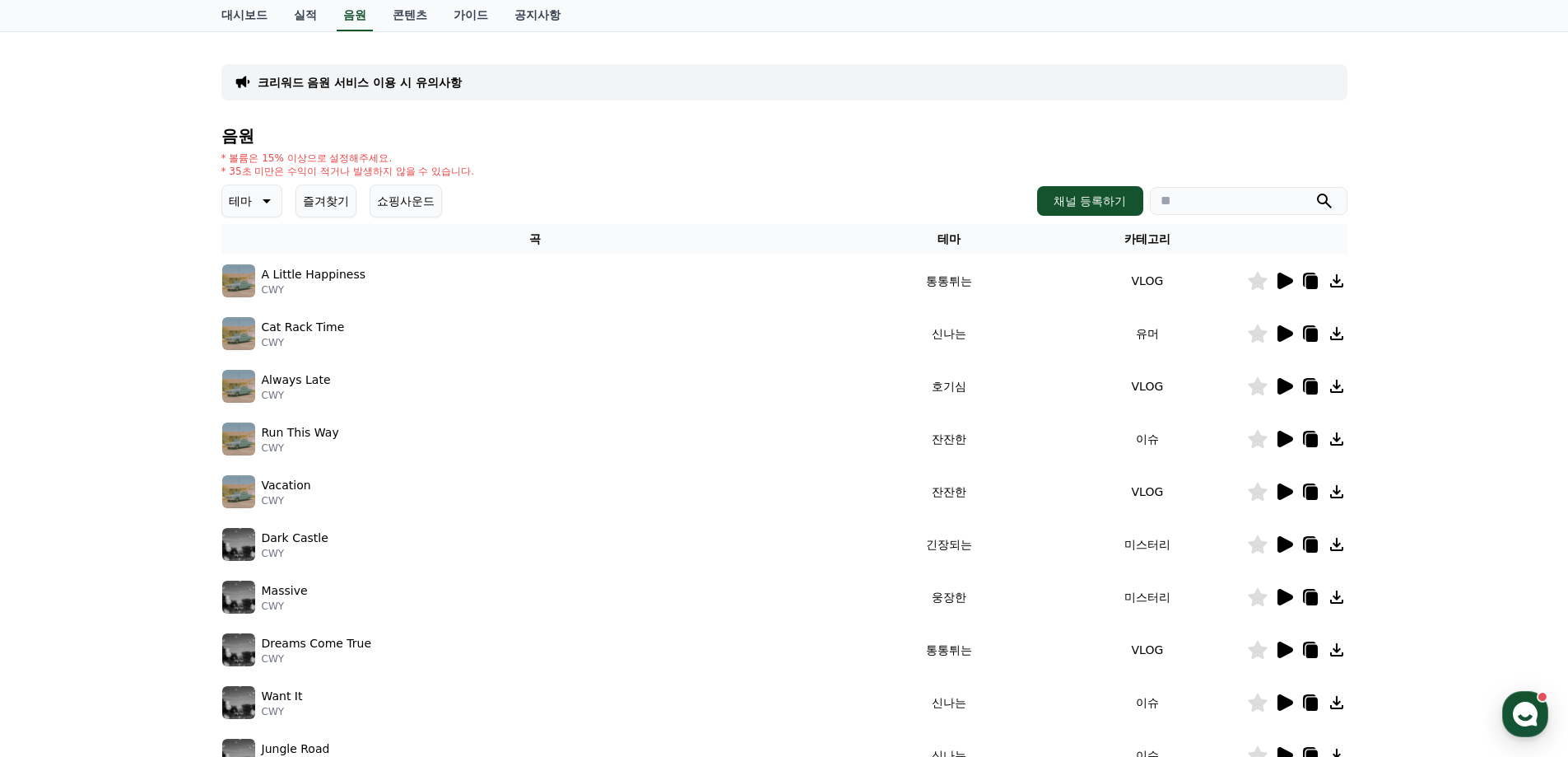
click at [1292, 384] on icon at bounding box center [1284, 386] width 19 height 19
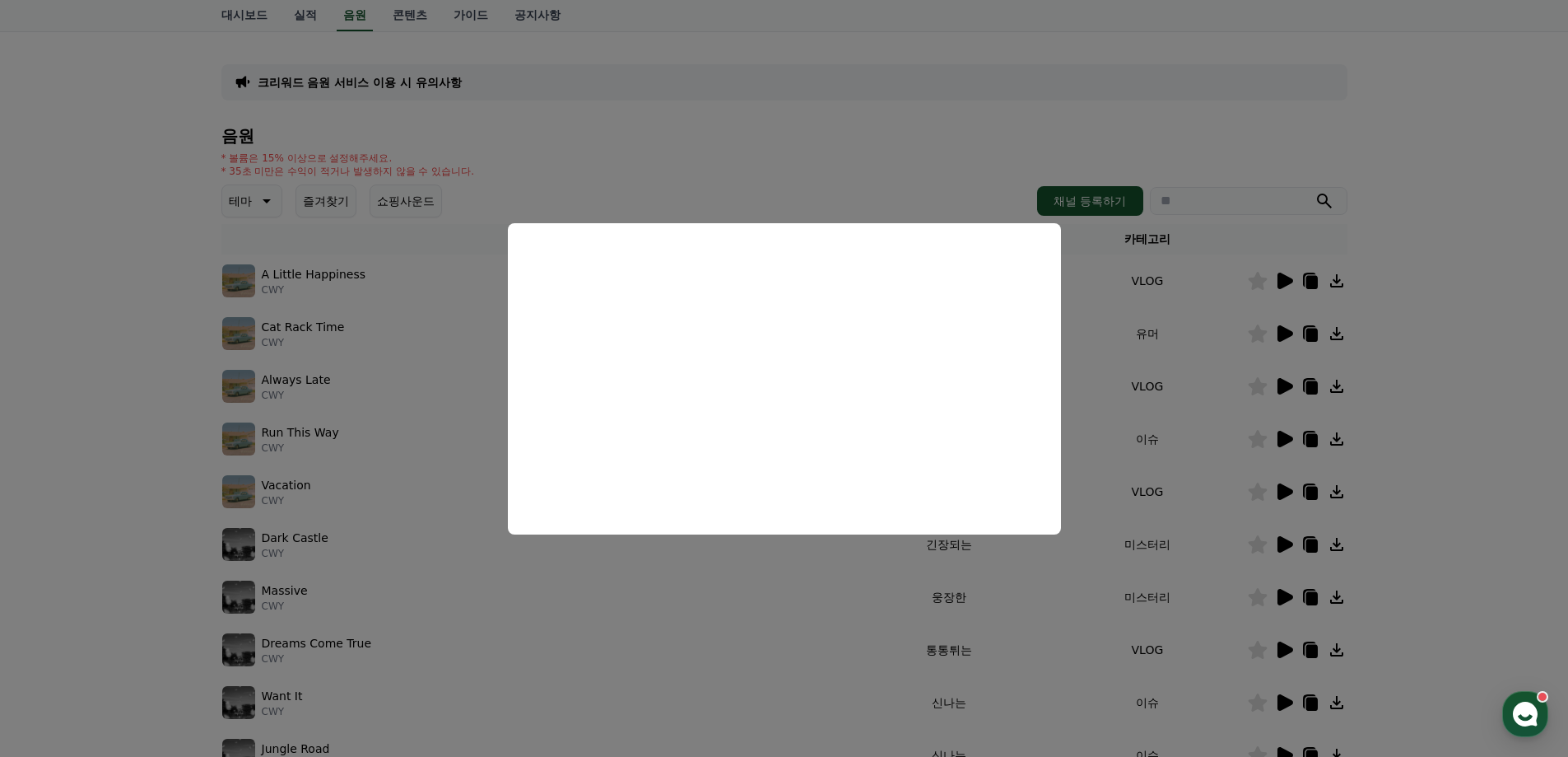
click at [1358, 438] on button "close modal" at bounding box center [784, 378] width 1568 height 757
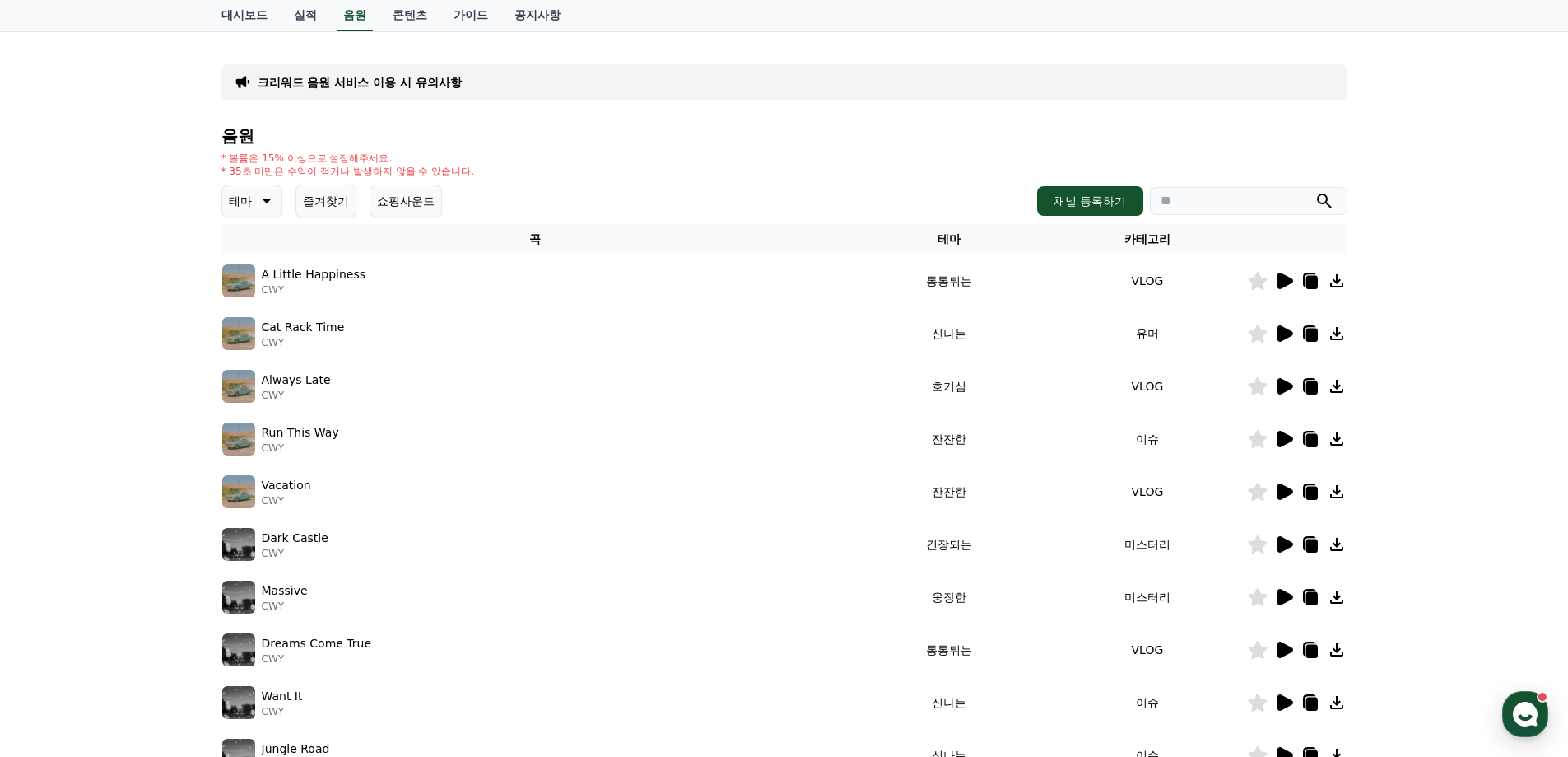
scroll to position [330, 0]
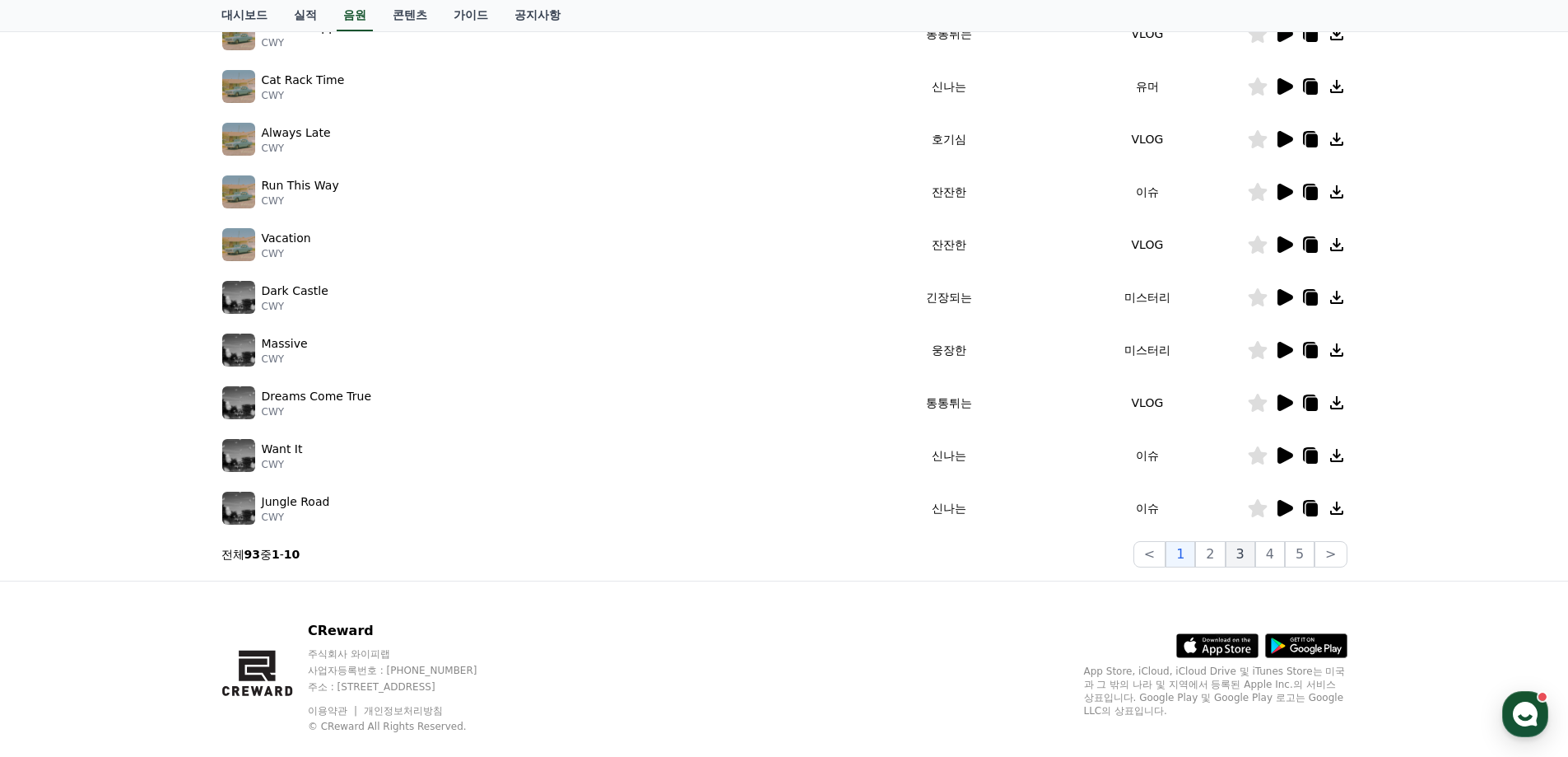
click at [1247, 554] on button "3" at bounding box center [1240, 553] width 30 height 26
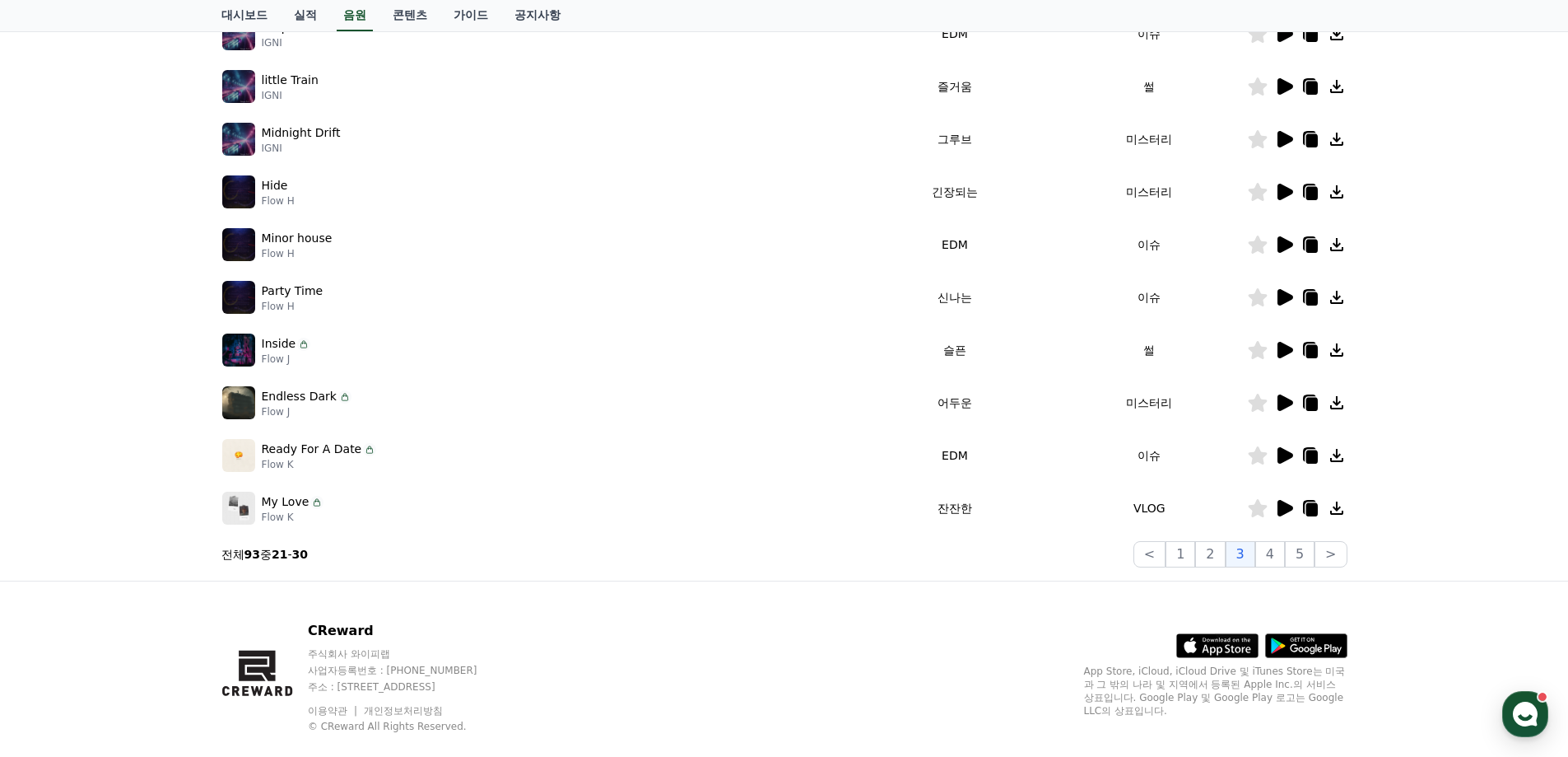
click at [1288, 451] on icon at bounding box center [1284, 455] width 19 height 19
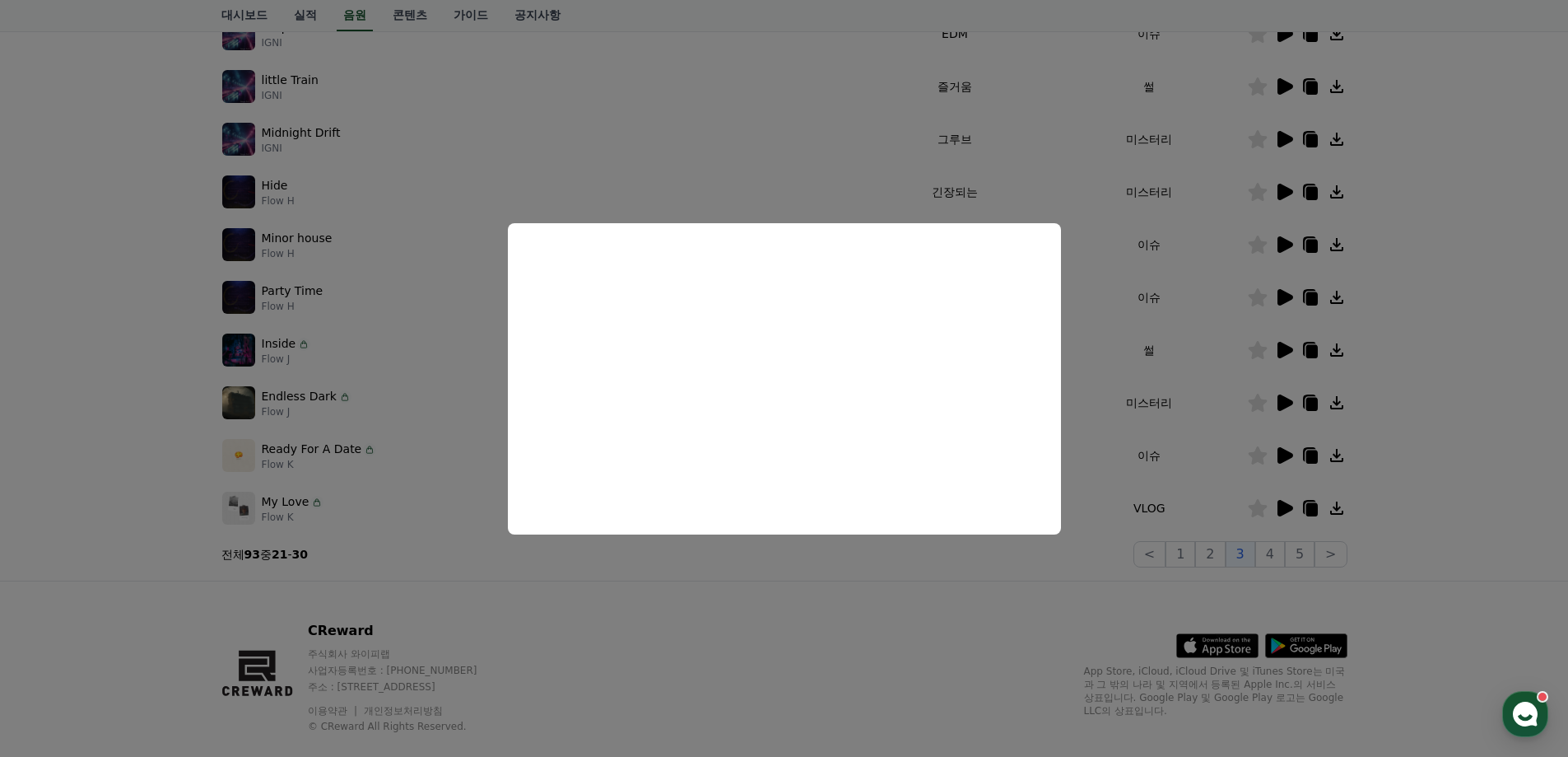
click at [1494, 456] on button "close modal" at bounding box center [784, 378] width 1568 height 757
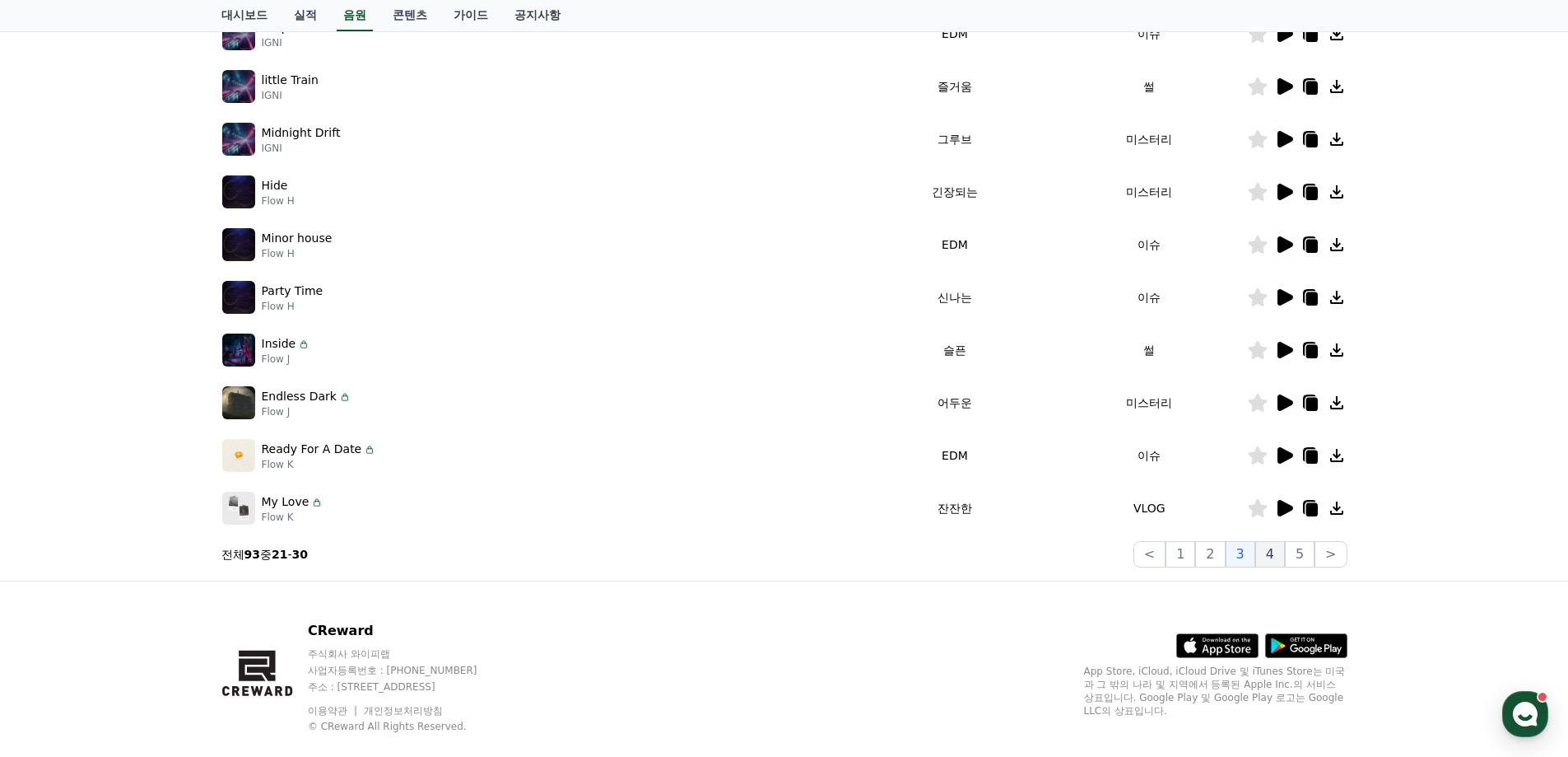
click at [1267, 552] on button "4" at bounding box center [1270, 553] width 30 height 26
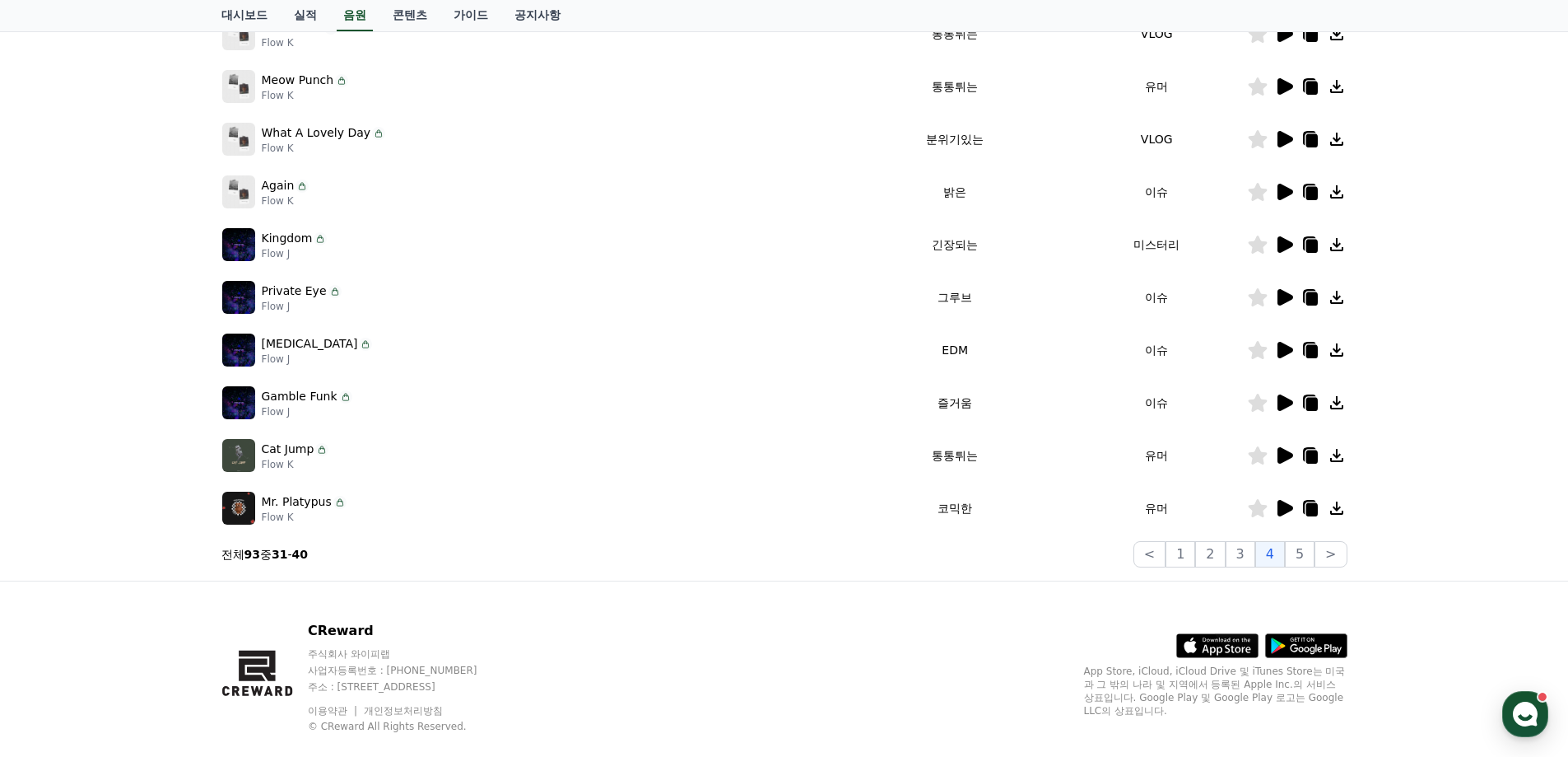
click at [1286, 457] on icon at bounding box center [1286, 454] width 15 height 16
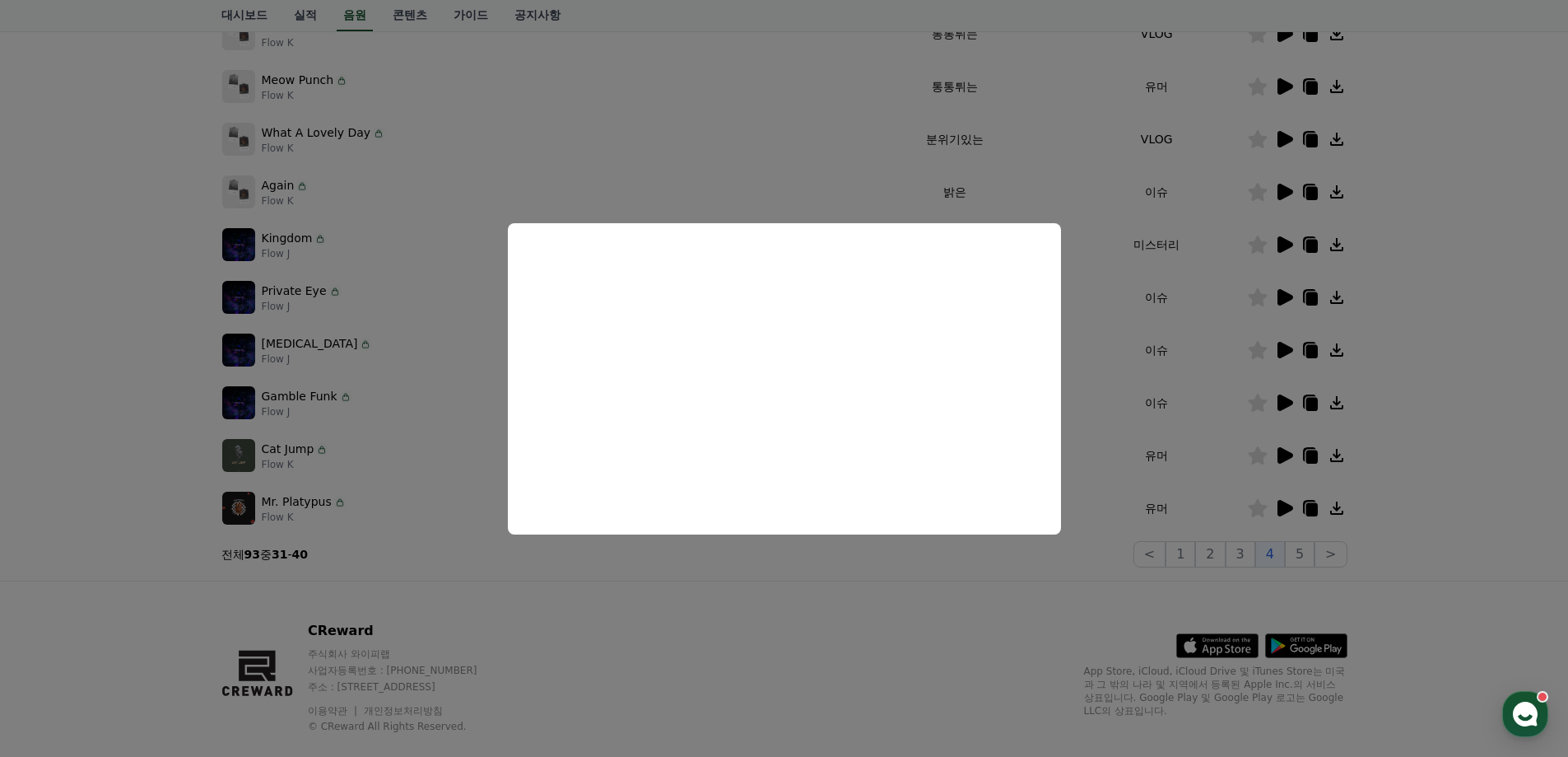
click at [1425, 451] on button "close modal" at bounding box center [784, 378] width 1568 height 757
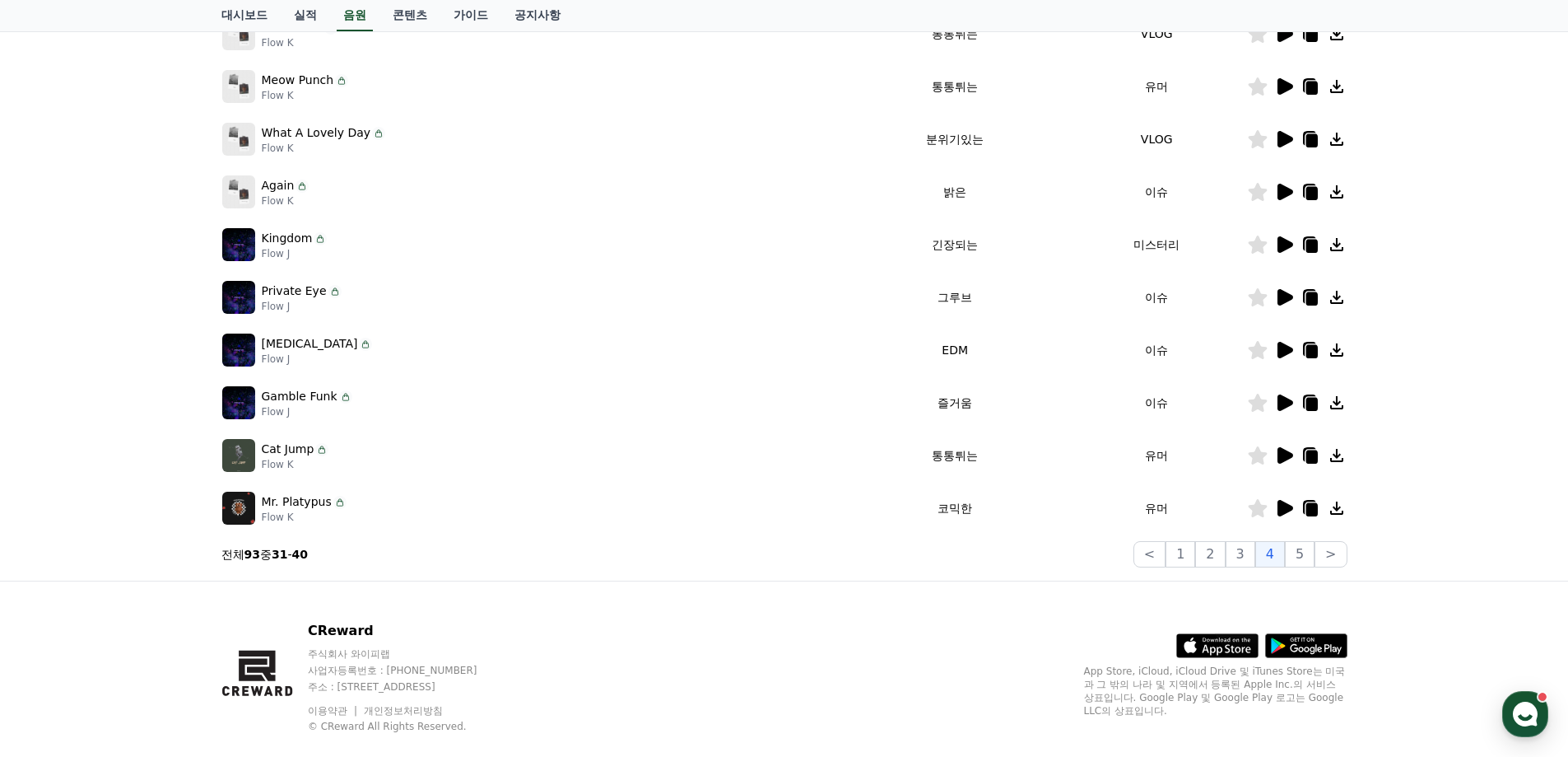
click at [1293, 404] on icon at bounding box center [1284, 402] width 19 height 19
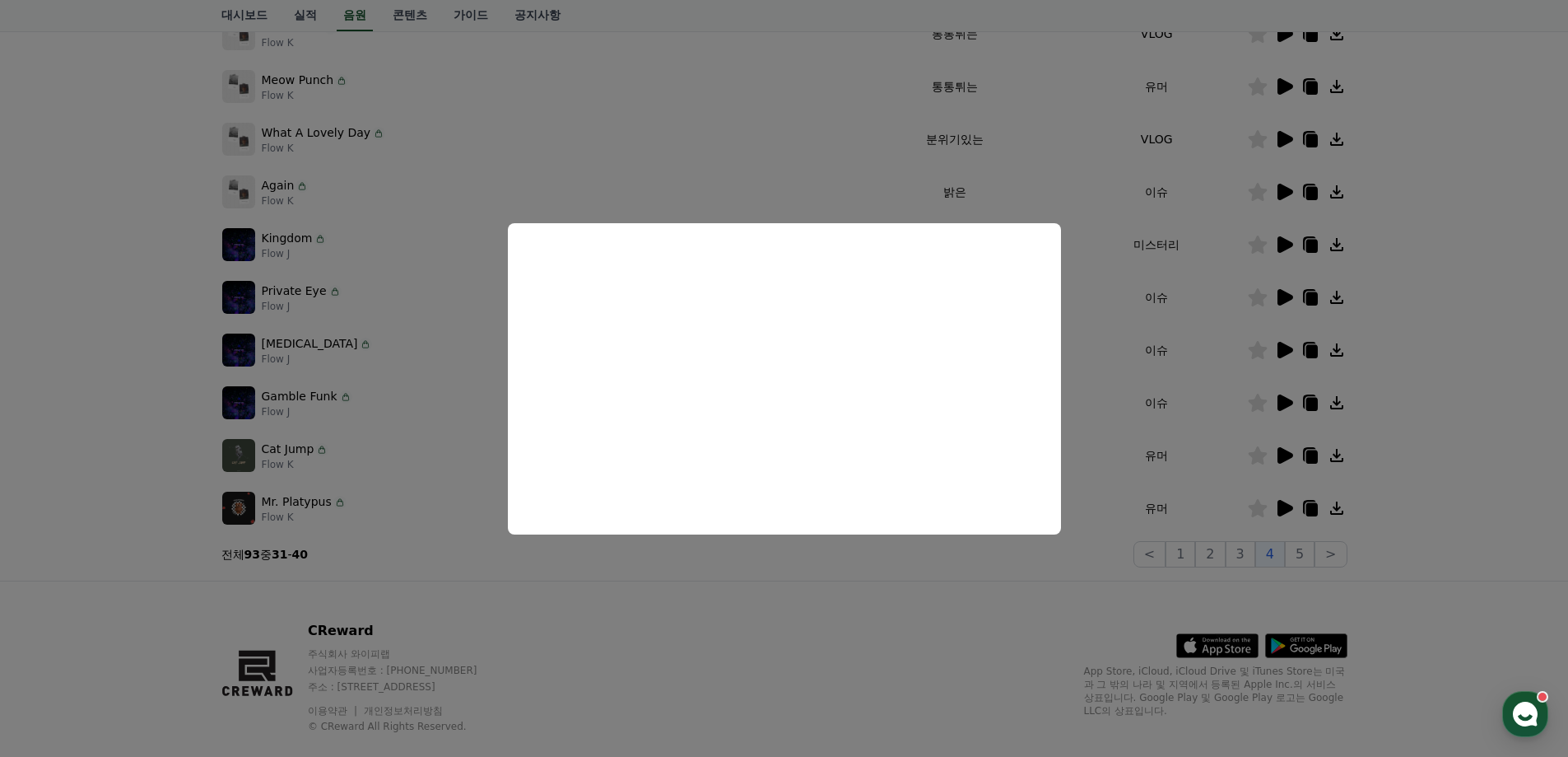
click at [1434, 443] on button "close modal" at bounding box center [784, 378] width 1568 height 757
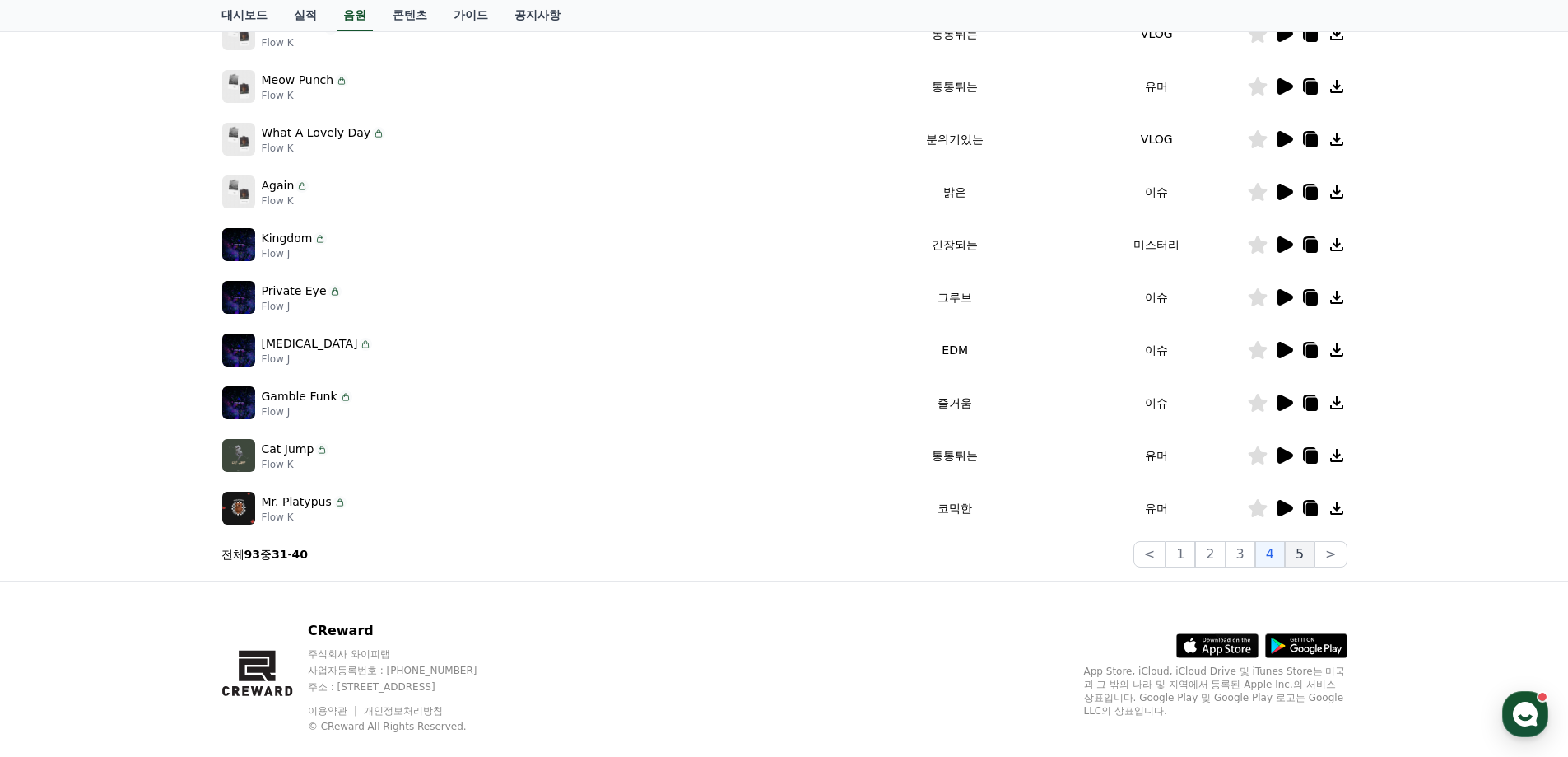
click at [1305, 550] on button "5" at bounding box center [1299, 553] width 30 height 26
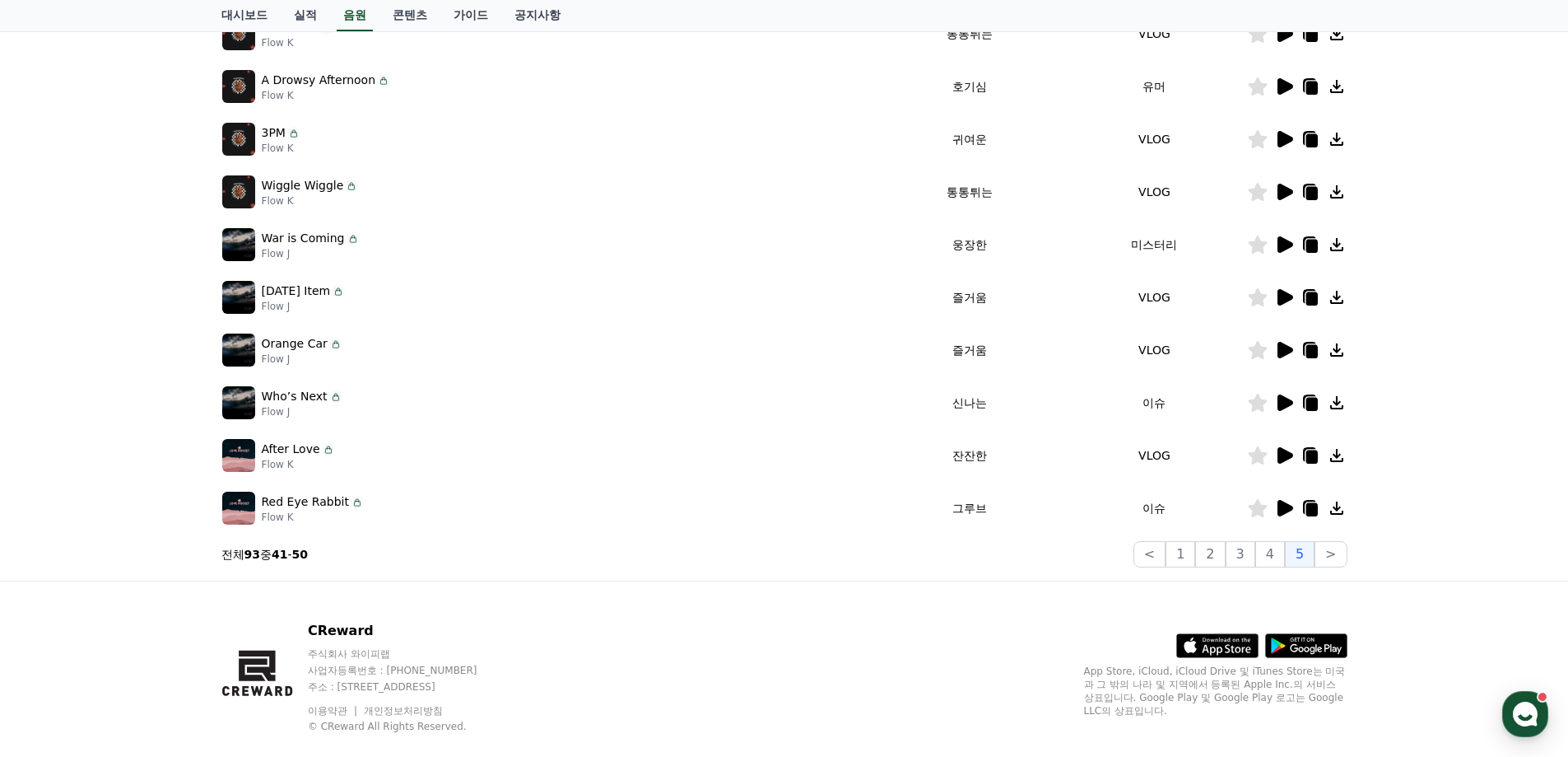
click at [1278, 402] on icon at bounding box center [1286, 402] width 15 height 16
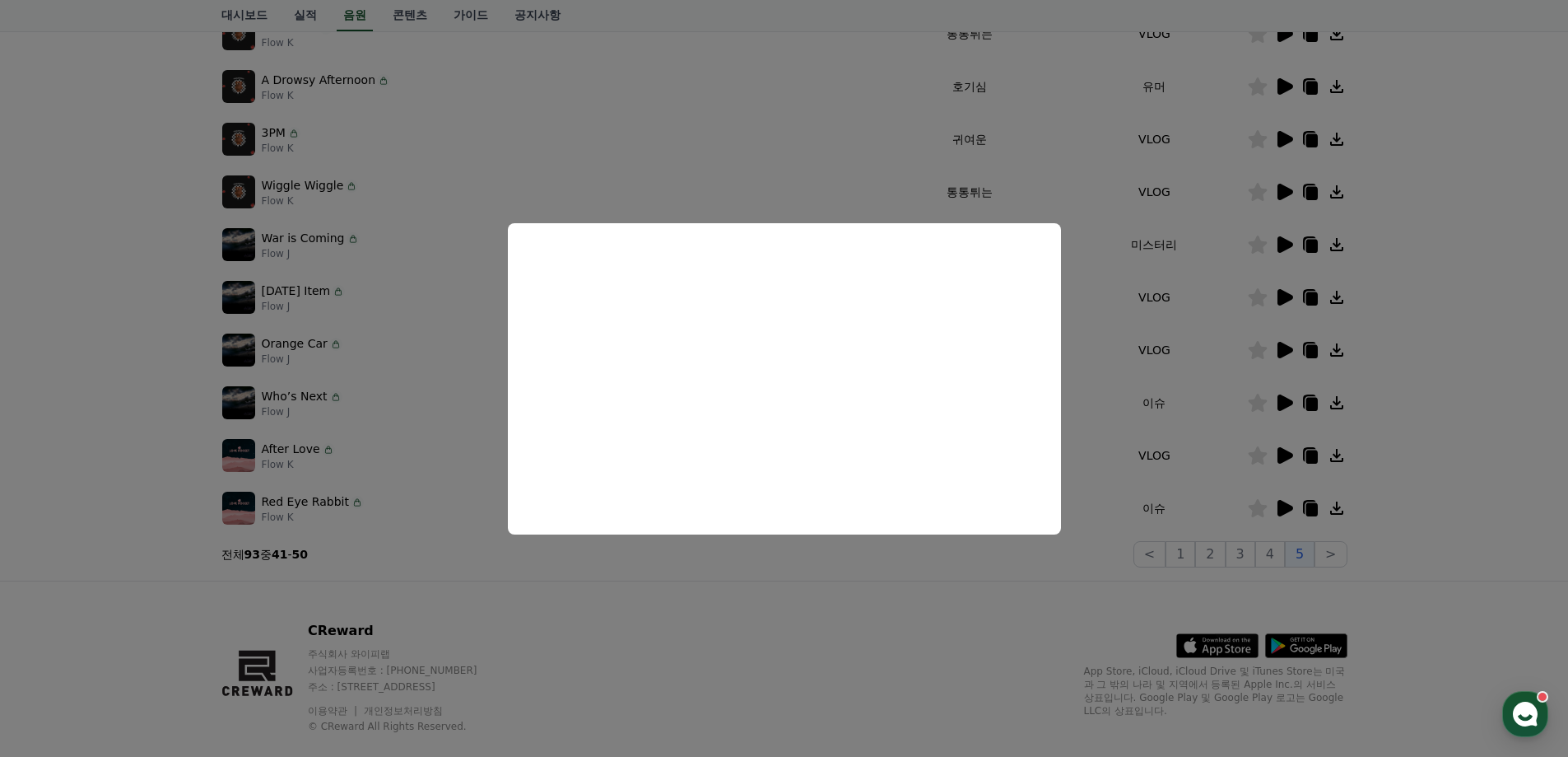
click at [1414, 445] on button "close modal" at bounding box center [784, 378] width 1568 height 757
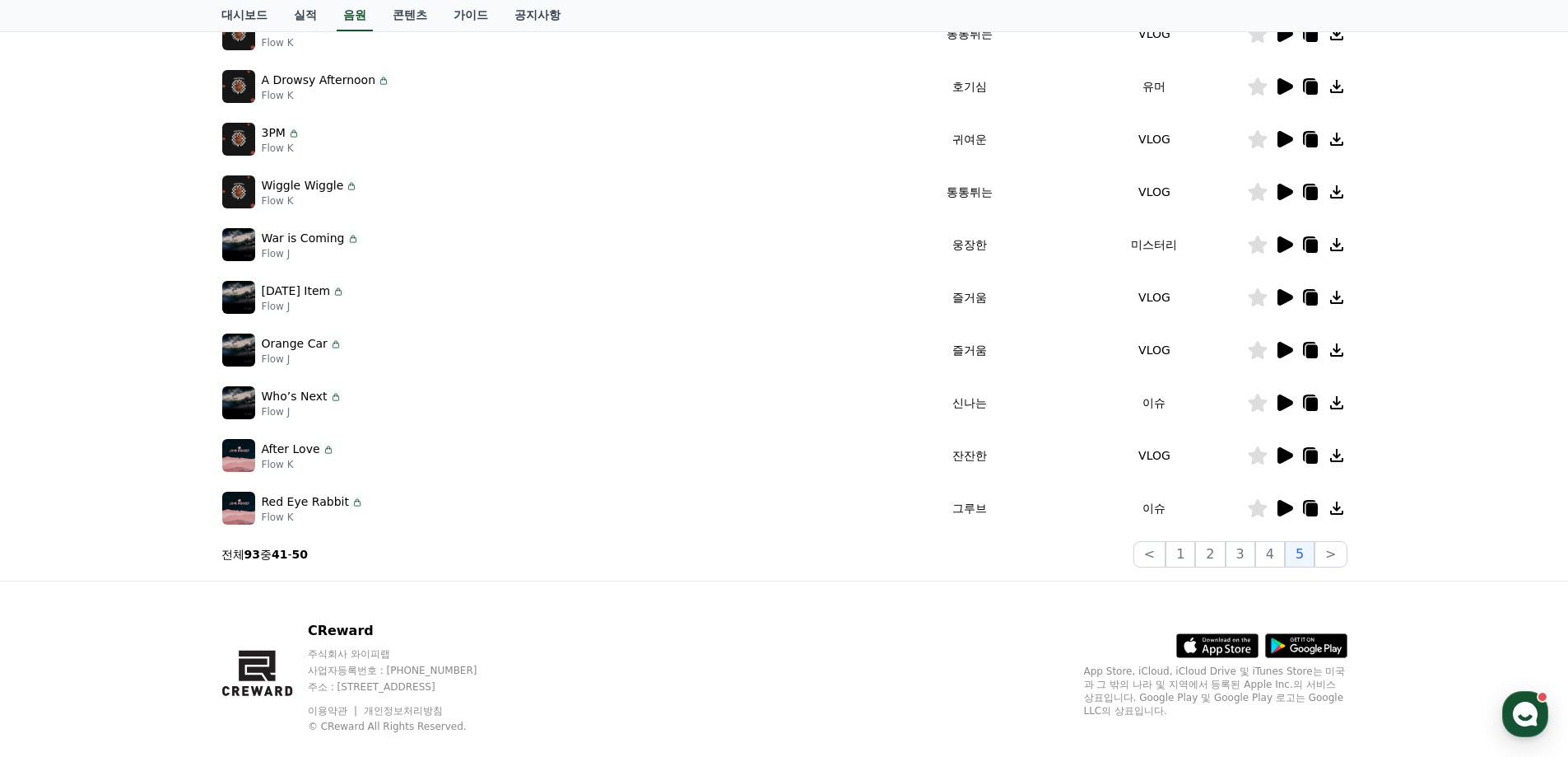
click at [1284, 451] on icon at bounding box center [1286, 454] width 15 height 16
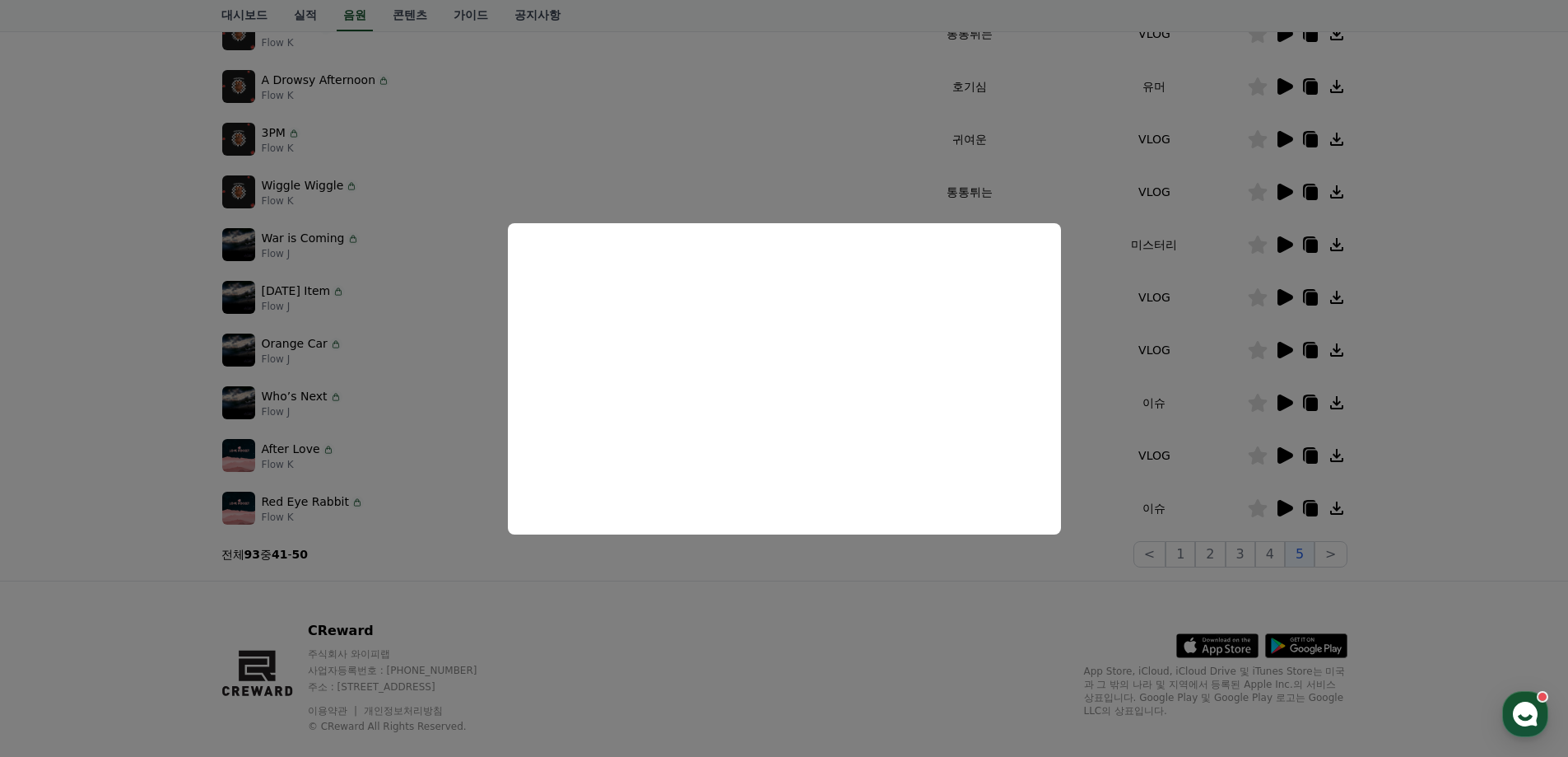
click at [1402, 476] on button "close modal" at bounding box center [784, 378] width 1568 height 757
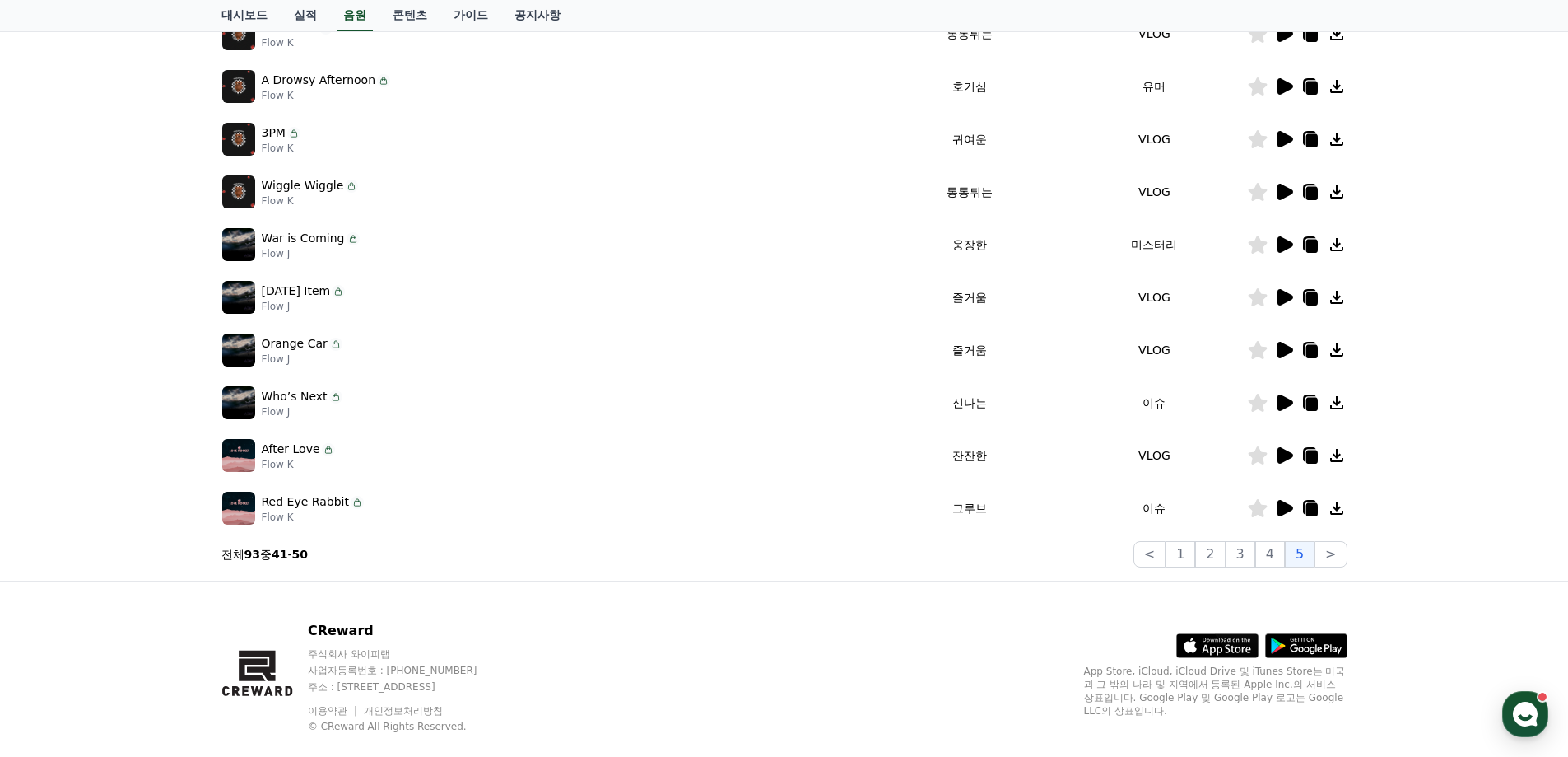
click at [1284, 508] on icon at bounding box center [1286, 508] width 15 height 16
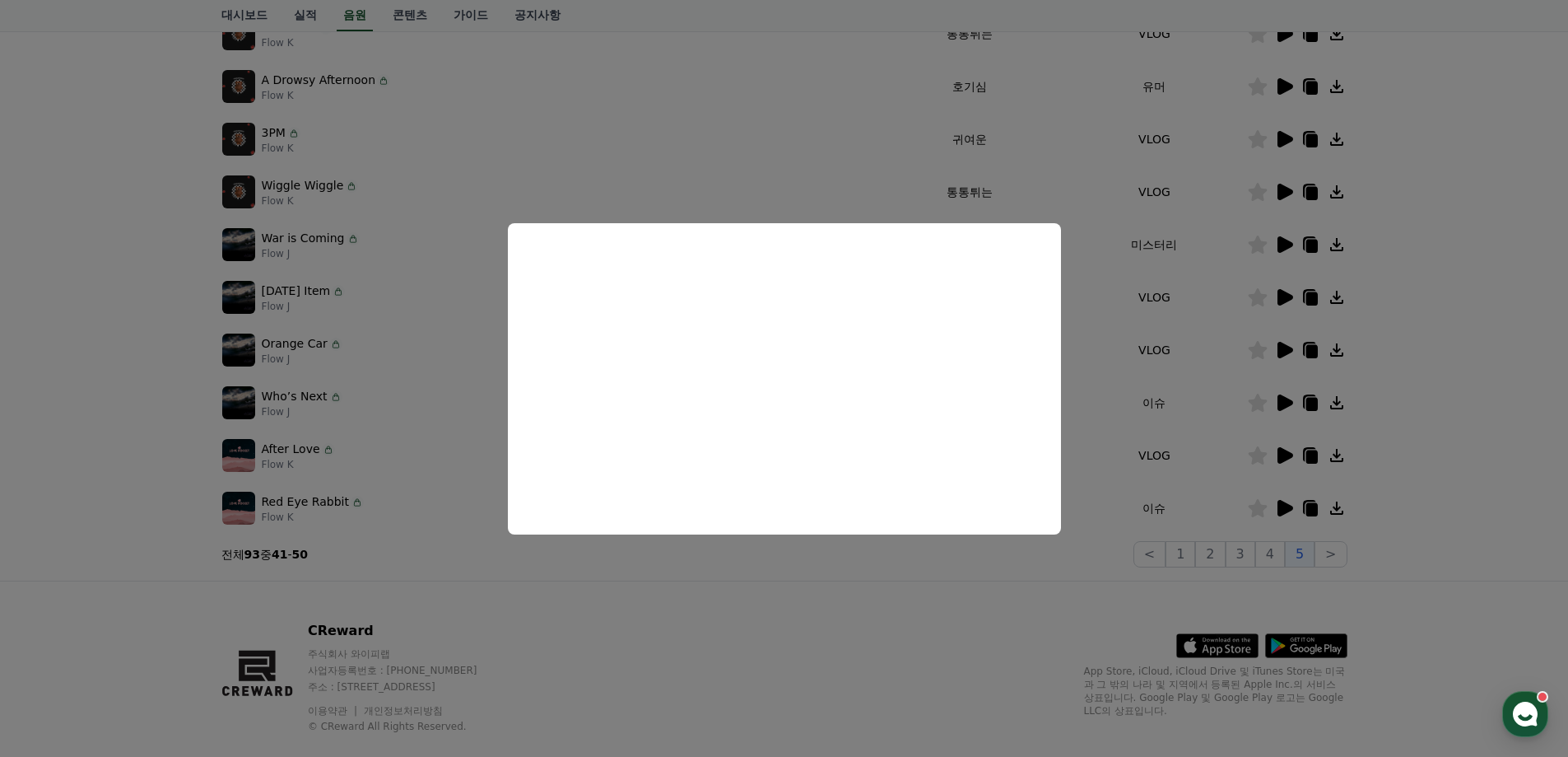
click at [1407, 419] on button "close modal" at bounding box center [784, 378] width 1568 height 757
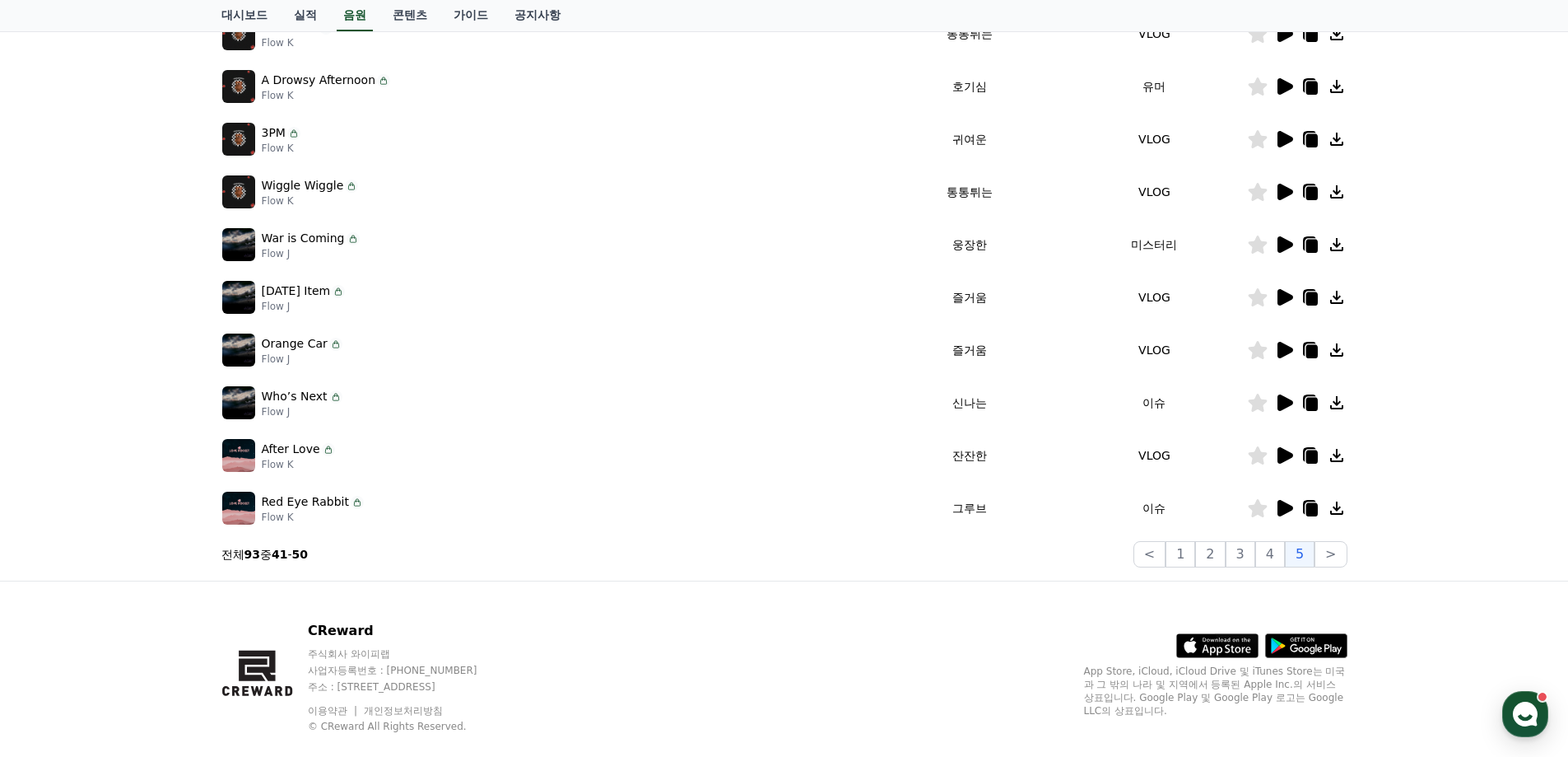
click at [1281, 142] on icon at bounding box center [1286, 138] width 15 height 16
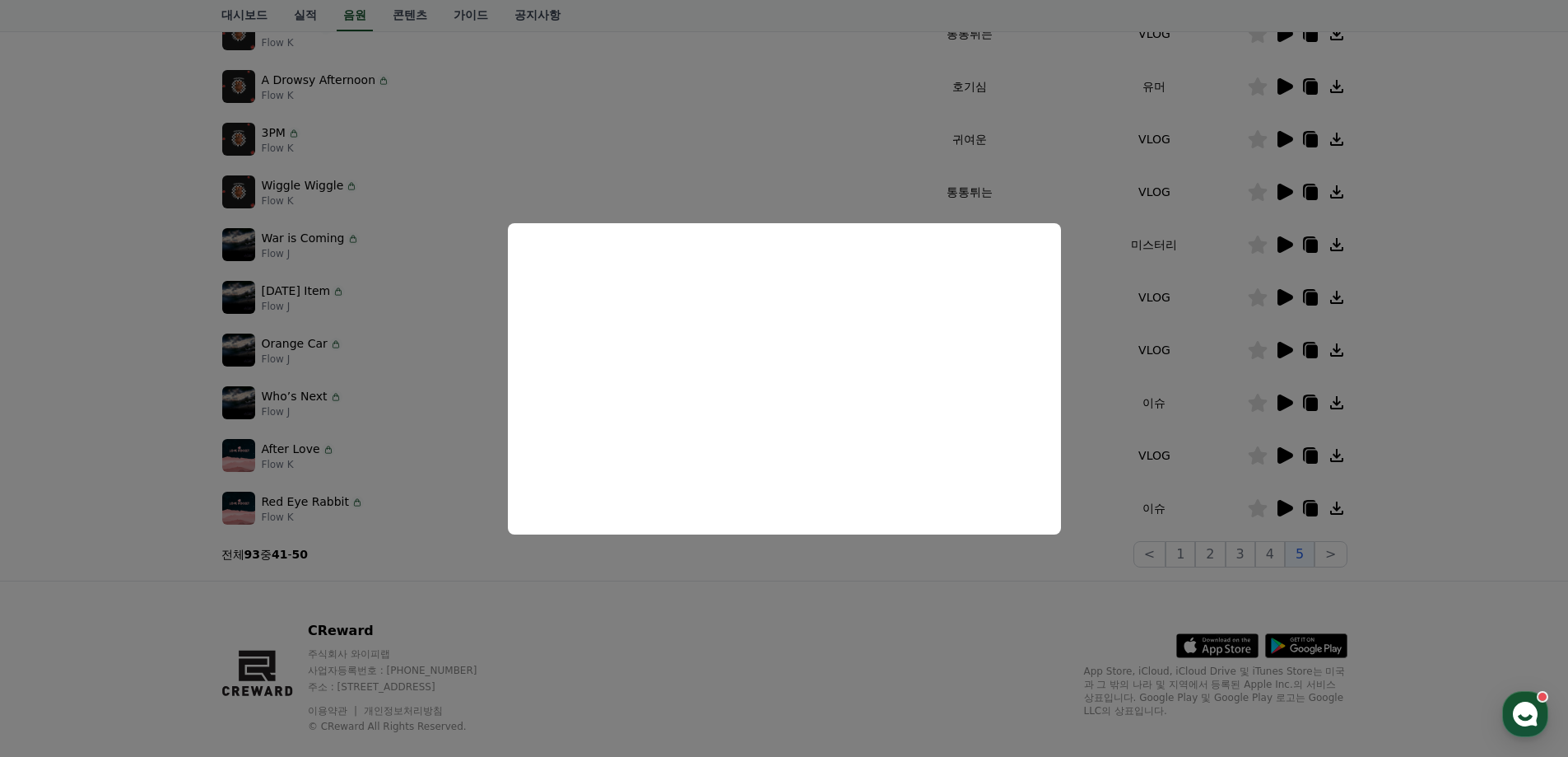
click at [1438, 321] on button "close modal" at bounding box center [784, 378] width 1568 height 757
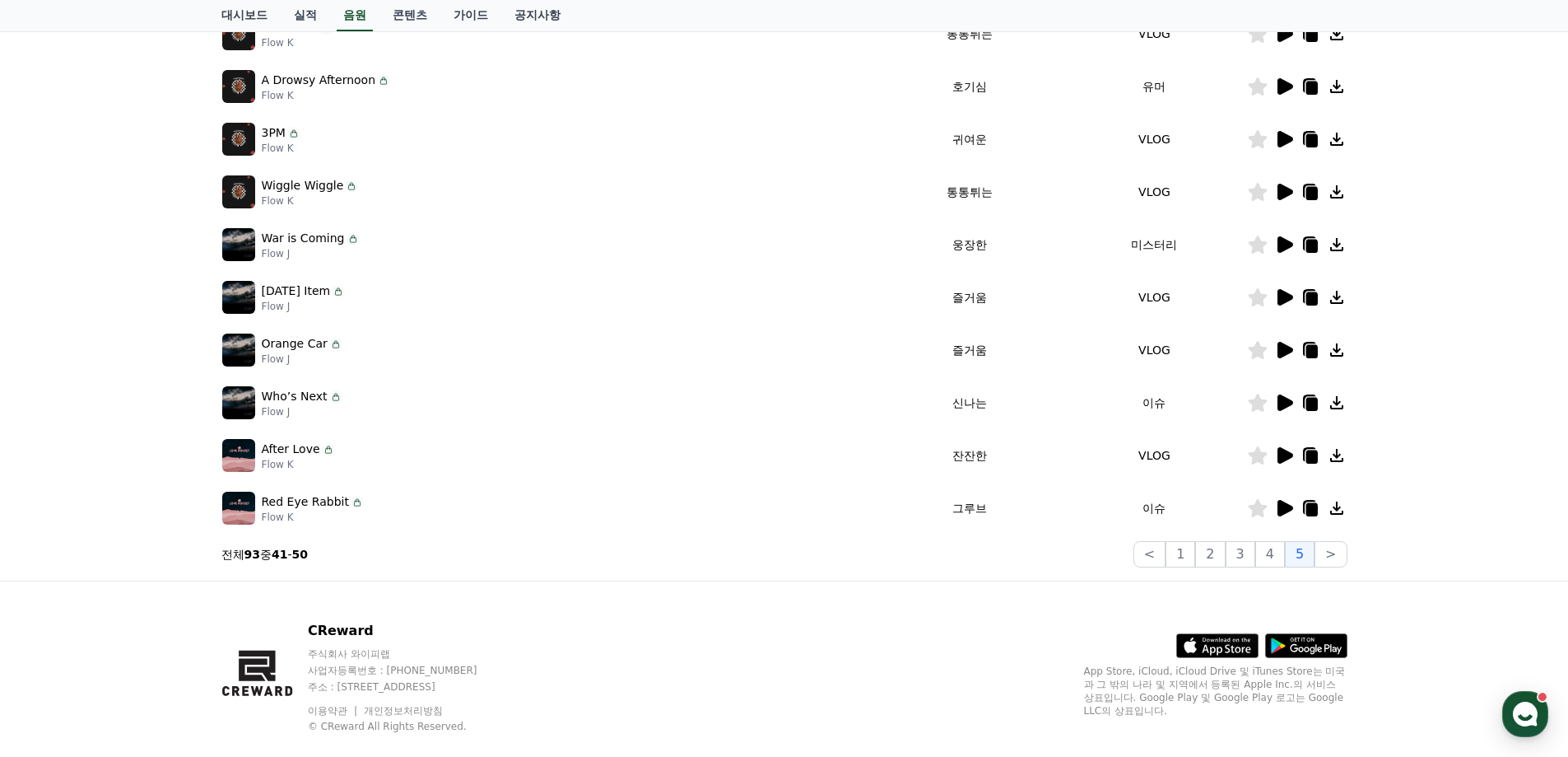
click at [1282, 190] on icon at bounding box center [1286, 191] width 15 height 16
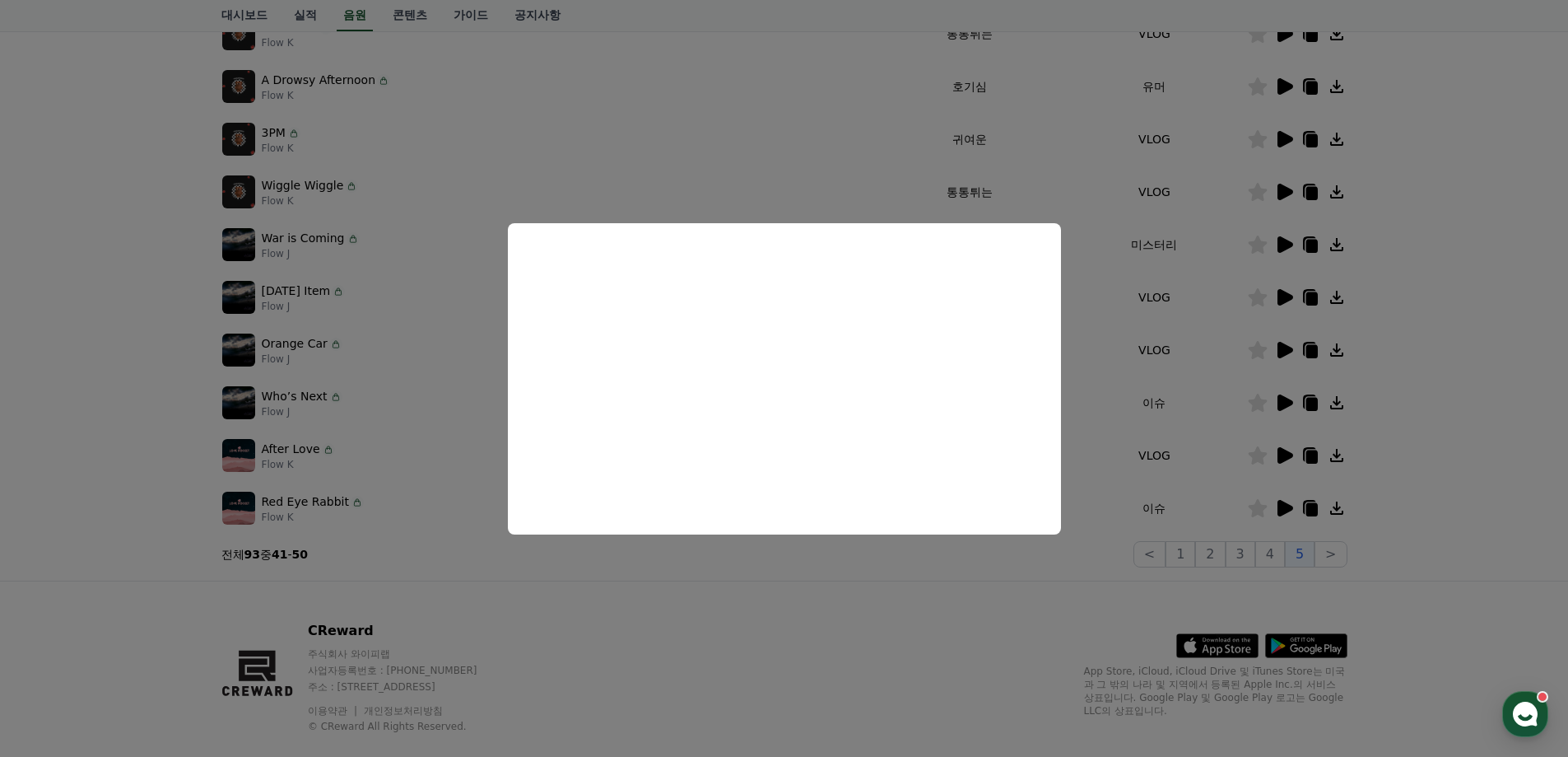
click at [1422, 364] on button "close modal" at bounding box center [784, 378] width 1568 height 757
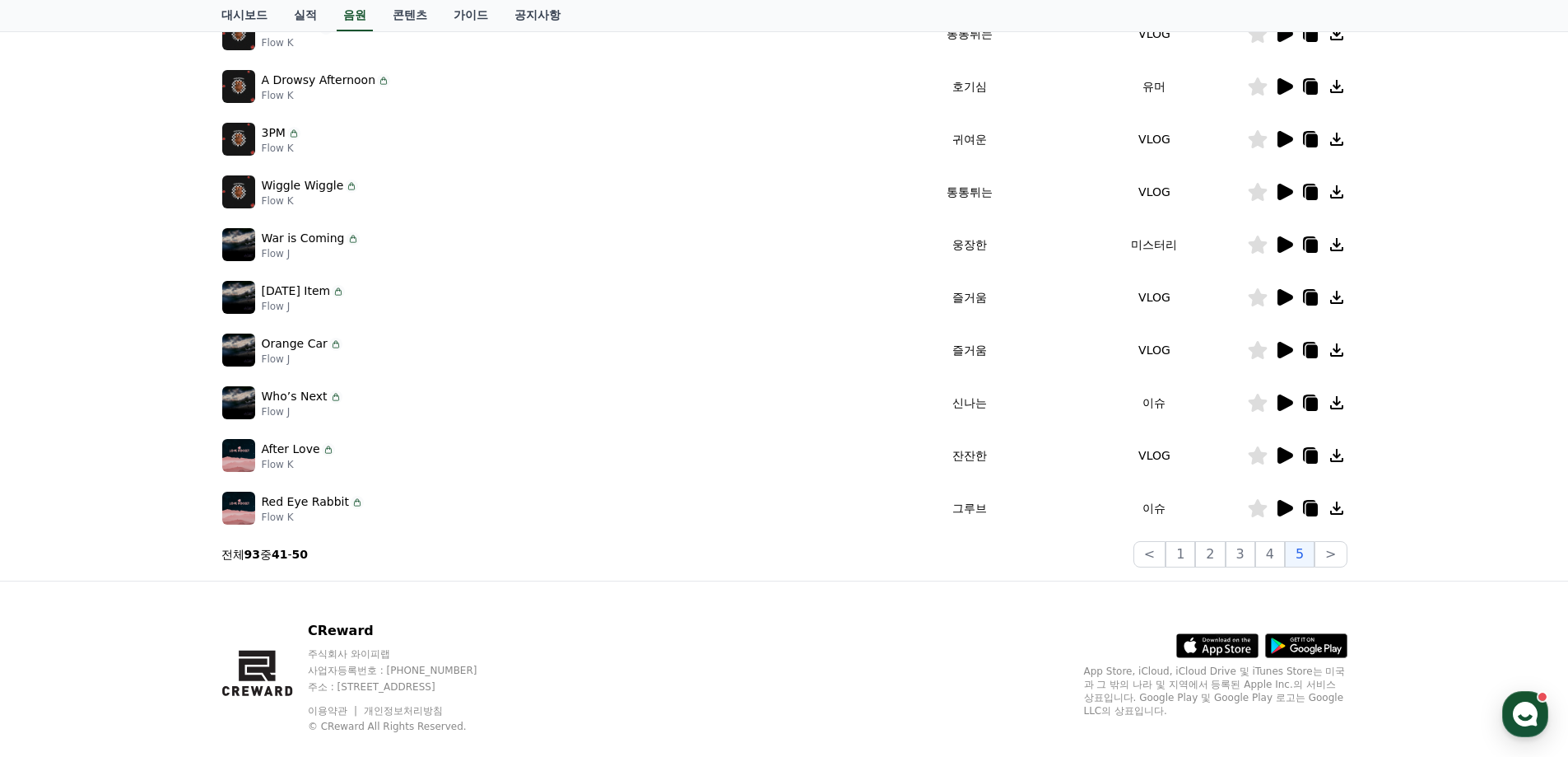
click at [1286, 195] on icon at bounding box center [1286, 191] width 15 height 16
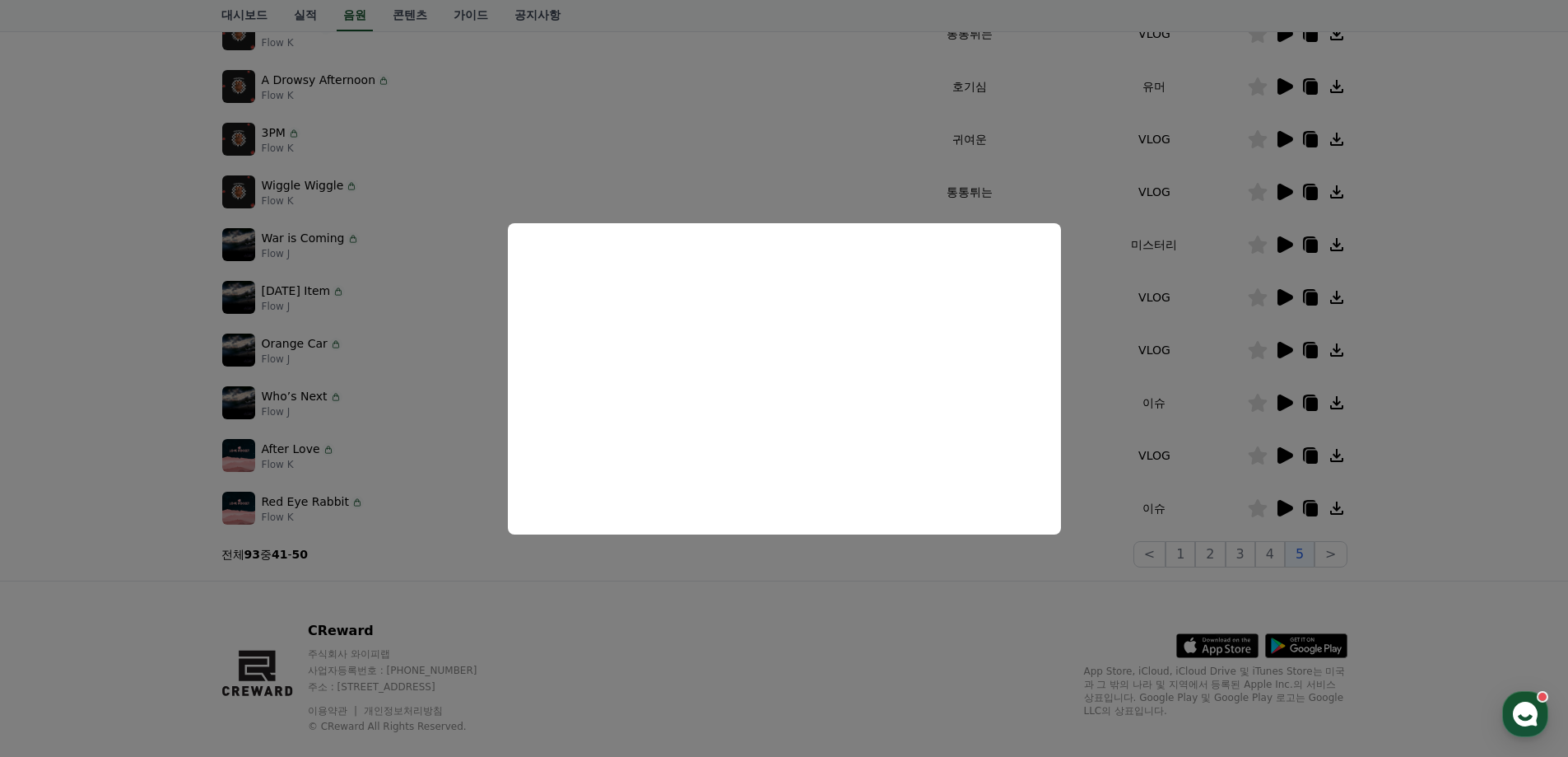
click at [1444, 288] on button "close modal" at bounding box center [784, 378] width 1568 height 757
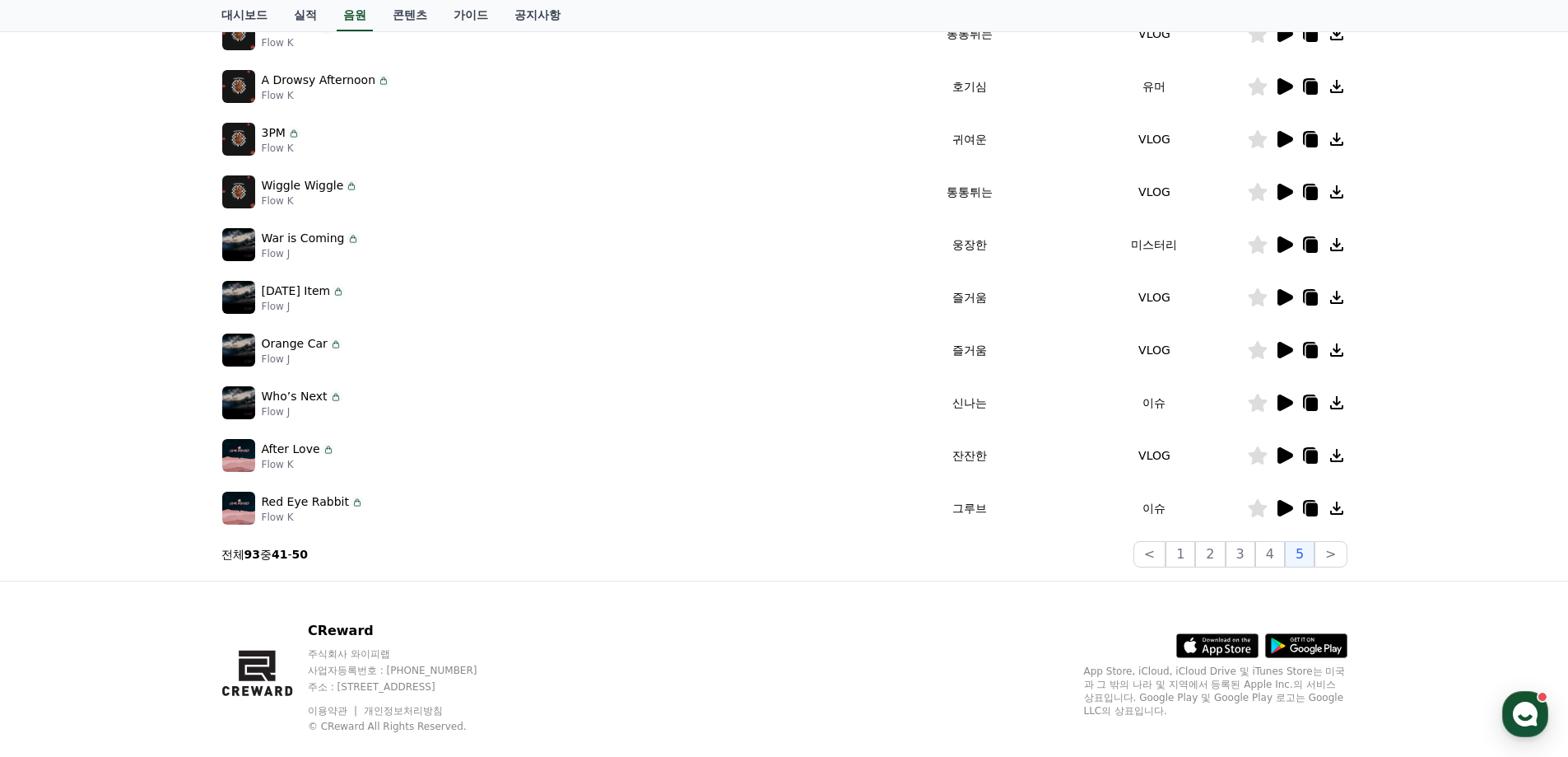
click at [1311, 190] on icon at bounding box center [1312, 193] width 12 height 14
